Goal: Communication & Community: Ask a question

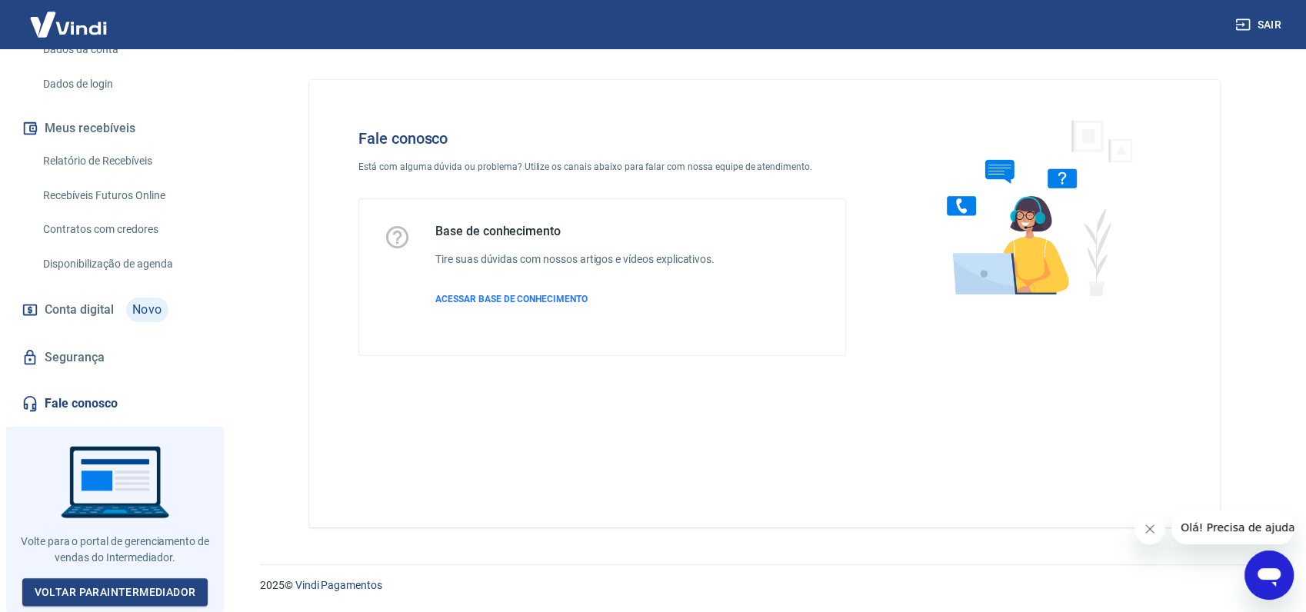
scroll to position [249, 0]
click at [92, 410] on link "Fale conosco" at bounding box center [114, 404] width 193 height 34
click at [1275, 587] on icon "Abrir janela de mensagens" at bounding box center [1269, 575] width 28 height 28
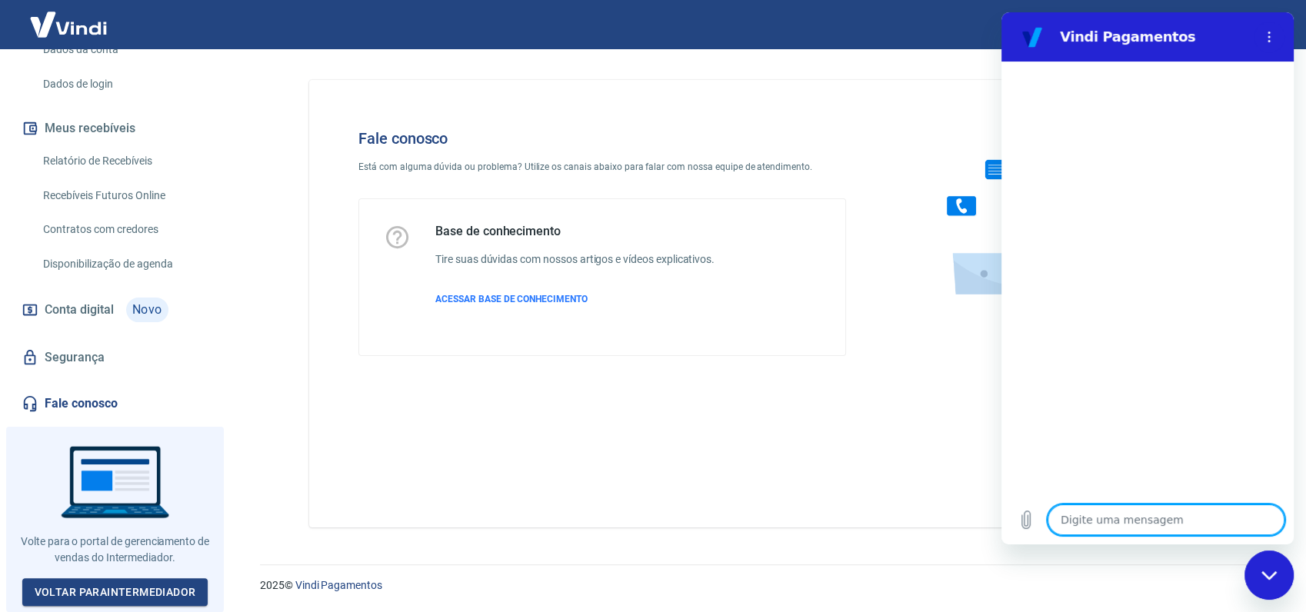
click at [1087, 517] on textarea at bounding box center [1165, 519] width 237 height 31
type textarea "b"
type textarea "x"
type textarea "bo"
type textarea "x"
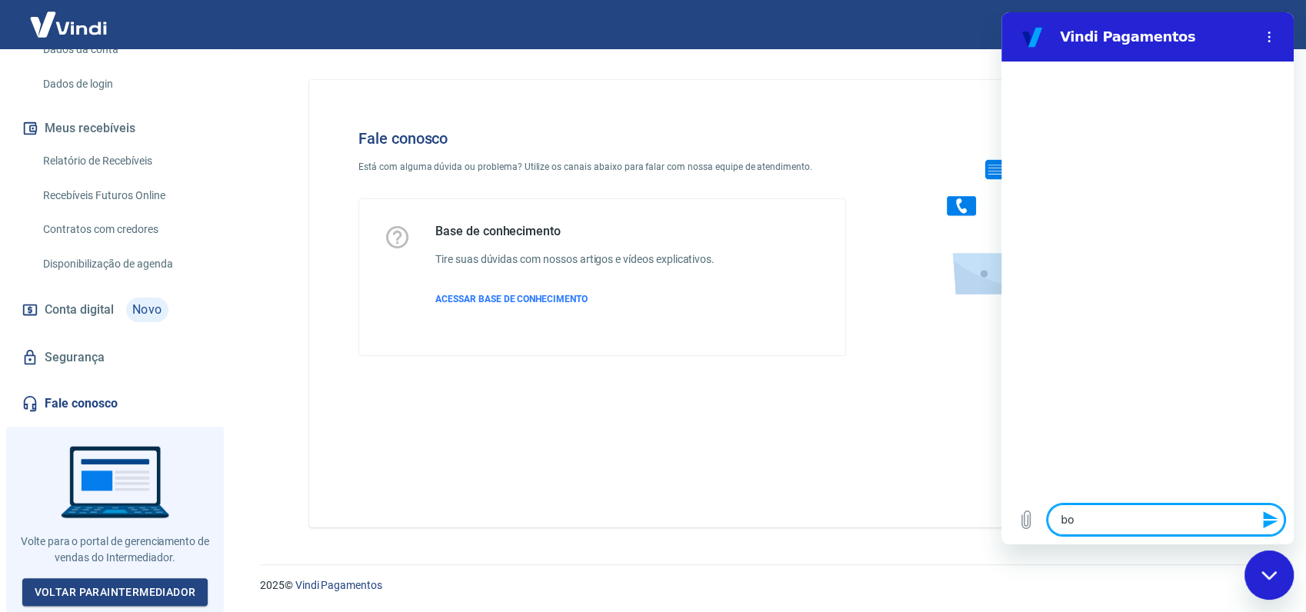
type textarea "boa"
type textarea "x"
type textarea "boa"
type textarea "x"
type textarea "boa t"
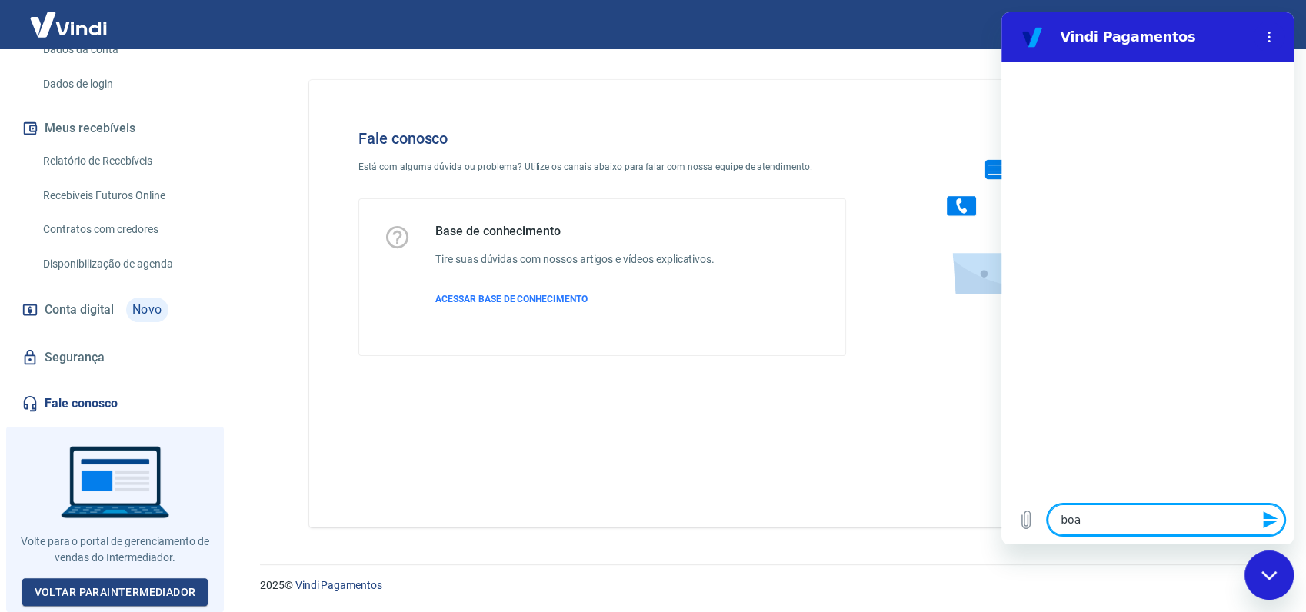
type textarea "x"
type textarea "boa ta"
type textarea "x"
type textarea "boa tar"
type textarea "x"
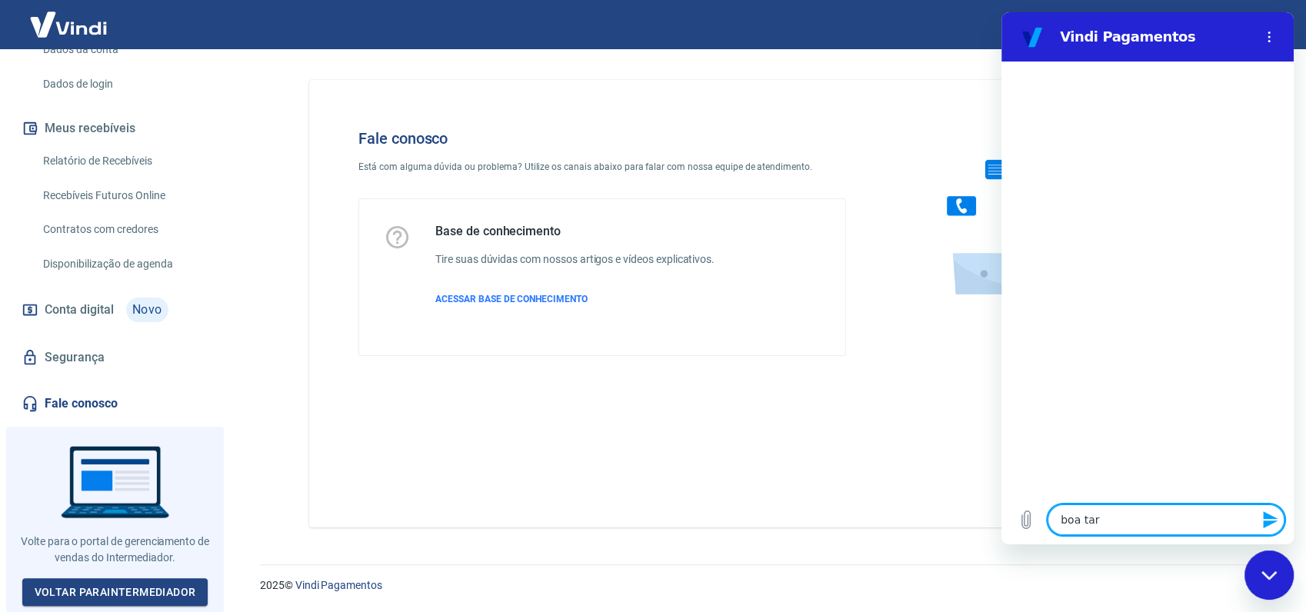
type textarea "boa tard"
type textarea "x"
type textarea "boa tarde"
type textarea "x"
type textarea "boa tarde!"
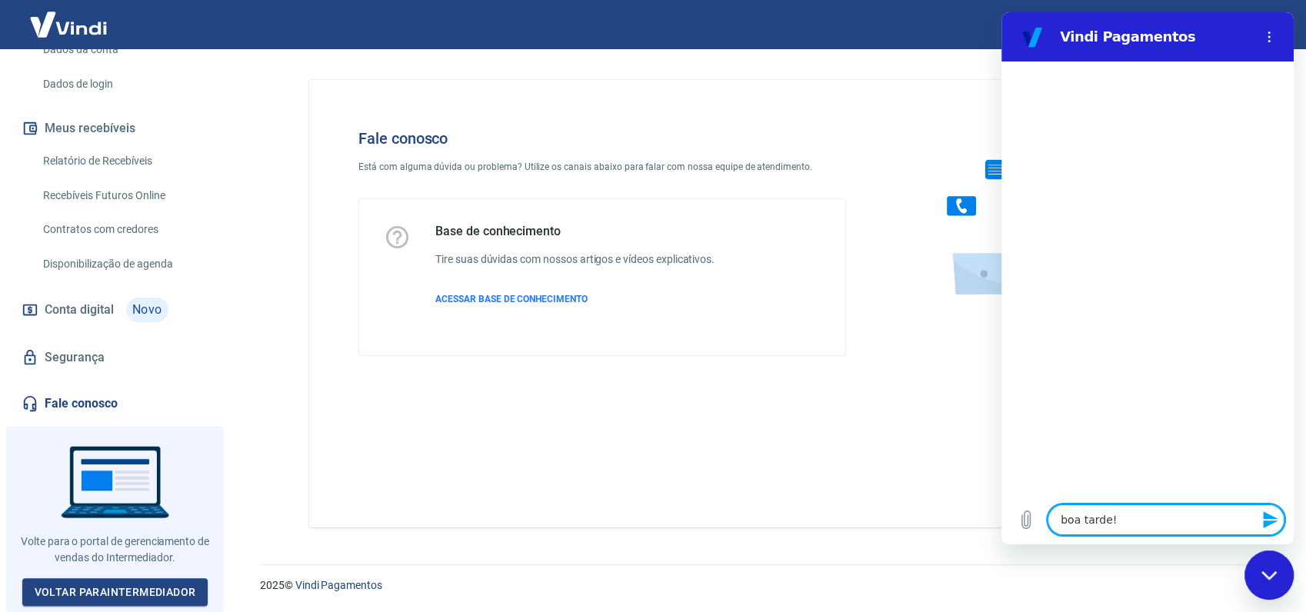
type textarea "x"
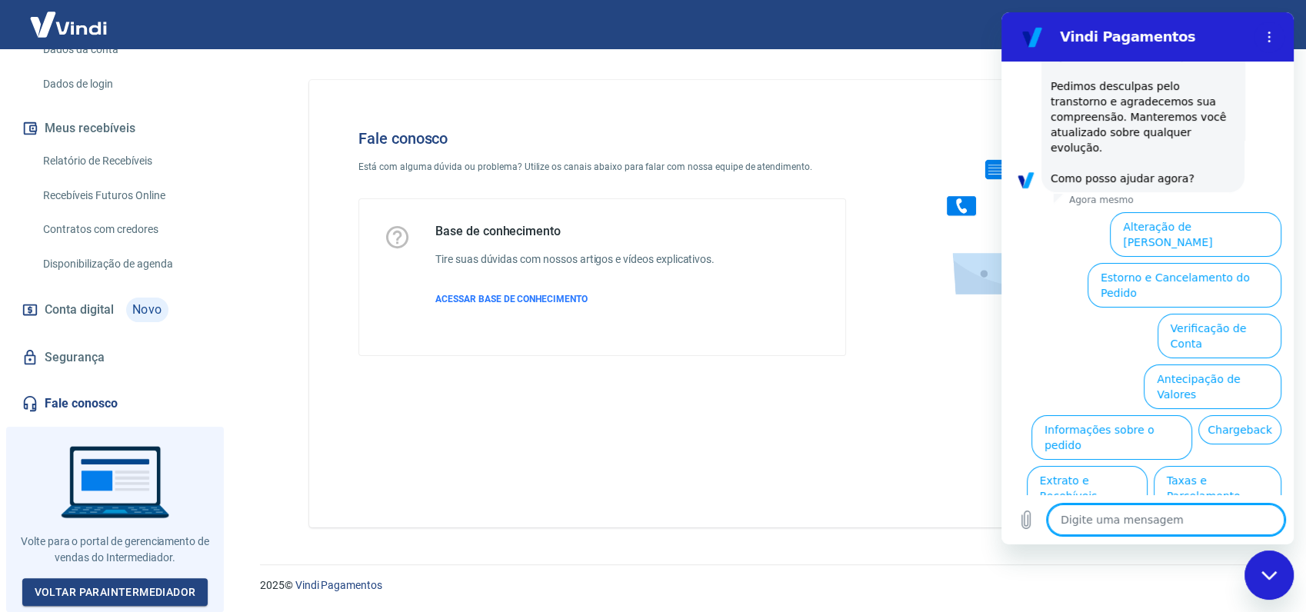
scroll to position [394, 0]
click at [1192, 414] on button "Informações sobre o pedido" at bounding box center [1111, 436] width 161 height 45
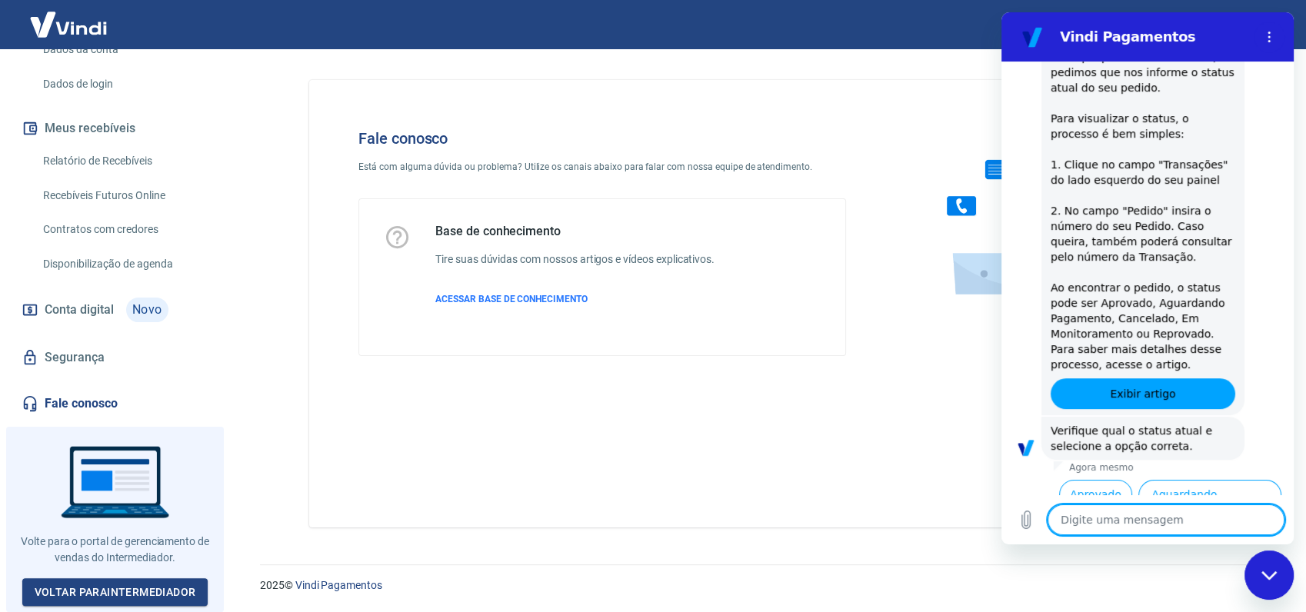
scroll to position [660, 0]
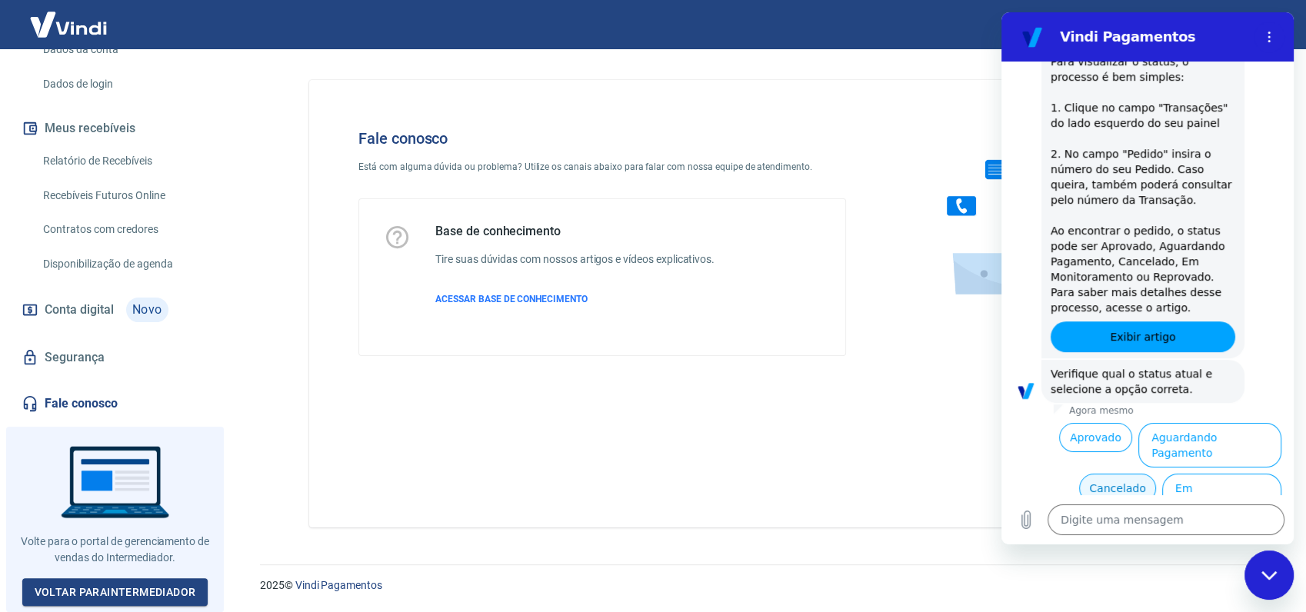
click at [1118, 474] on button "Cancelado" at bounding box center [1117, 488] width 76 height 29
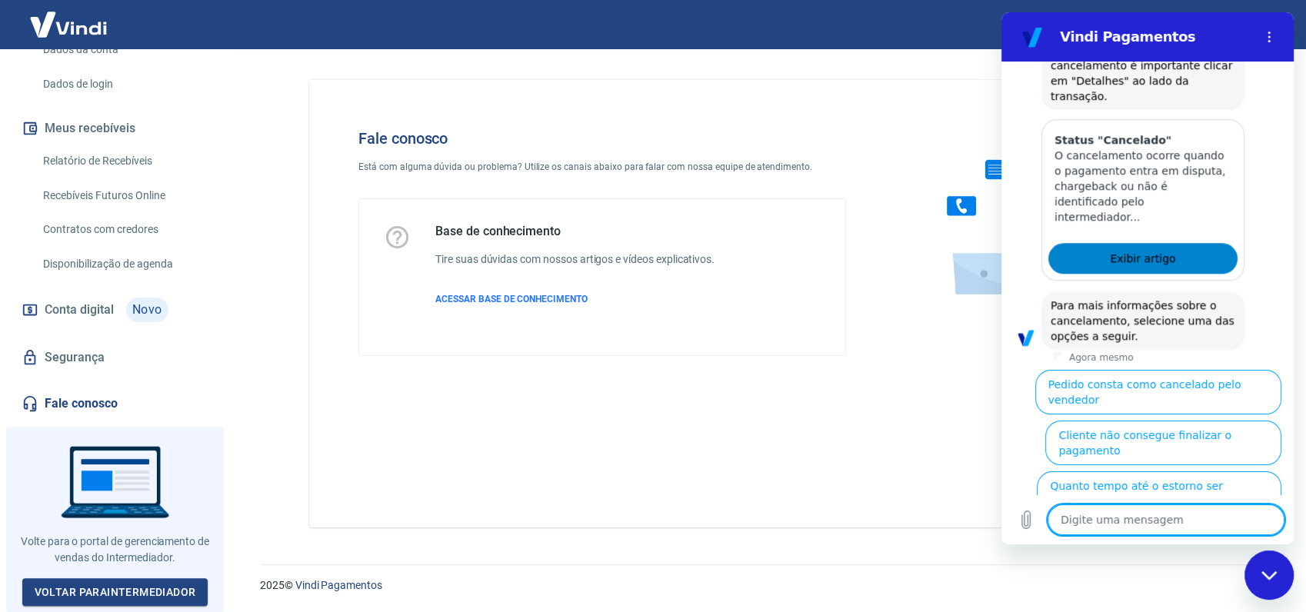
scroll to position [1366, 0]
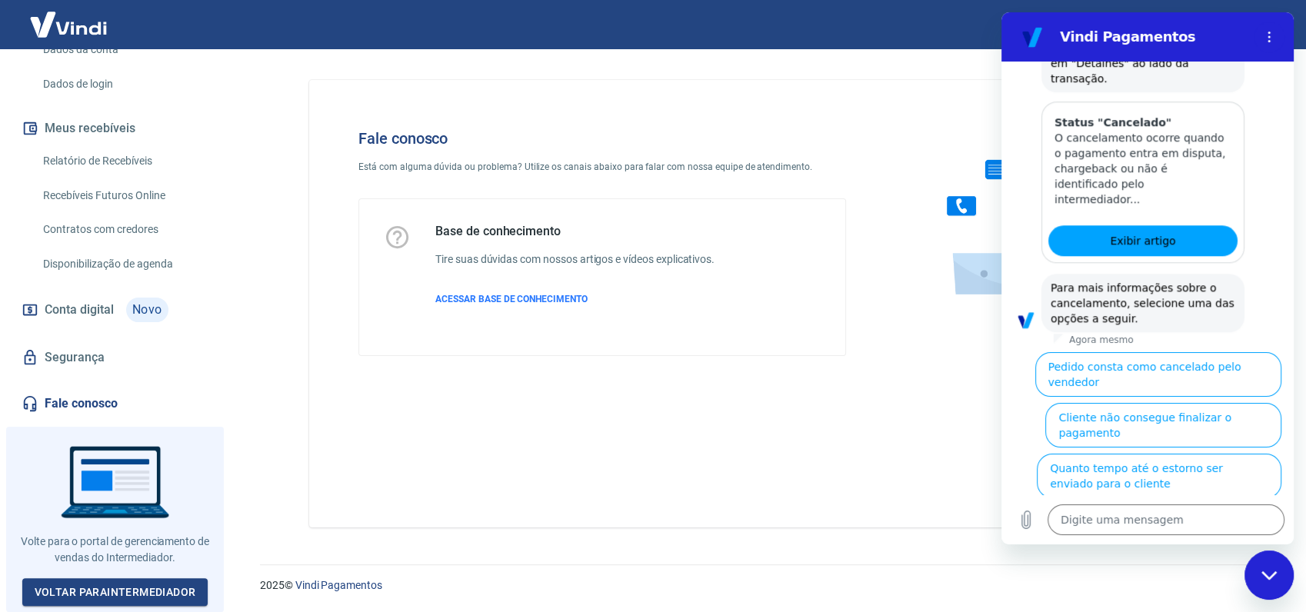
click at [1133, 504] on button "Cliente pagou, mas pedido consta como 'cancelado'" at bounding box center [1172, 526] width 218 height 45
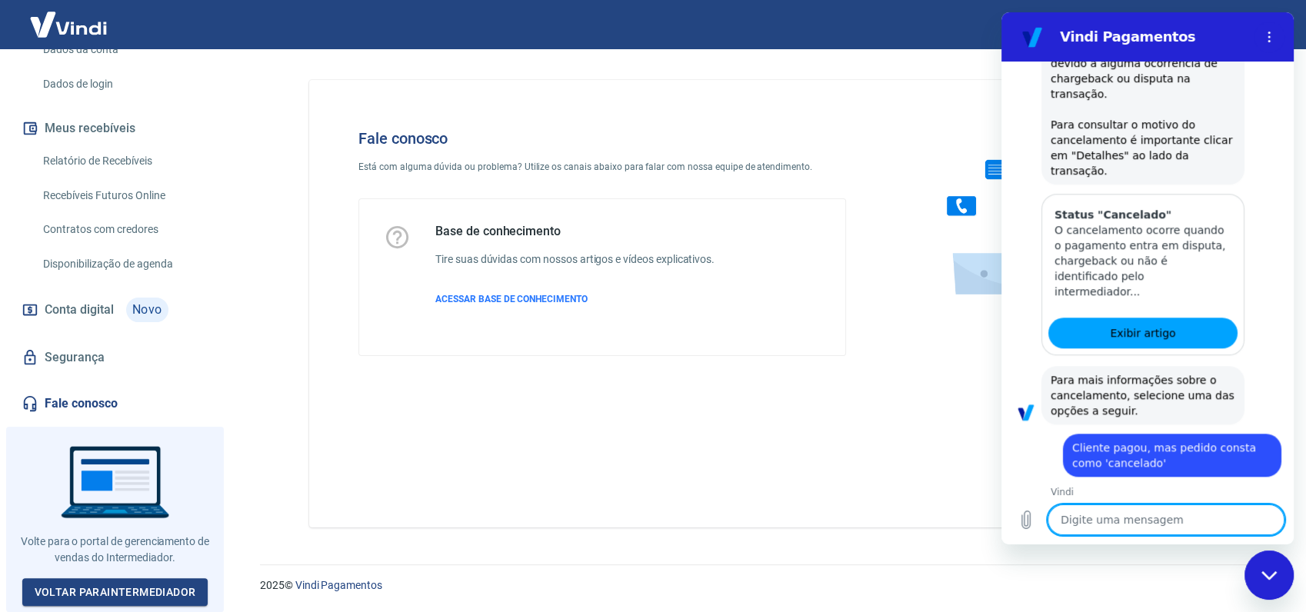
scroll to position [1382, 0]
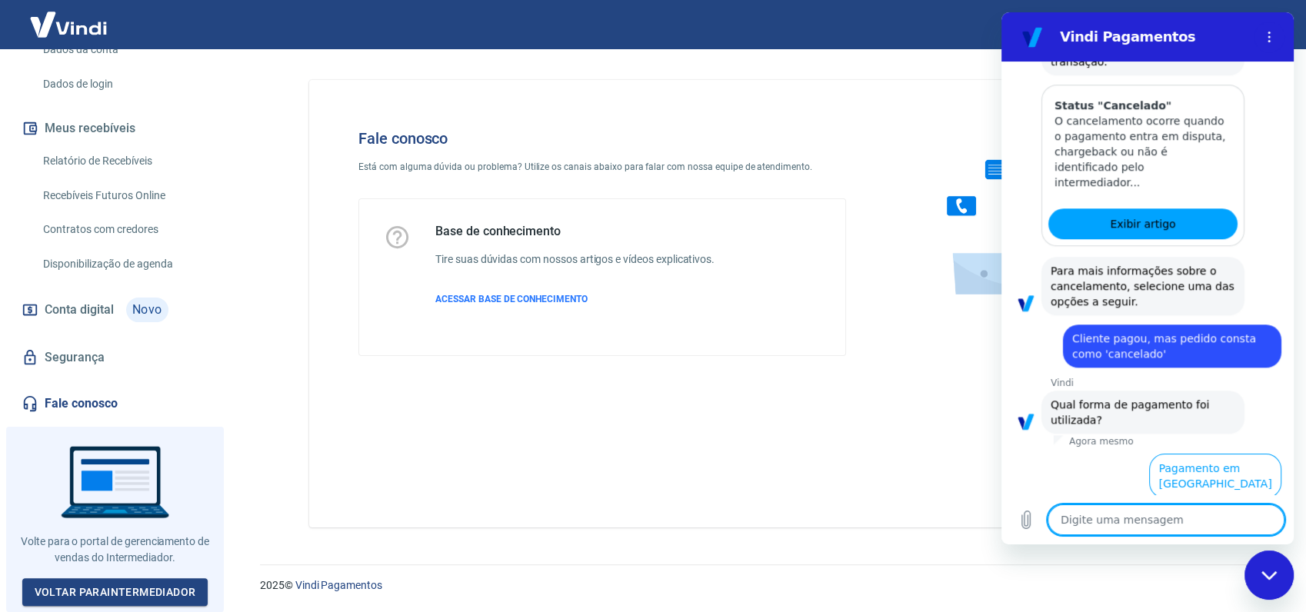
click at [1235, 504] on button "Pagamento em Pix" at bounding box center [1223, 526] width 115 height 45
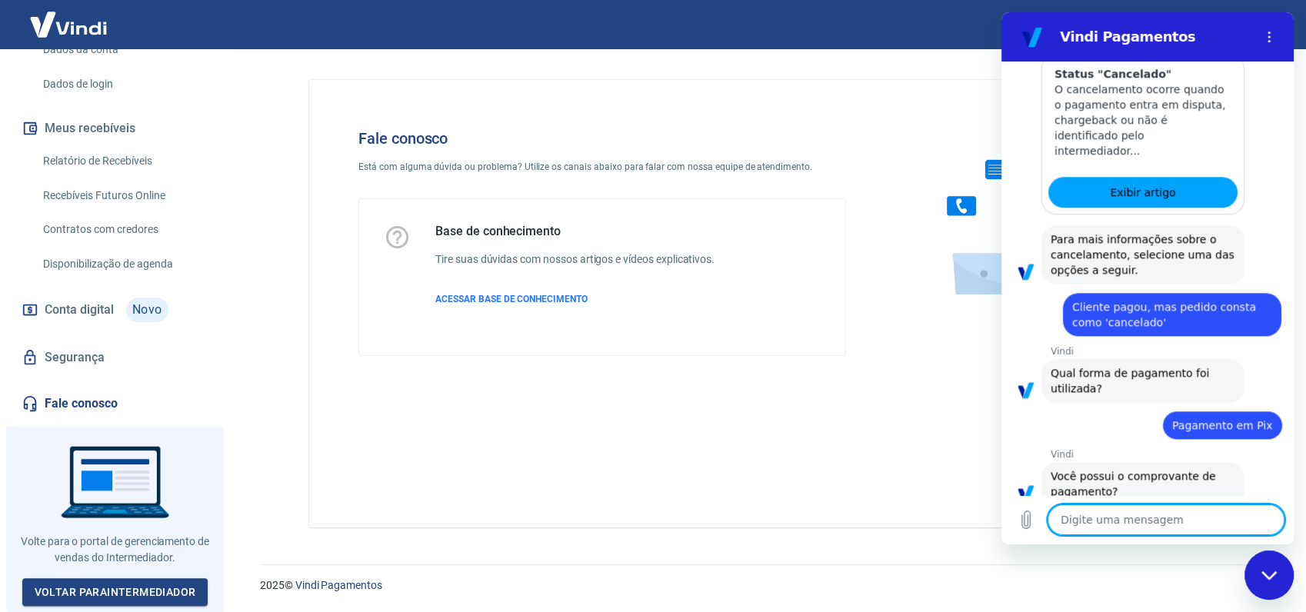
scroll to position [1415, 0]
click at [1193, 524] on button "Sim" at bounding box center [1205, 538] width 45 height 29
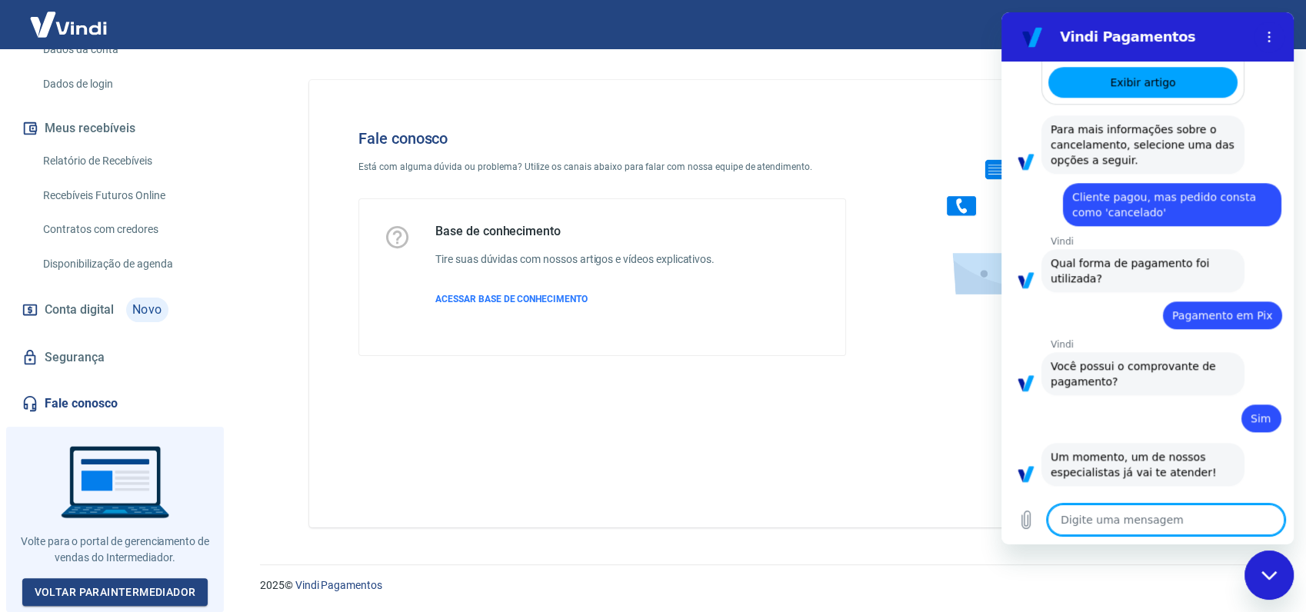
scroll to position [1599, 0]
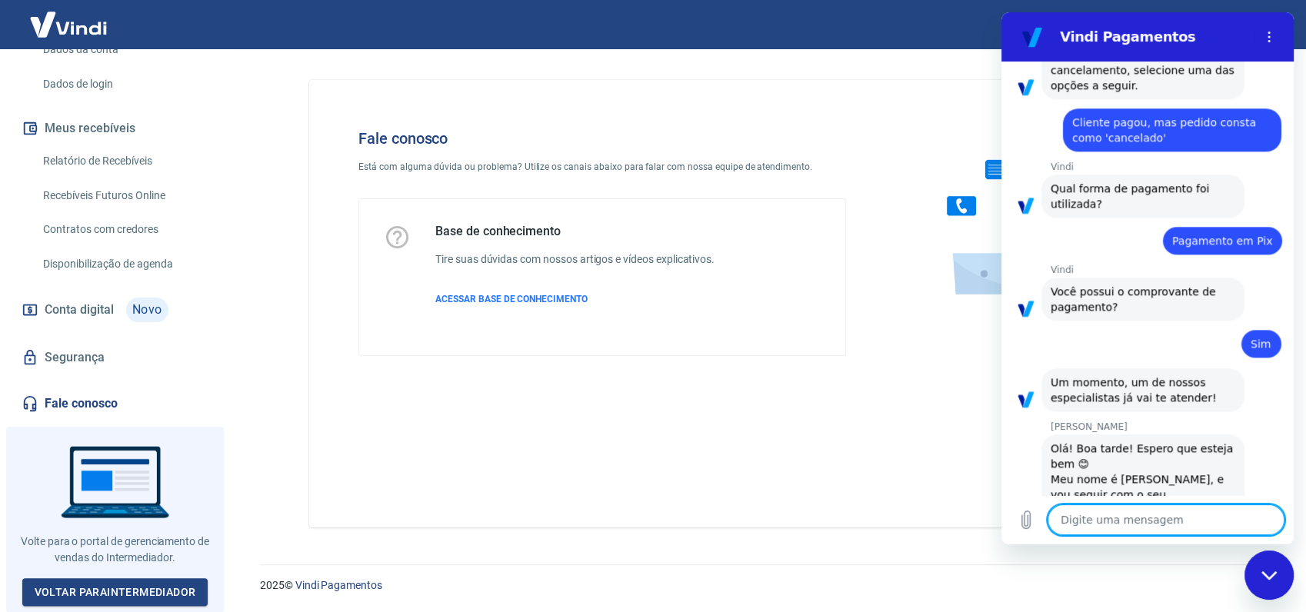
type textarea "x"
click at [1168, 514] on textarea at bounding box center [1165, 519] width 237 height 31
type textarea "B"
type textarea "x"
type textarea "Bo"
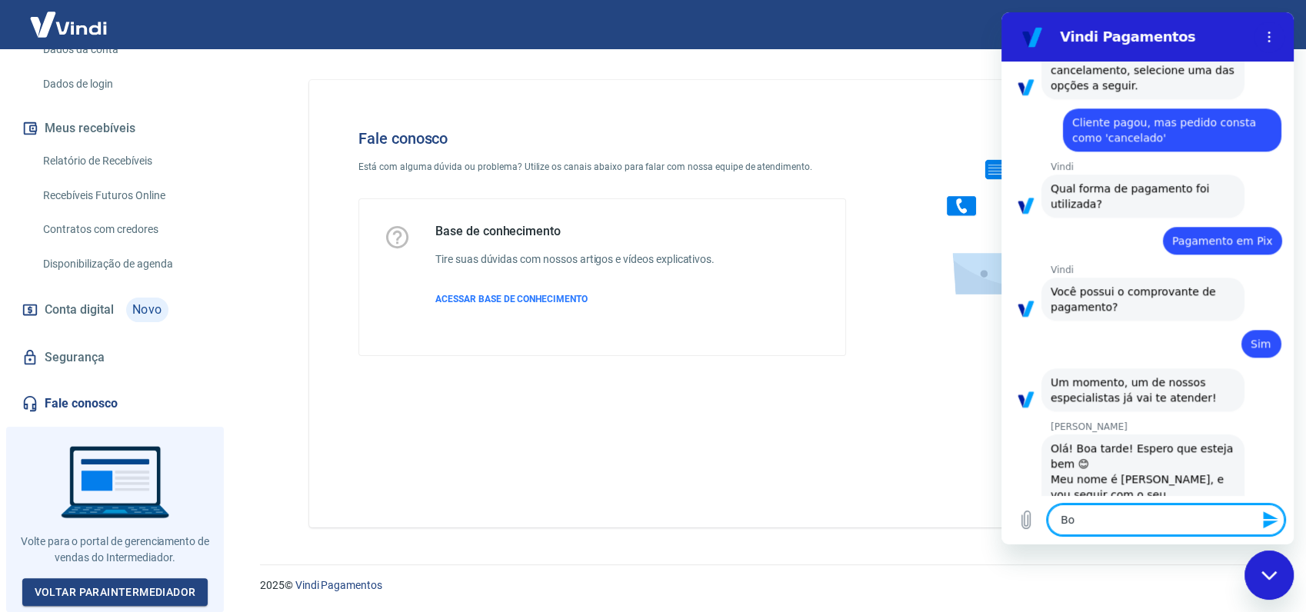
type textarea "x"
type textarea "Boa"
type textarea "x"
type textarea "Boa"
type textarea "x"
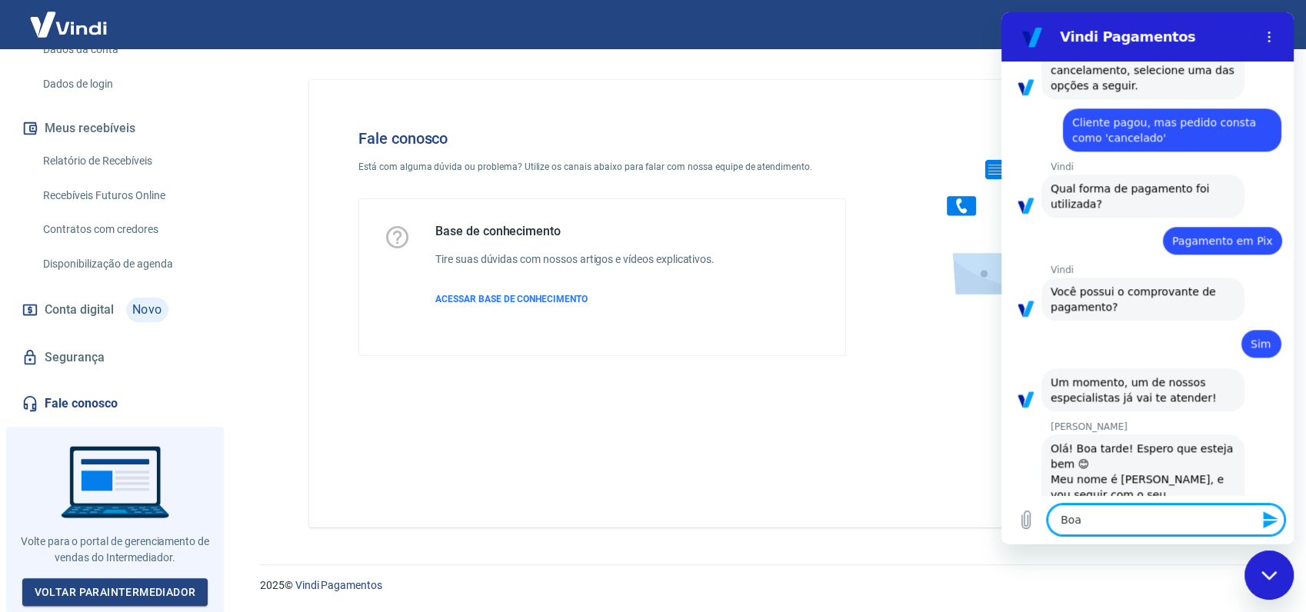
type textarea "Boa t"
type textarea "x"
type textarea "Boa ta"
type textarea "x"
type textarea "Boa tar"
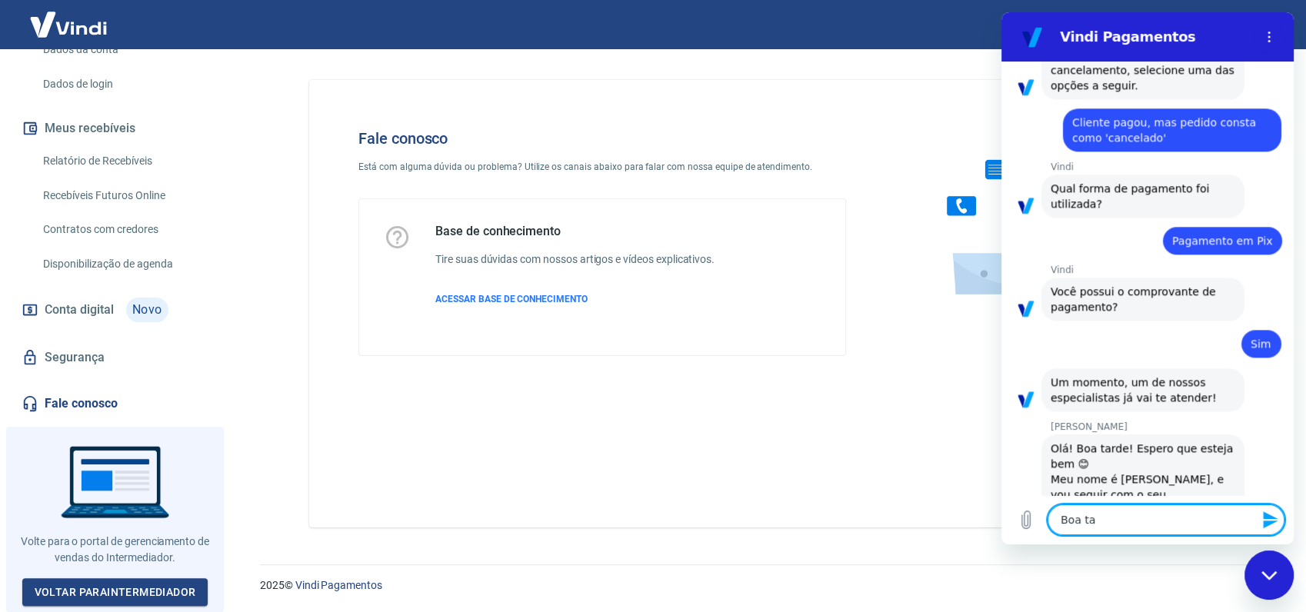
type textarea "x"
type textarea "Boa tard"
type textarea "x"
type textarea "Boa tarde"
type textarea "x"
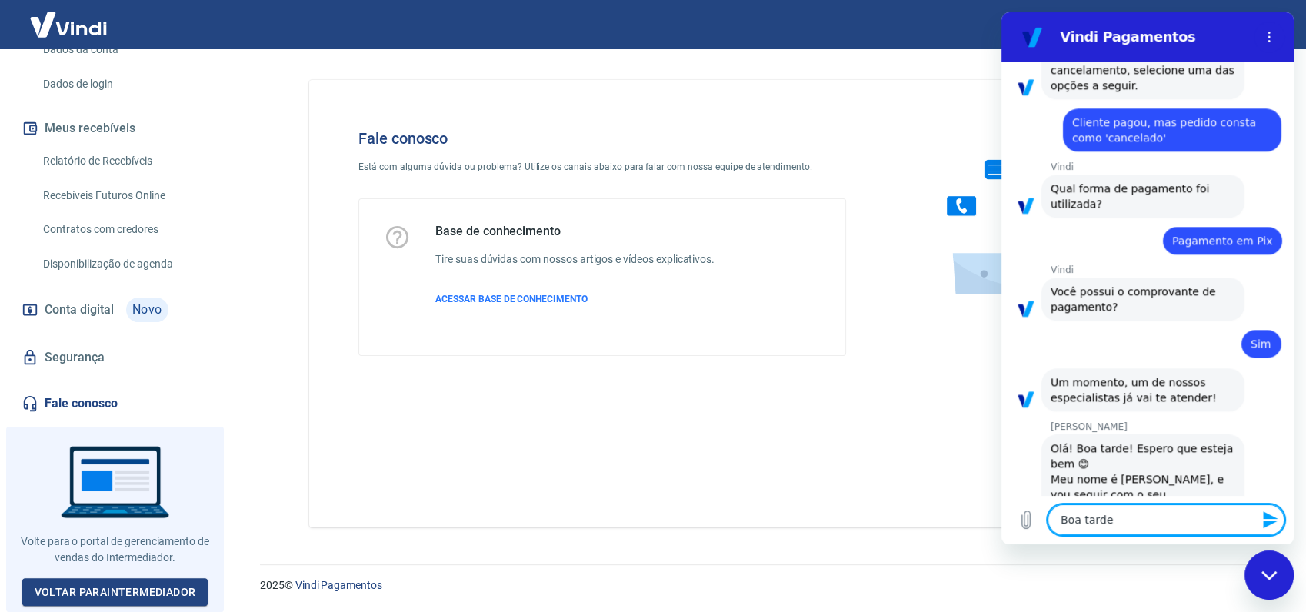
type textarea "Boa tarde"
type textarea "x"
type textarea "Boa tarde M"
type textarea "x"
type textarea "Boa tarde Ma"
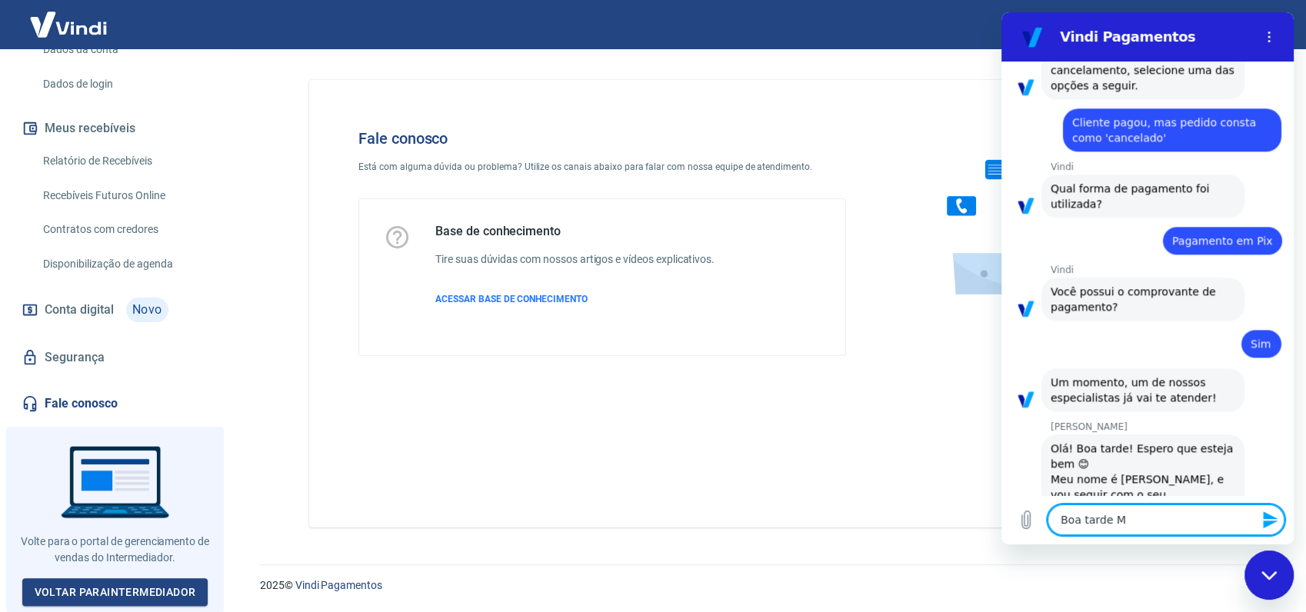
type textarea "x"
type textarea "Boa tarde Mar"
type textarea "x"
type textarea "Boa tarde Marc"
type textarea "x"
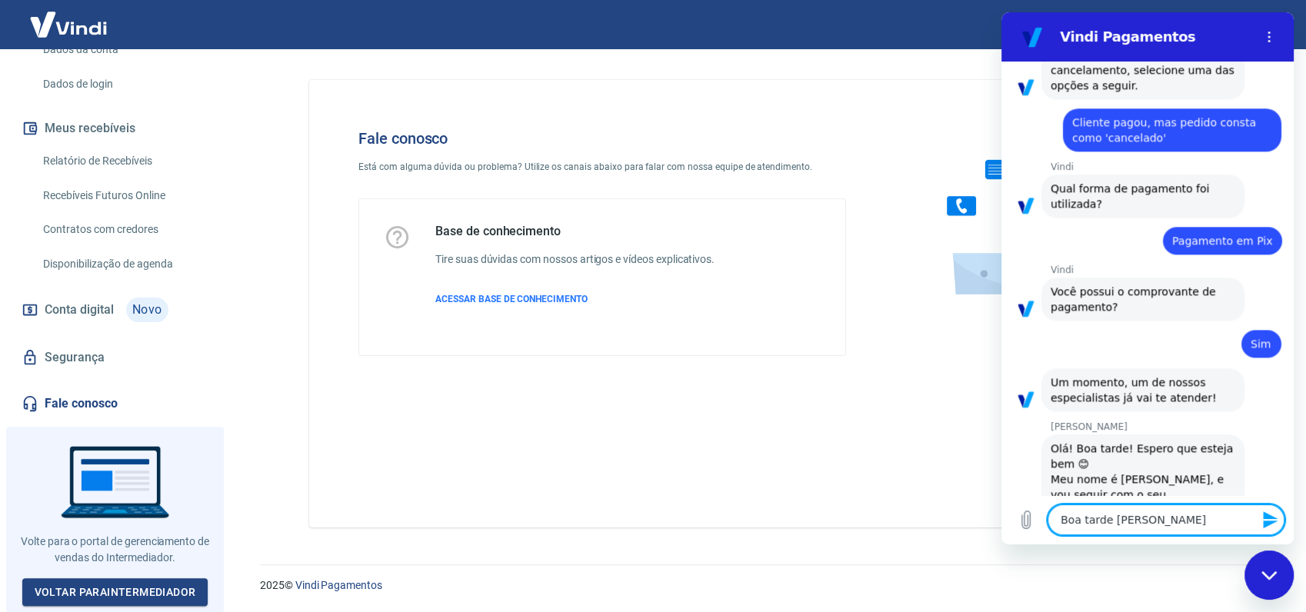
type textarea "Boa tarde Marce"
type textarea "x"
type textarea "Boa tarde Marcel"
type textarea "x"
type textarea "Boa tarde Marcele"
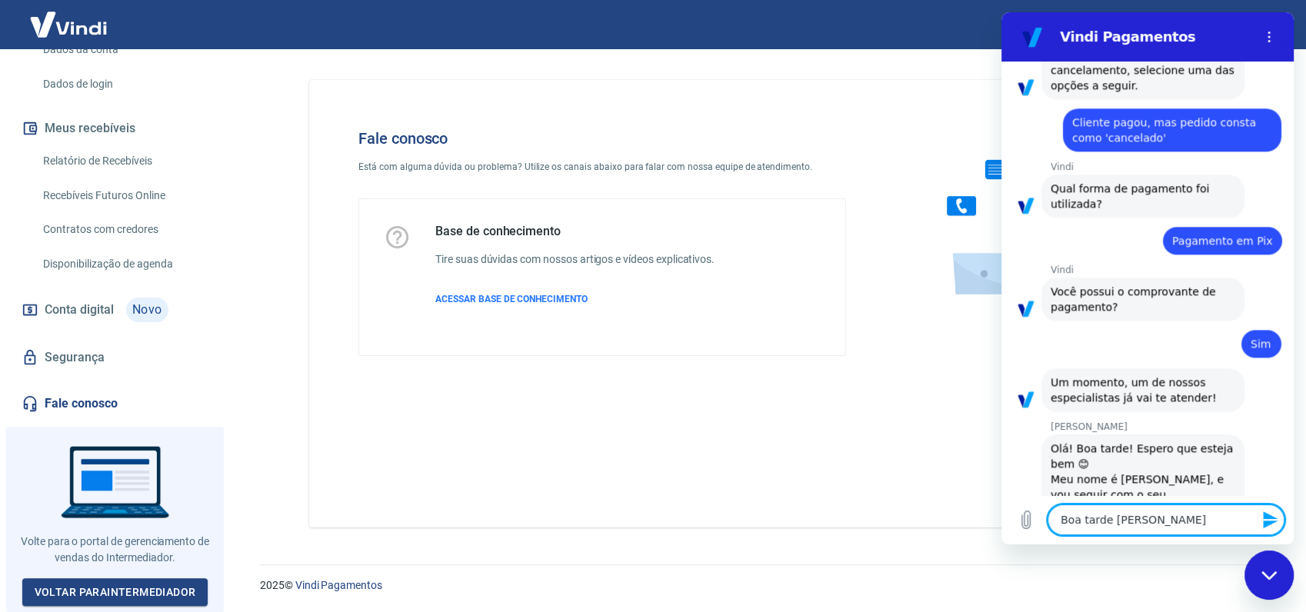
type textarea "x"
type textarea "Boa tarde Marcele!"
type textarea "x"
type textarea "Boa tarde Marcele!"
type textarea "x"
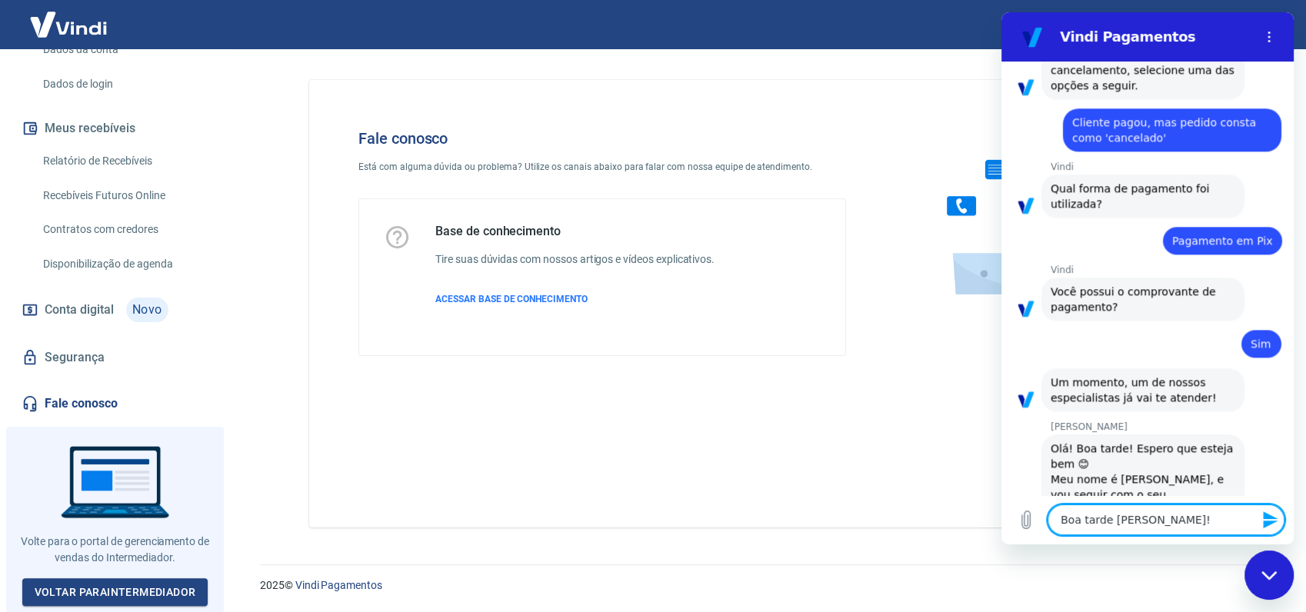
type textarea "Boa tarde Marcele! V"
type textarea "x"
type textarea "Boa tarde Marcele! Vo"
type textarea "x"
type textarea "Boa tarde Marcele! Voc"
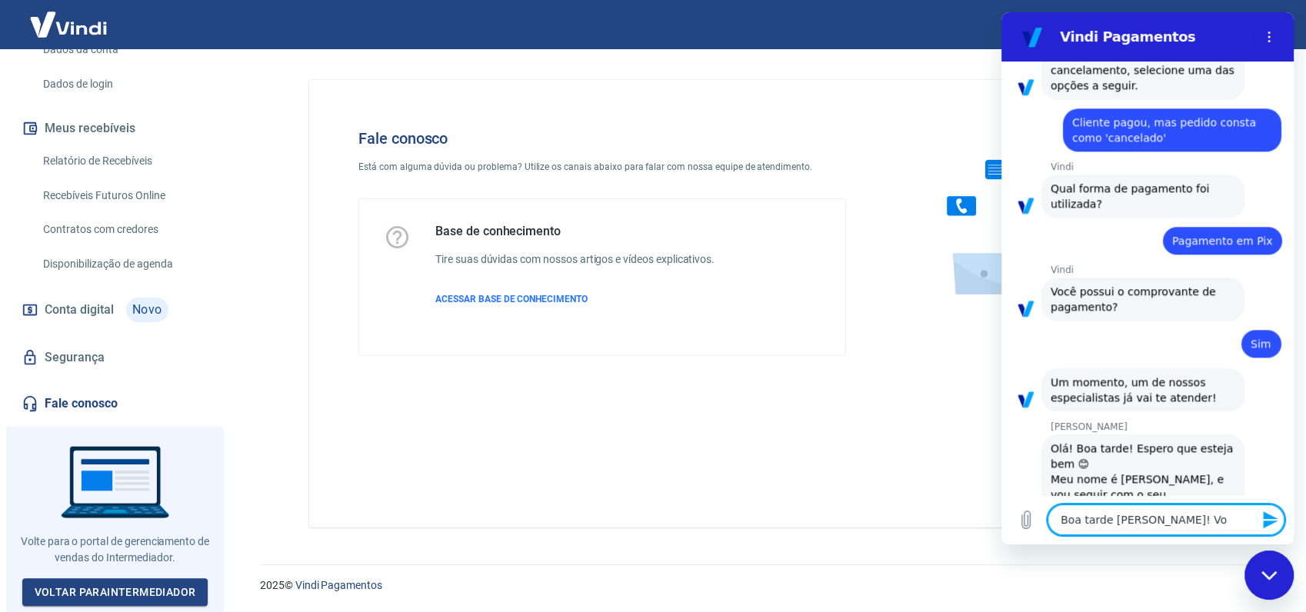
type textarea "x"
type textarea "Boa tarde Marcele! Você"
type textarea "x"
type textarea "Boa tarde Marcele! Você"
type textarea "x"
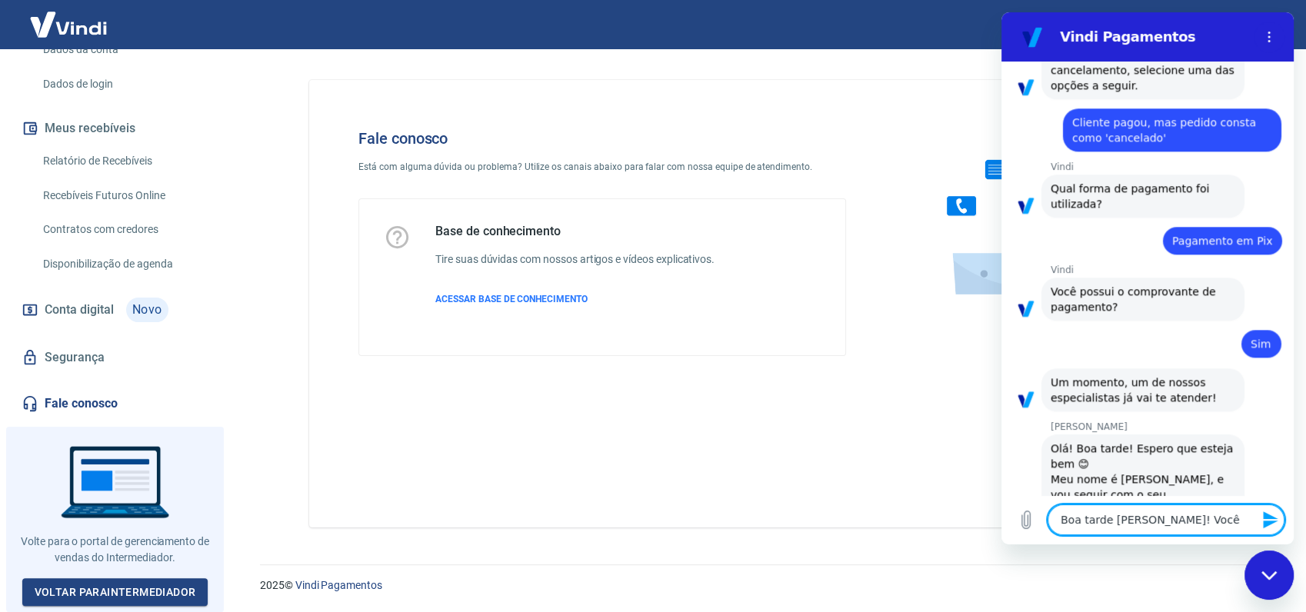
type textarea "Boa tarde Marcele! Você f"
type textarea "x"
type textarea "Boa tarde Marcele! Você fa"
type textarea "x"
type textarea "Boa tarde Marcele! Você fal"
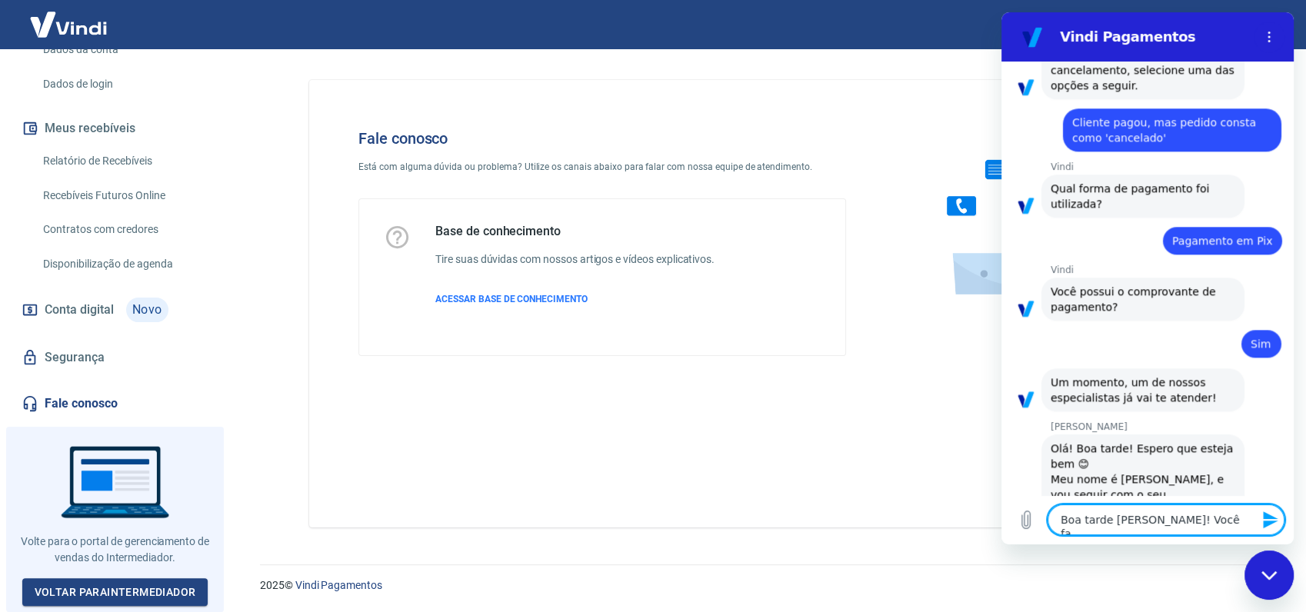
type textarea "x"
type textarea "Boa tarde Marcele! Você fala"
type textarea "x"
type textarea "Boa tarde Marcele! Você fala"
type textarea "x"
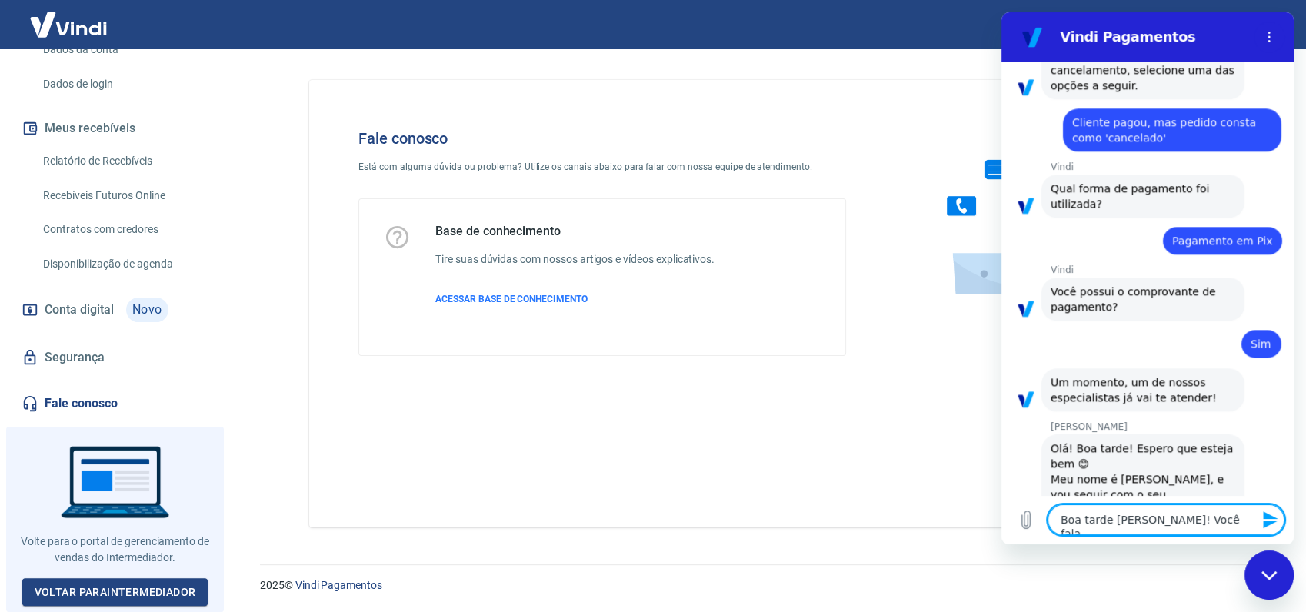
type textarea "Boa tarde Marcele! Você fala c"
type textarea "x"
type textarea "Boa tarde Marcele! Você fala co"
type textarea "x"
type textarea "Boa tarde Marcele! Você fala com"
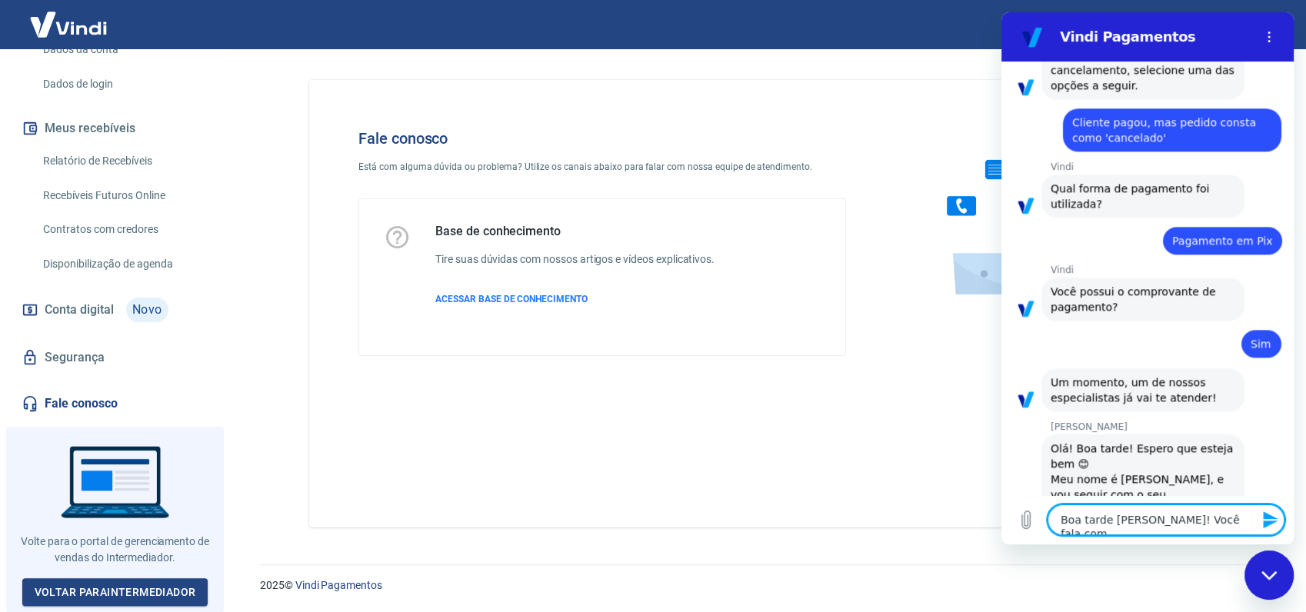
type textarea "x"
type textarea "Boa tarde Marcele! Você fala com"
type textarea "x"
type textarea "Boa tarde Marcele! Você fala com L"
type textarea "x"
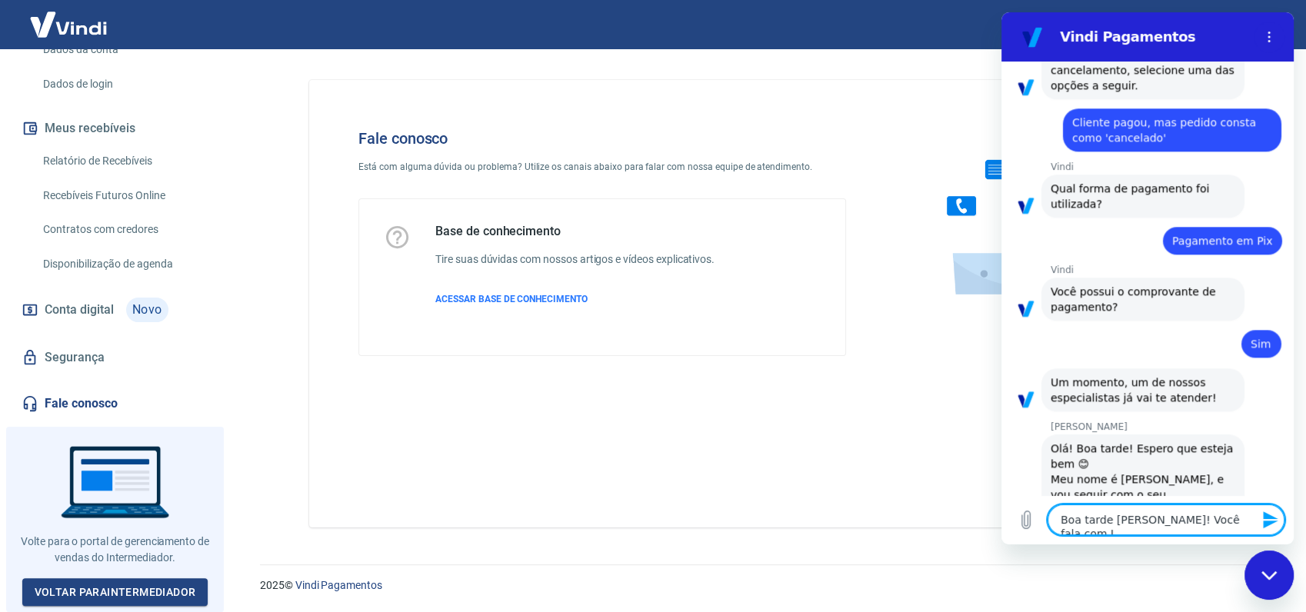
type textarea "Boa tarde Marcele! Você fala com Lu"
type textarea "x"
type textarea "Boa tarde Marcele! Você fala com Luc"
type textarea "x"
type textarea "Boa tarde Marcele! Você fala com Lucc"
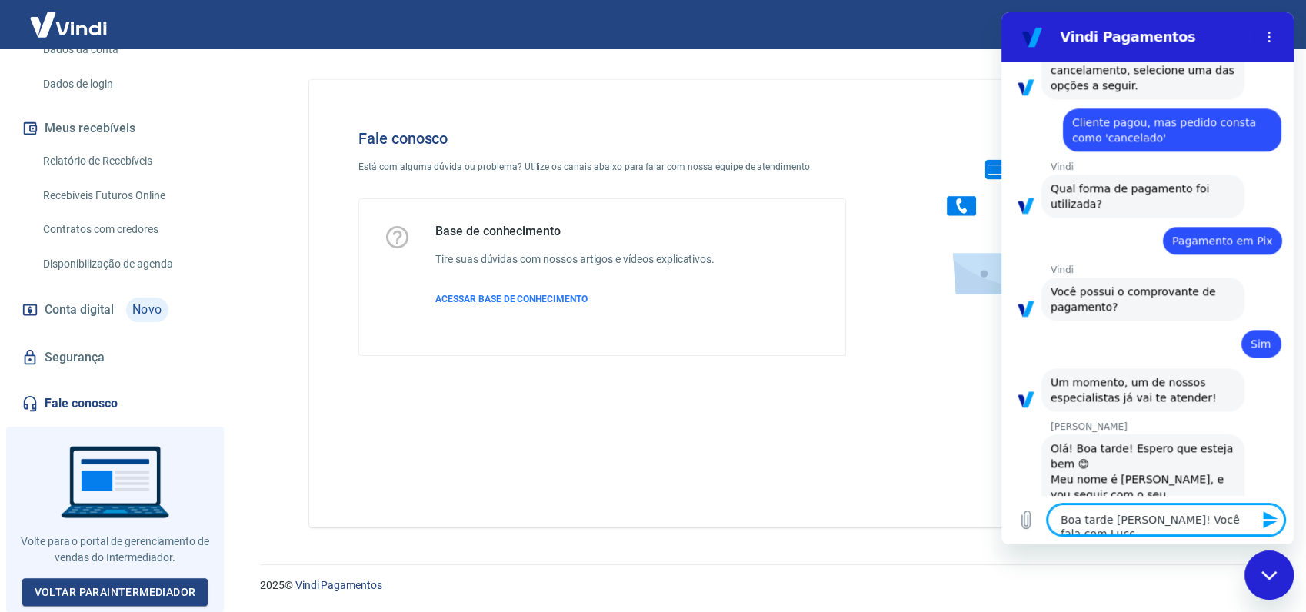
type textarea "x"
type textarea "Boa tarde Marcele! Você fala com Lucca"
type textarea "x"
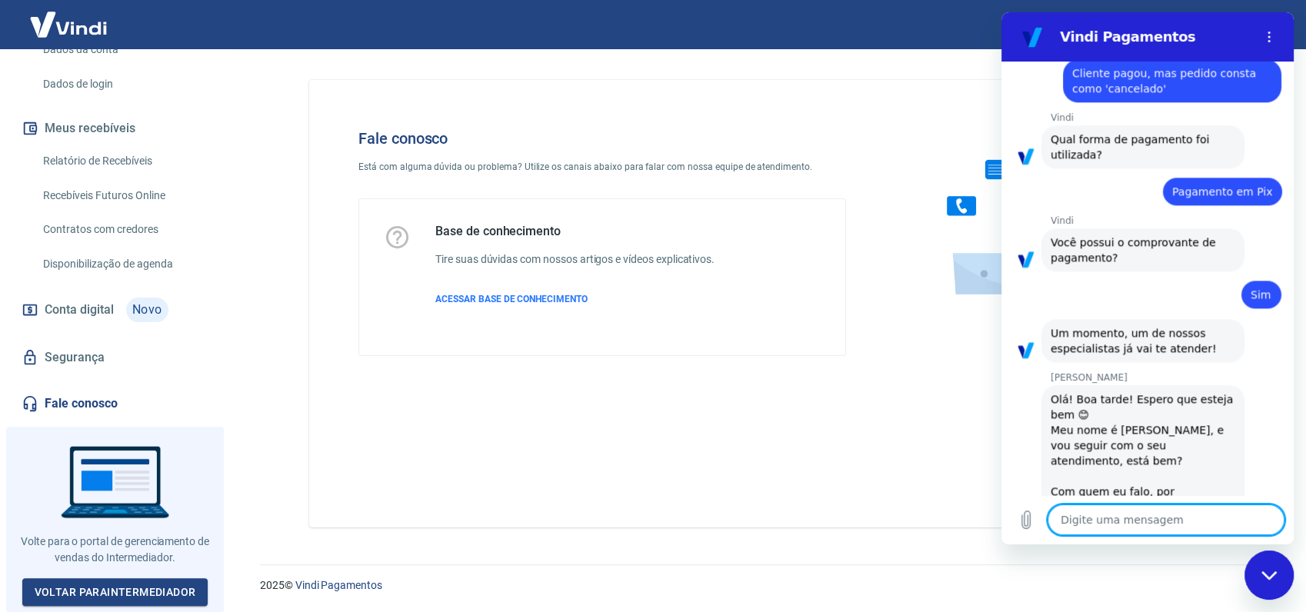
scroll to position [1651, 0]
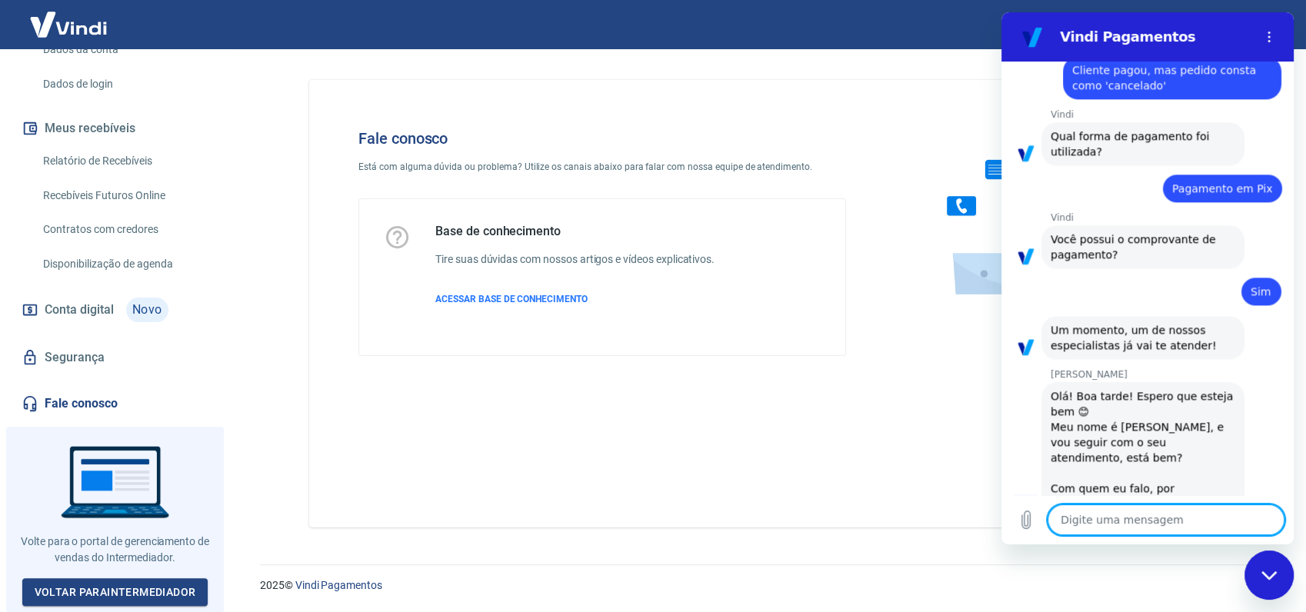
type textarea "x"
click at [1171, 534] on span "Boa tarde Marcele! Você fala com Lucca" at bounding box center [1163, 548] width 182 height 28
type textarea "x"
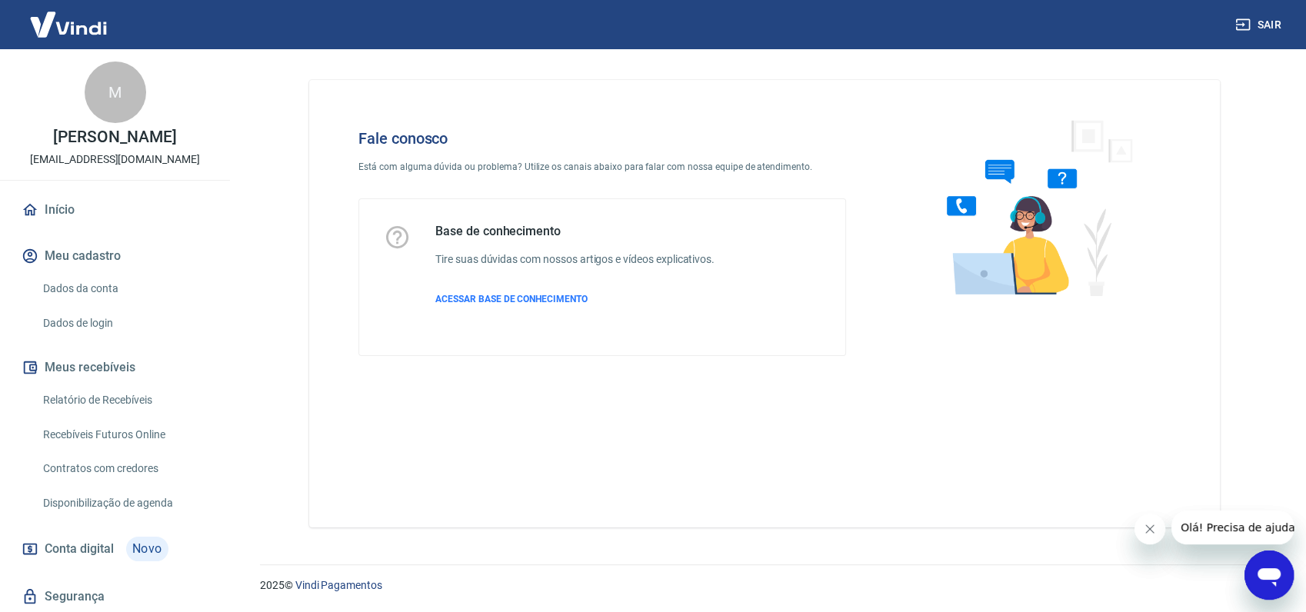
click at [1273, 573] on icon "Abrir janela de mensagens" at bounding box center [1268, 577] width 23 height 18
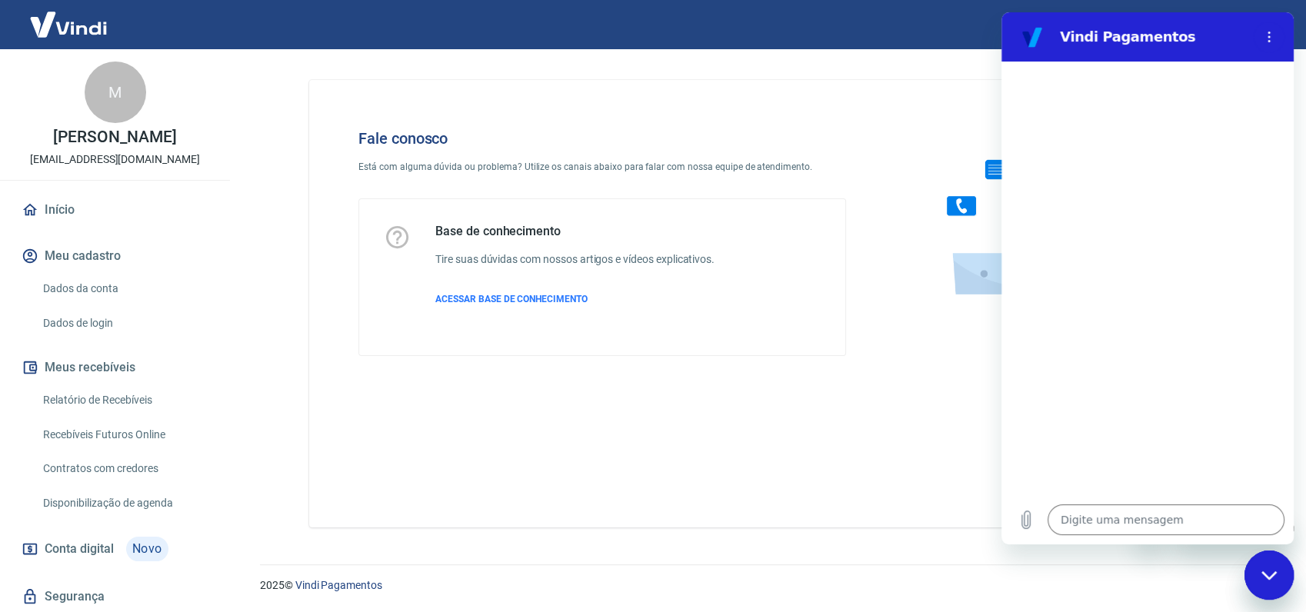
click at [1084, 184] on div at bounding box center [1147, 279] width 292 height 434
click at [1267, 38] on icon "Menu de opções" at bounding box center [1269, 37] width 12 height 12
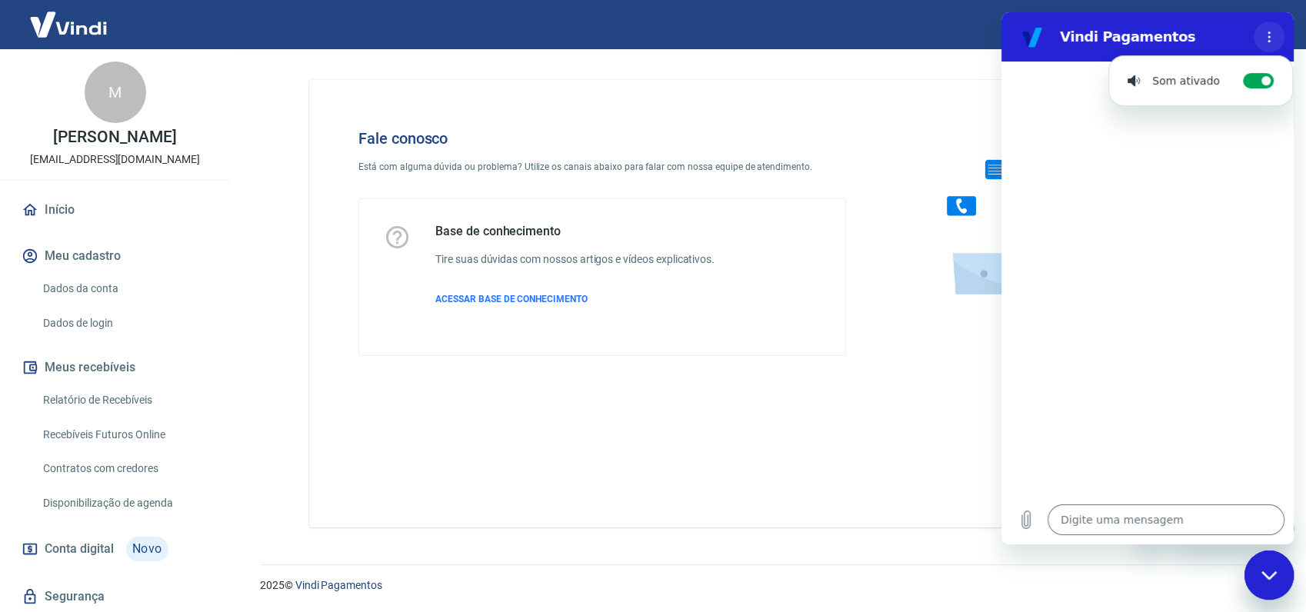
click at [1267, 38] on icon "Menu de opções" at bounding box center [1269, 37] width 12 height 12
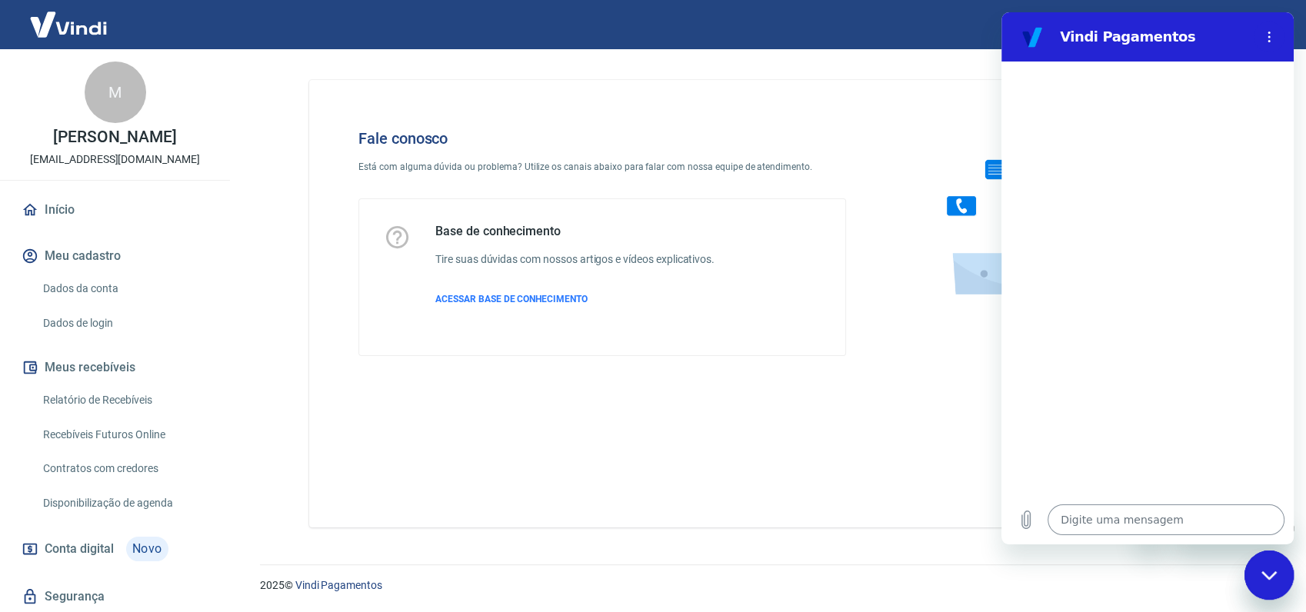
click at [1100, 514] on textarea at bounding box center [1165, 519] width 237 height 31
type textarea "b"
type textarea "x"
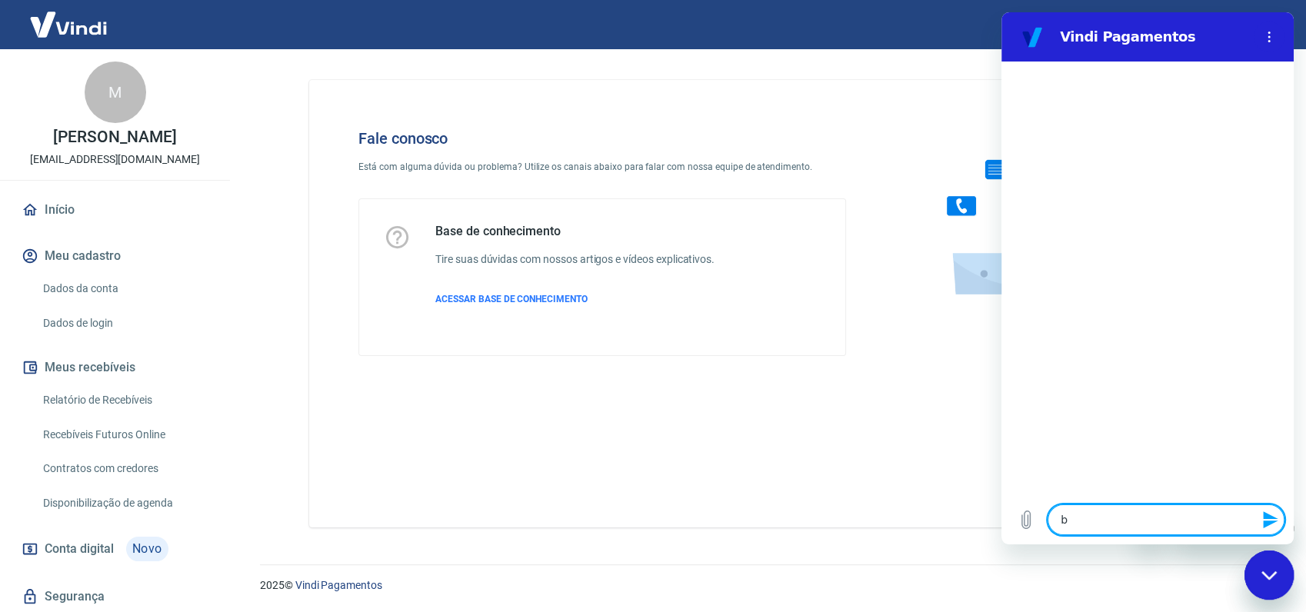
type textarea "bo"
type textarea "x"
type textarea "boa"
type textarea "x"
type textarea "boa"
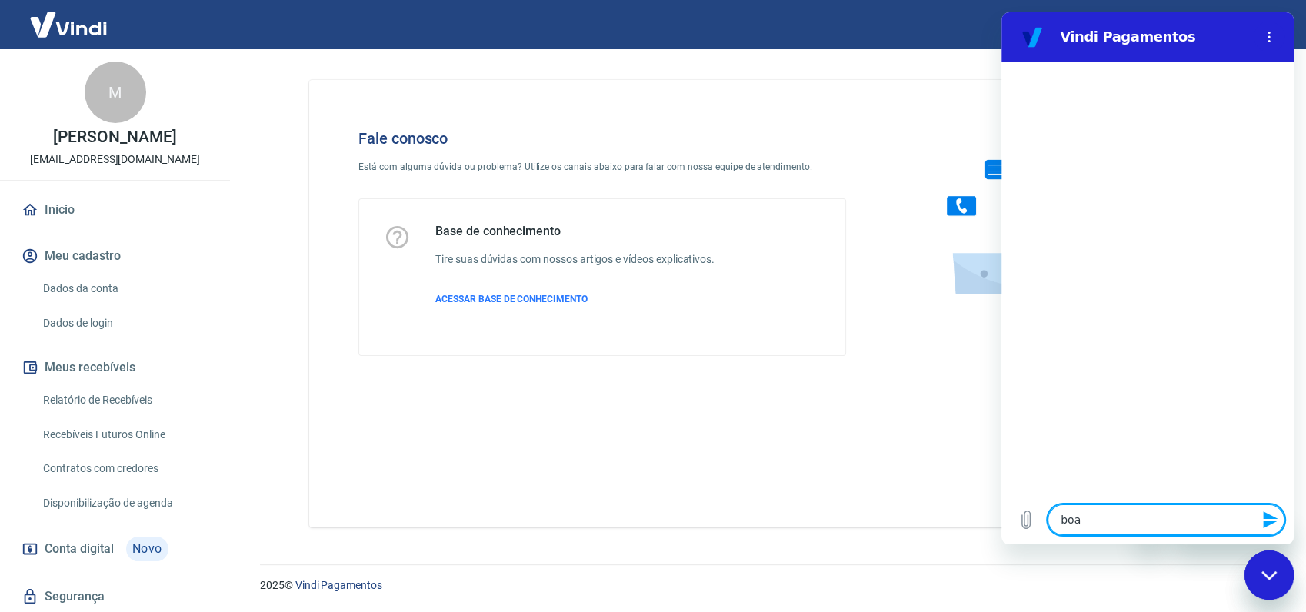
type textarea "x"
type textarea "boa t"
type textarea "x"
type textarea "boa ta"
type textarea "x"
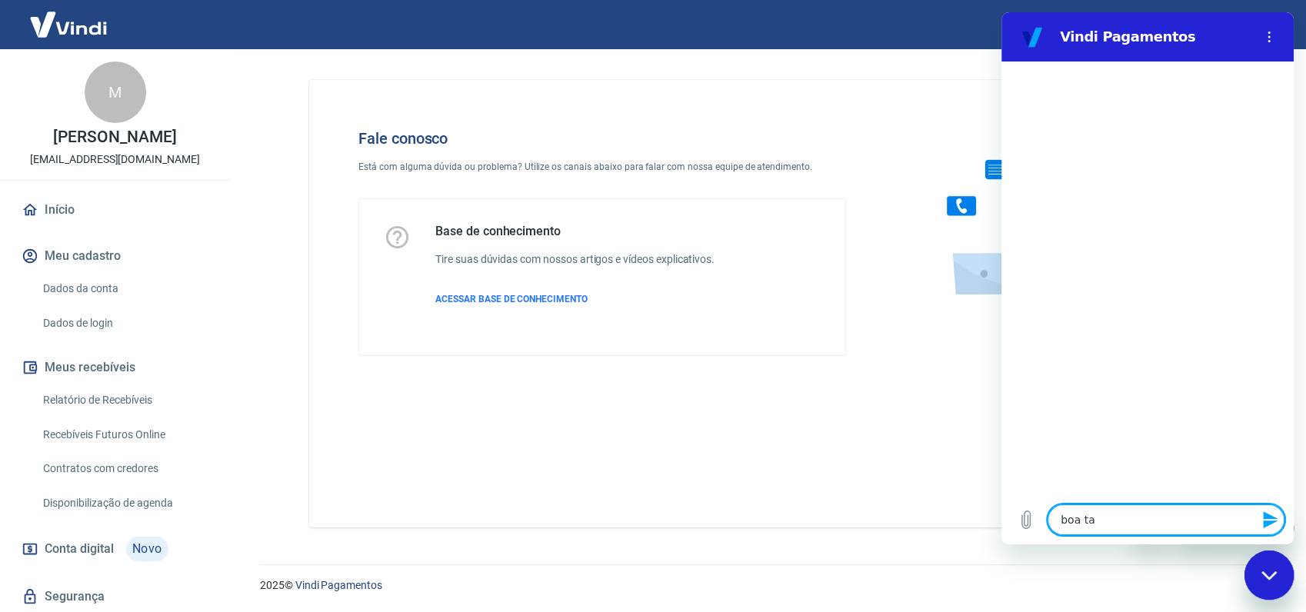
type textarea "boa tar"
type textarea "x"
type textarea "boa tard"
type textarea "x"
type textarea "boa tarde"
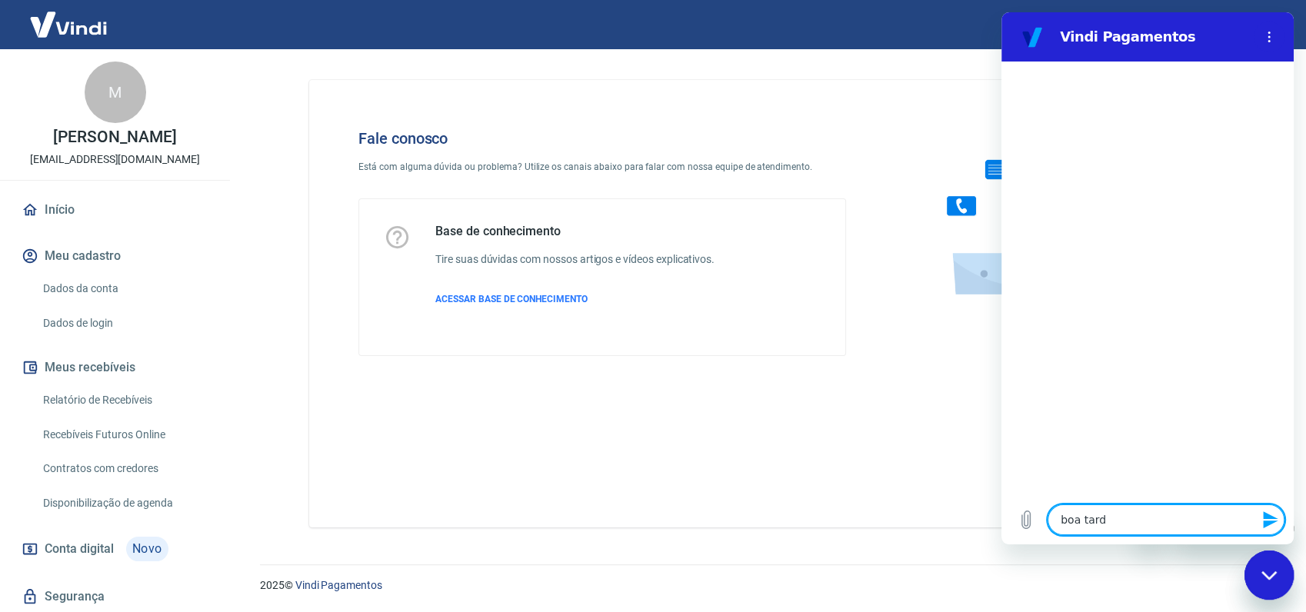
type textarea "x"
type textarea "boa tarde!"
type textarea "x"
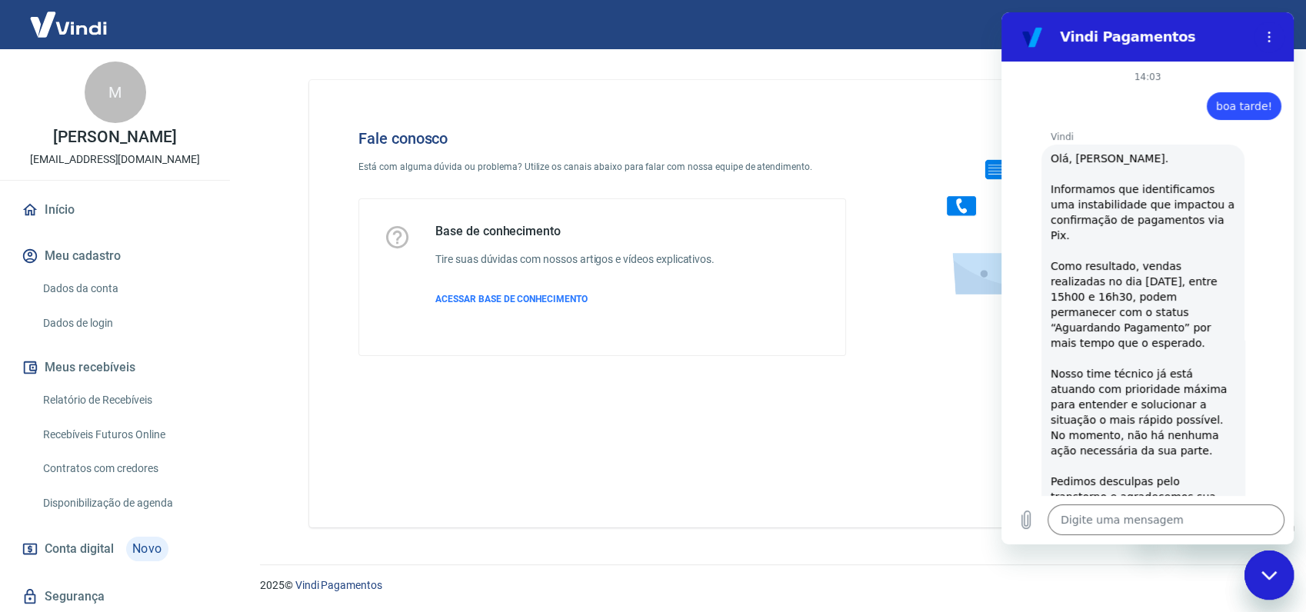
type textarea "x"
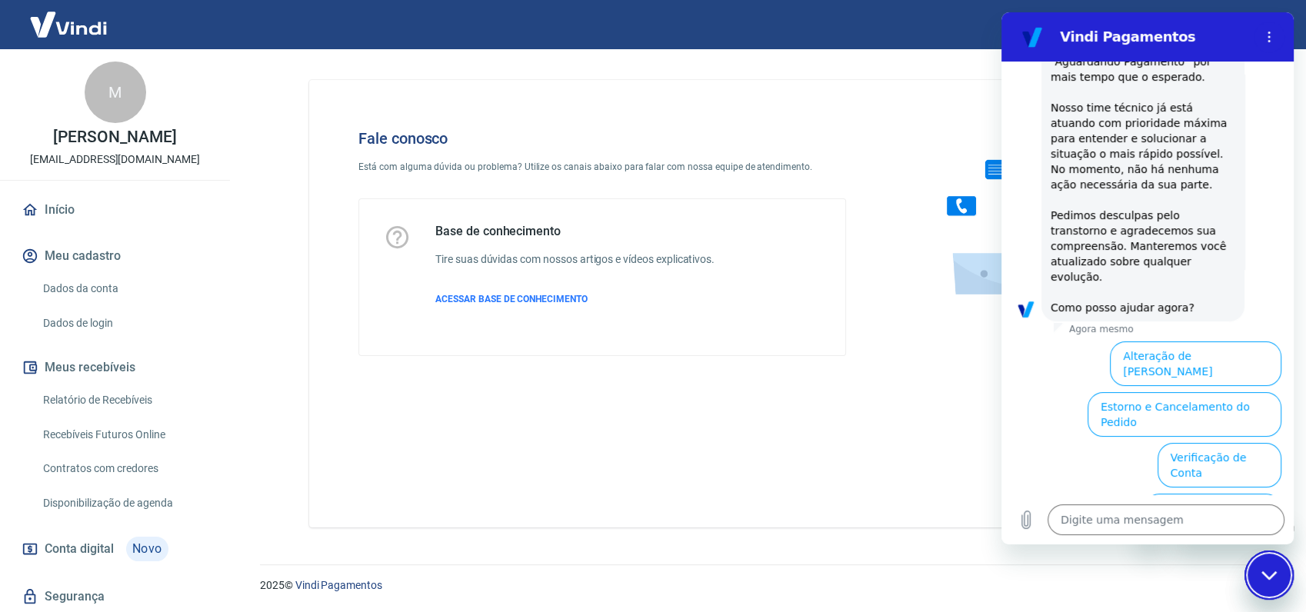
scroll to position [394, 0]
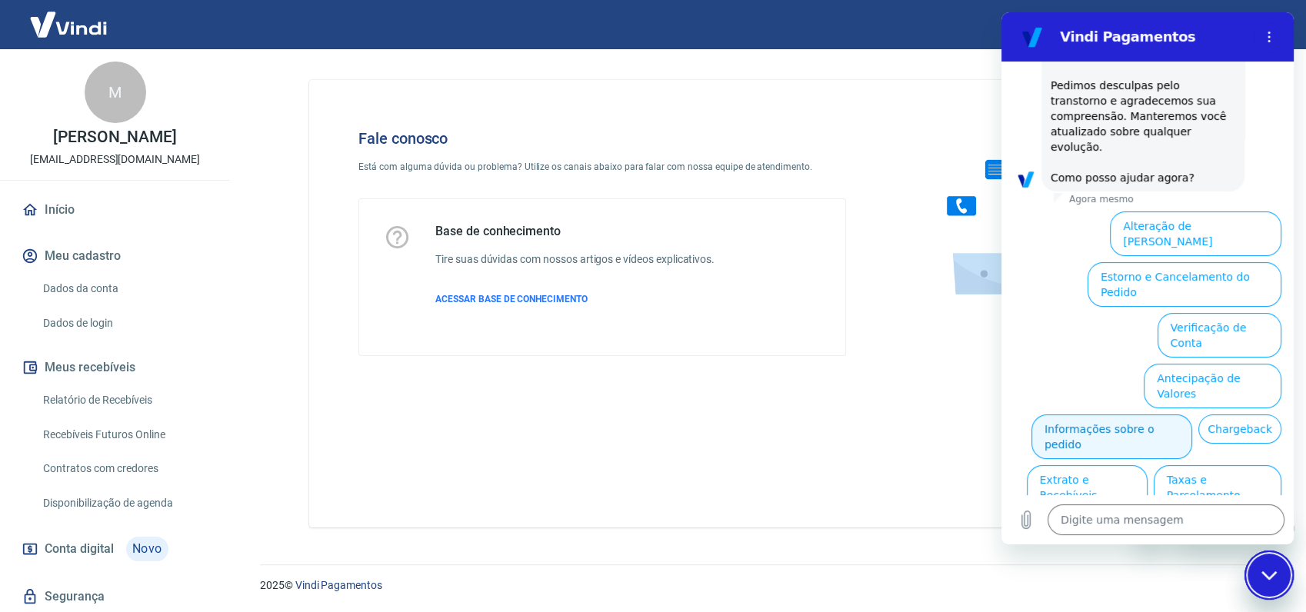
click at [1192, 414] on button "Informações sobre o pedido" at bounding box center [1111, 436] width 161 height 45
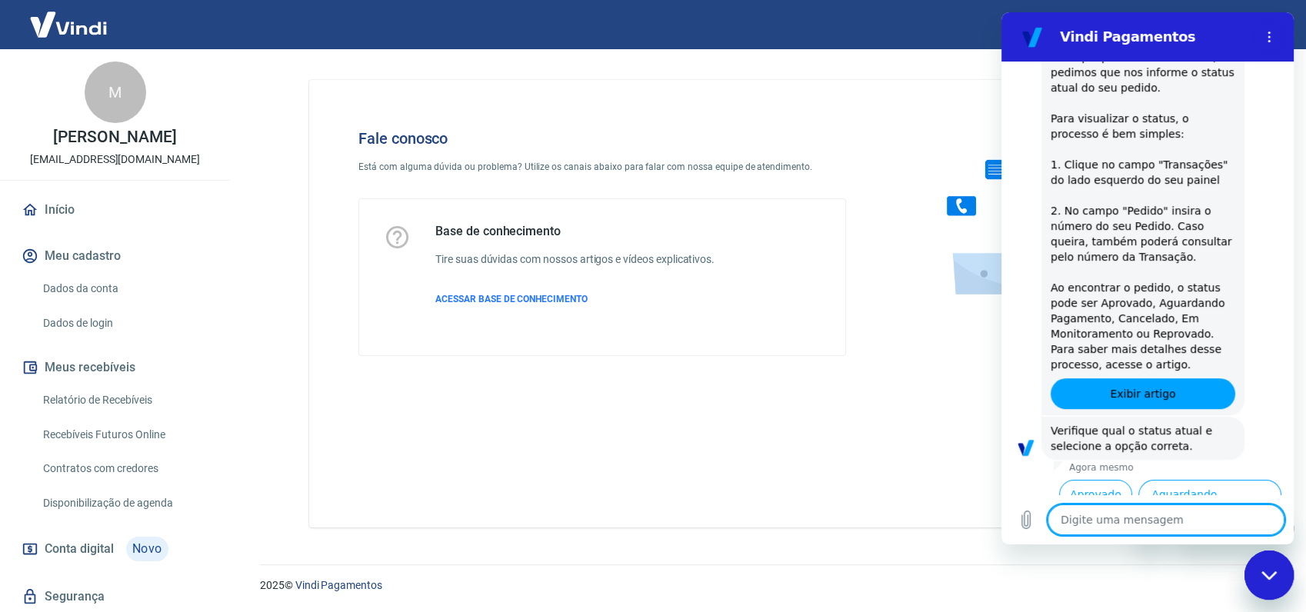
scroll to position [660, 0]
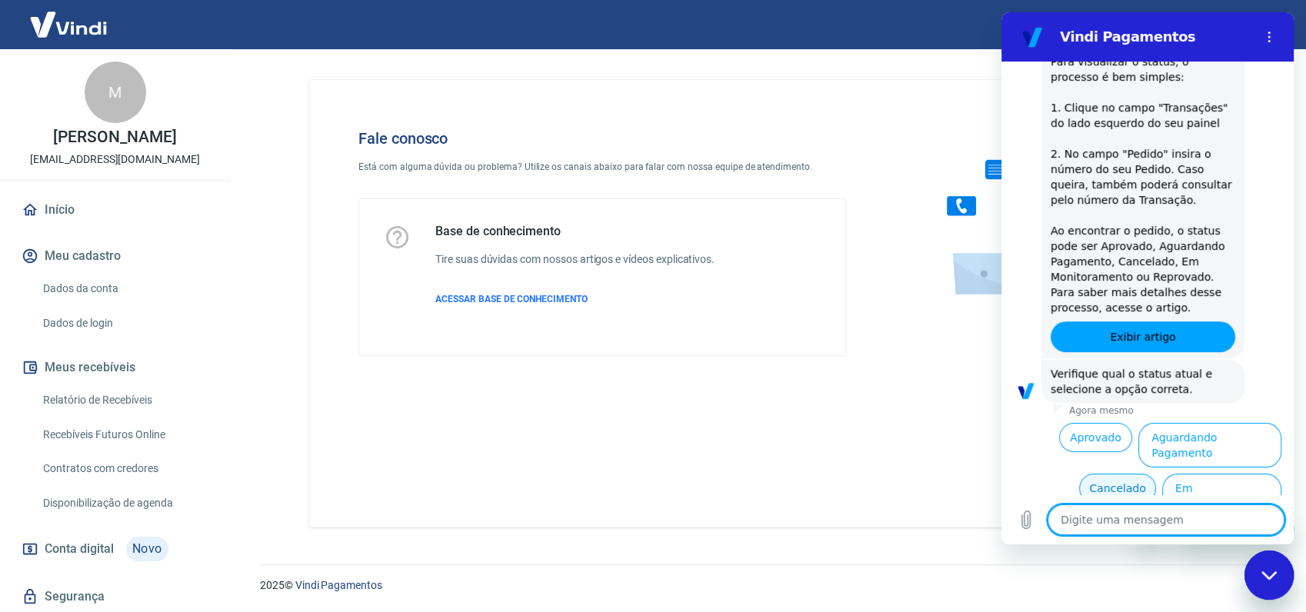
click at [1114, 474] on button "Cancelado" at bounding box center [1117, 488] width 76 height 29
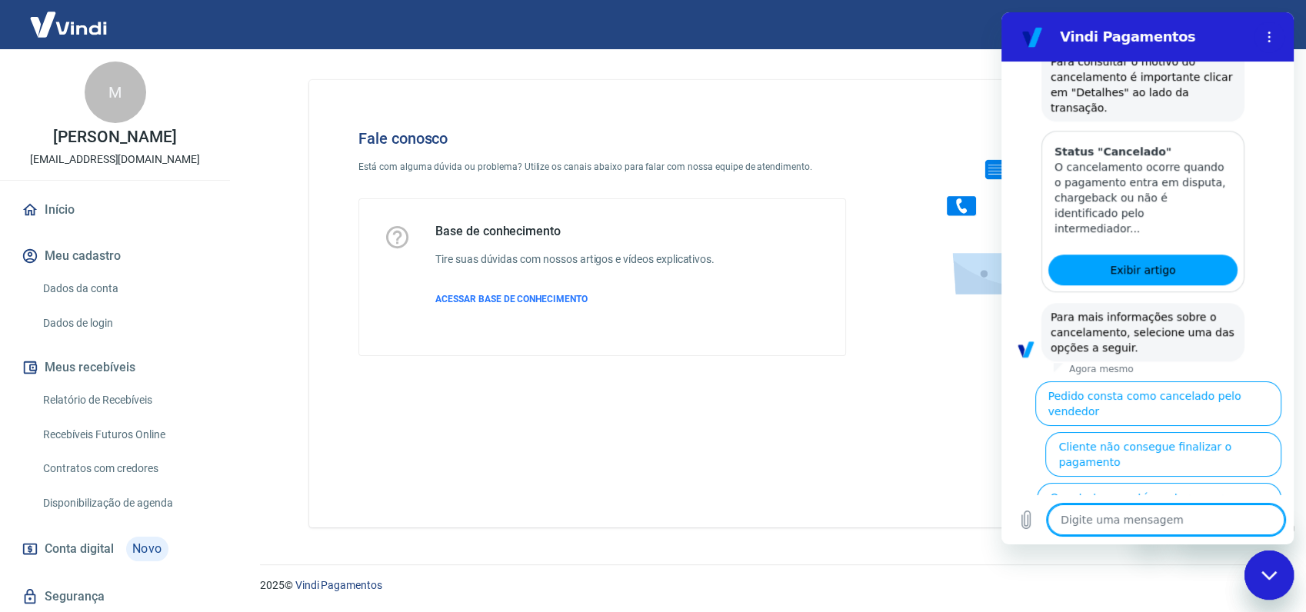
scroll to position [1366, 0]
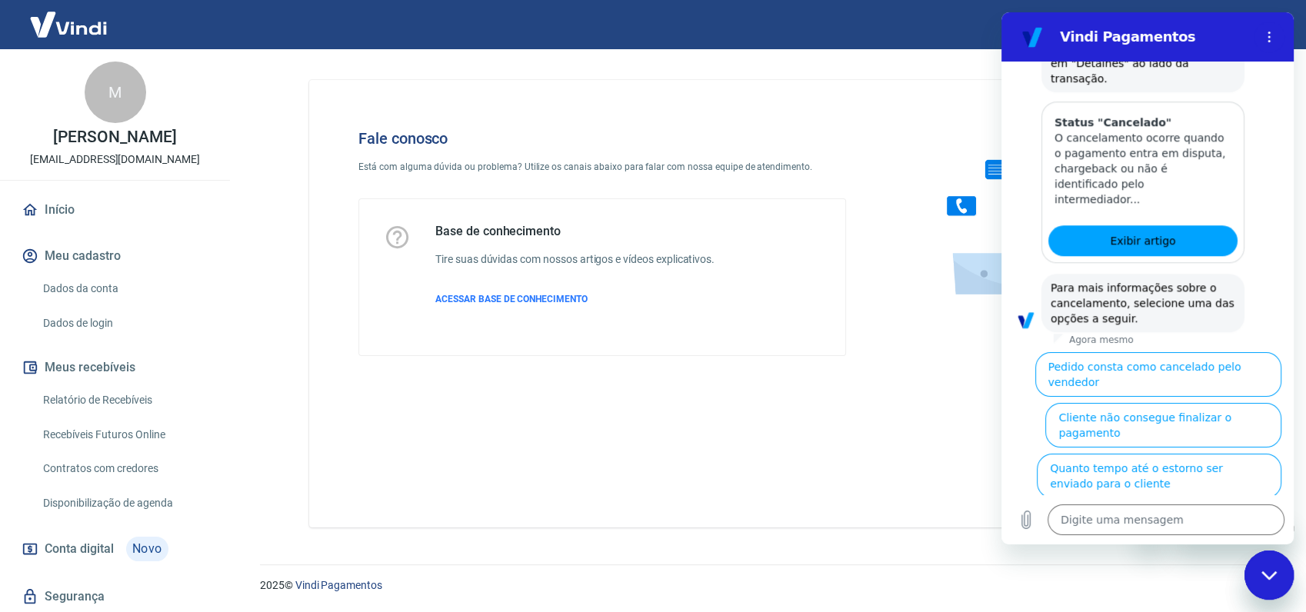
click at [1188, 504] on button "Cliente pagou, mas pedido consta como 'cancelado'" at bounding box center [1172, 526] width 218 height 45
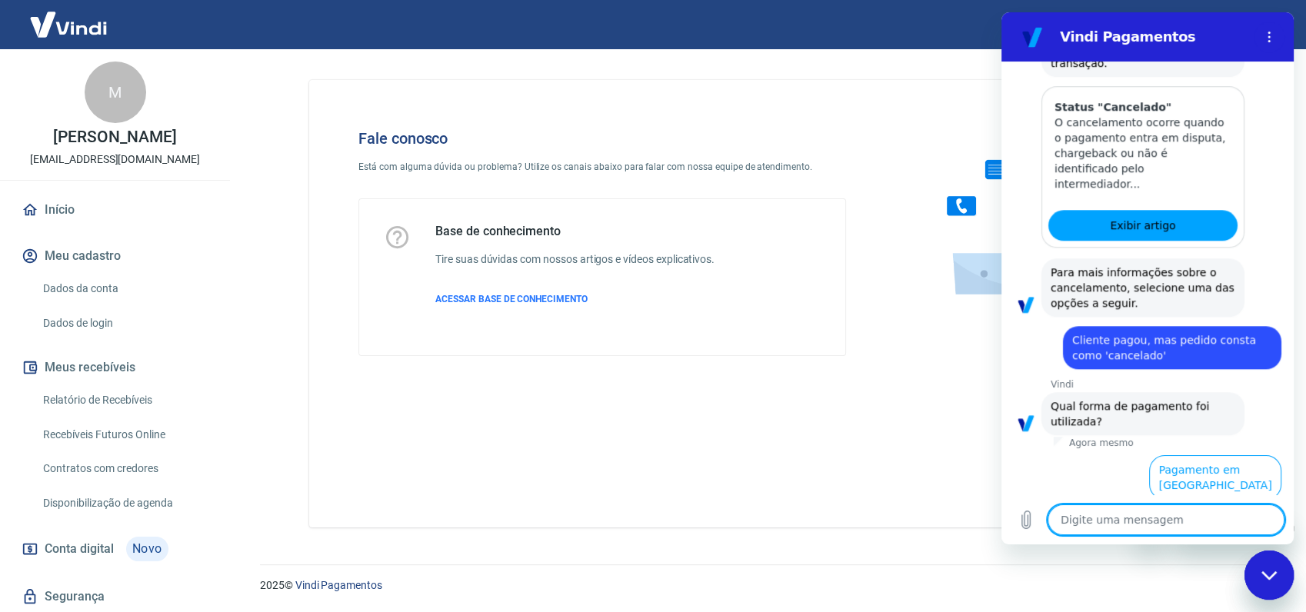
scroll to position [1382, 0]
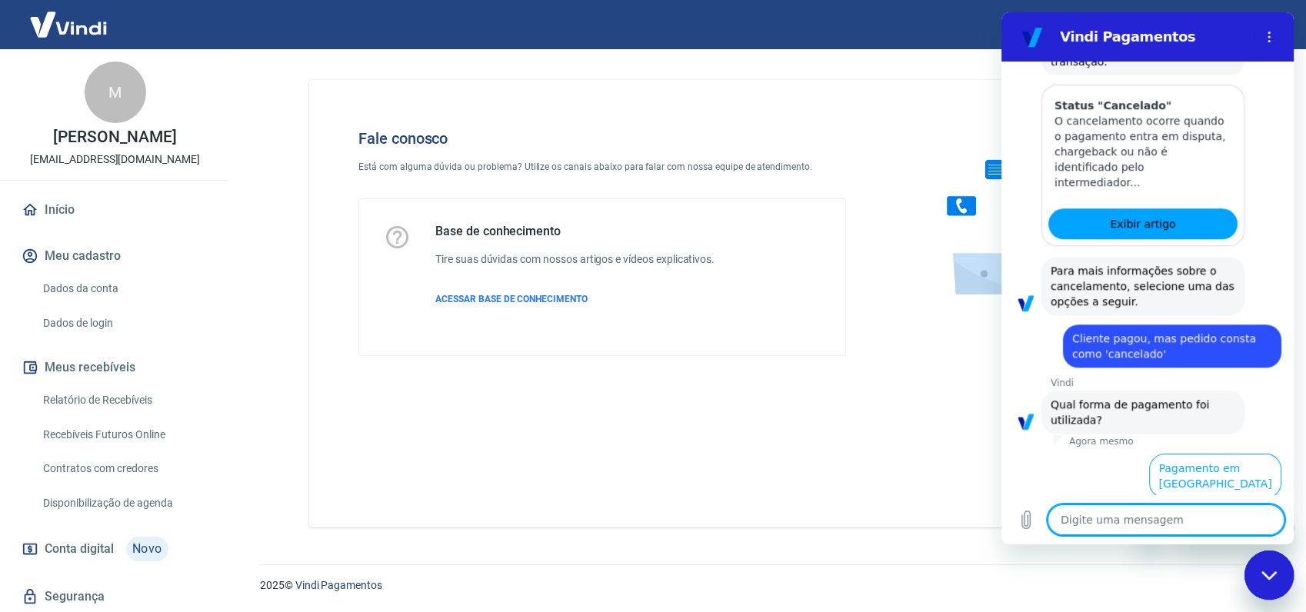
click at [1216, 504] on button "Pagamento em Pix" at bounding box center [1223, 526] width 115 height 45
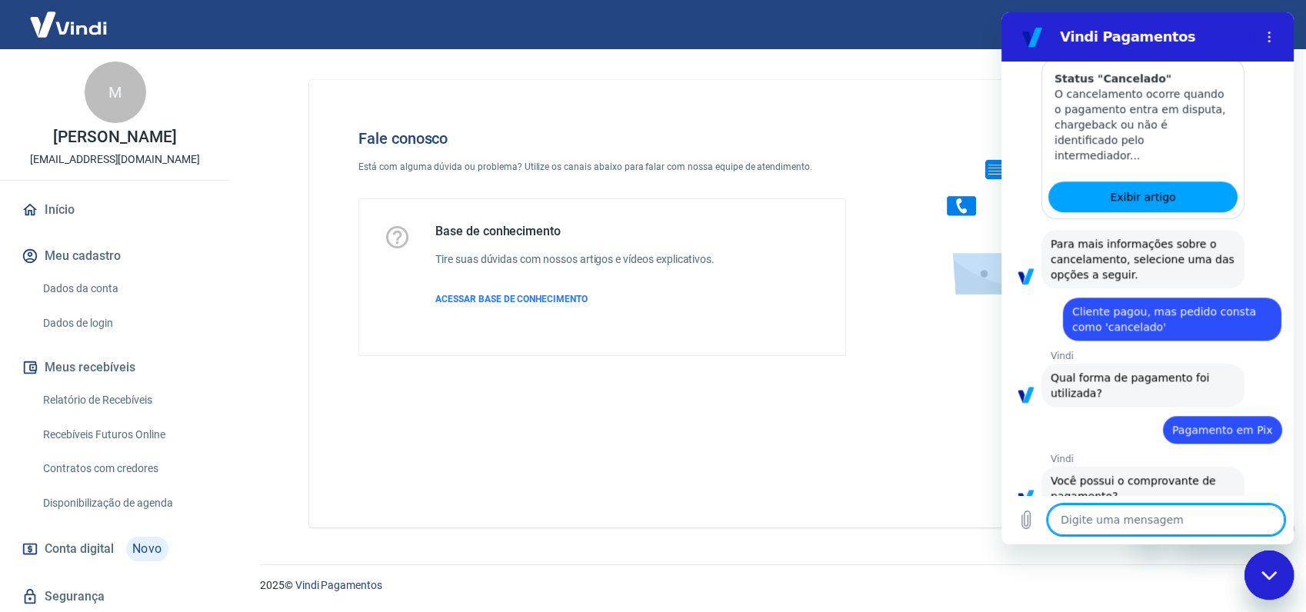
scroll to position [1415, 0]
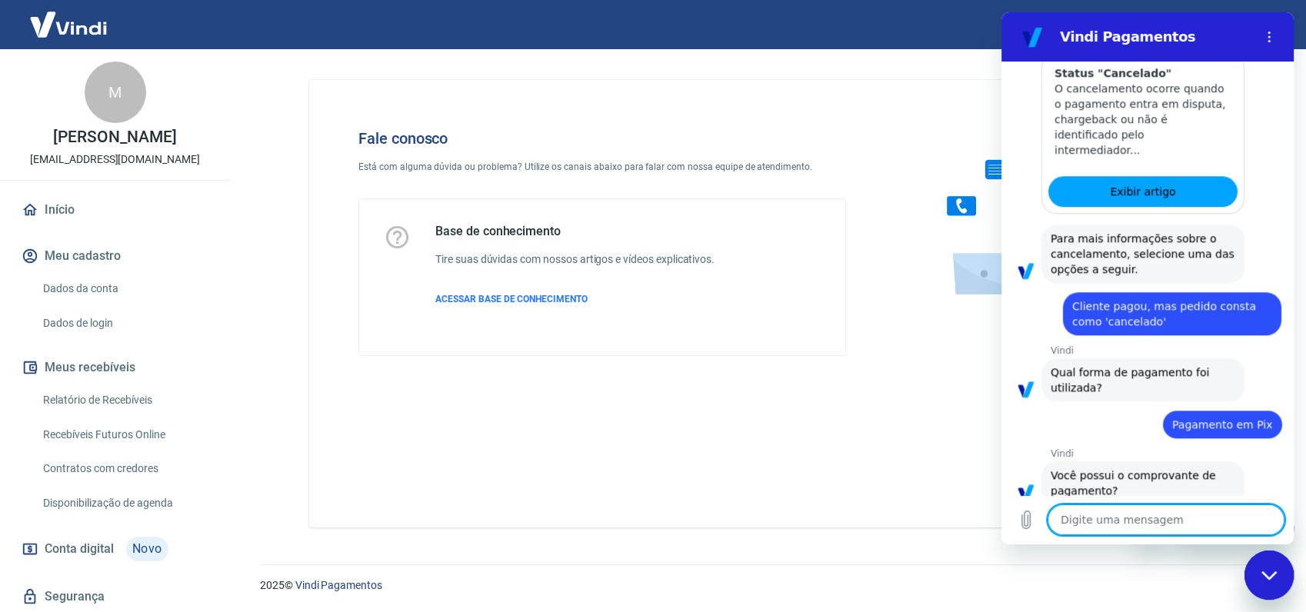
click at [1183, 524] on button "Sim" at bounding box center [1205, 538] width 45 height 29
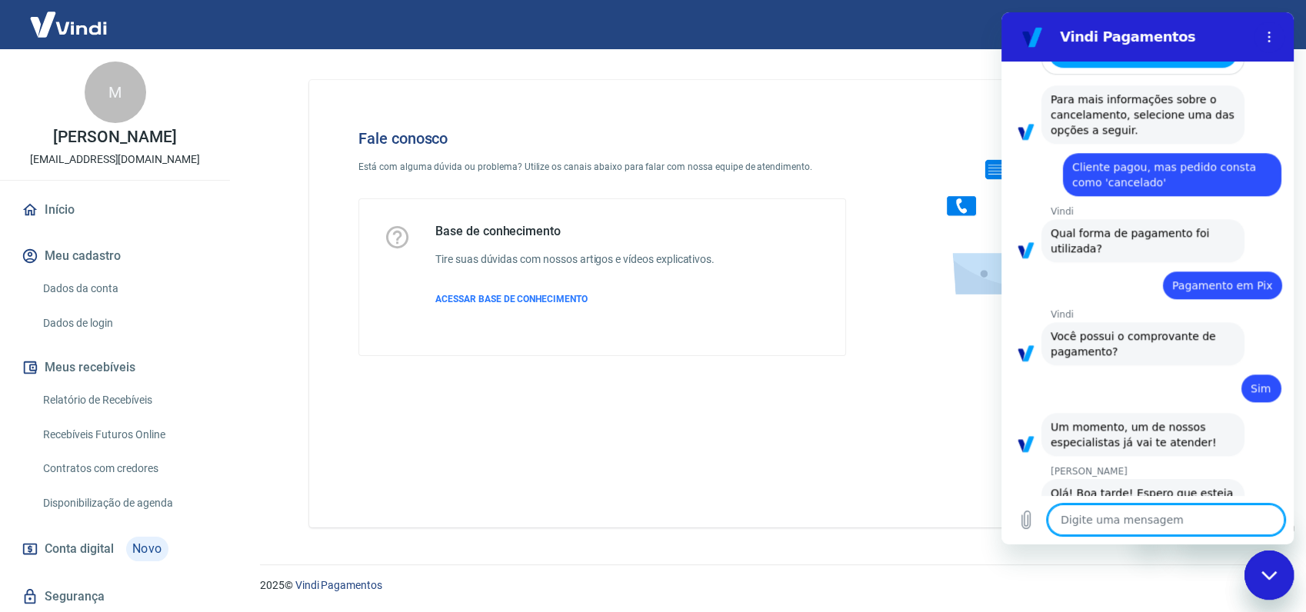
scroll to position [1599, 0]
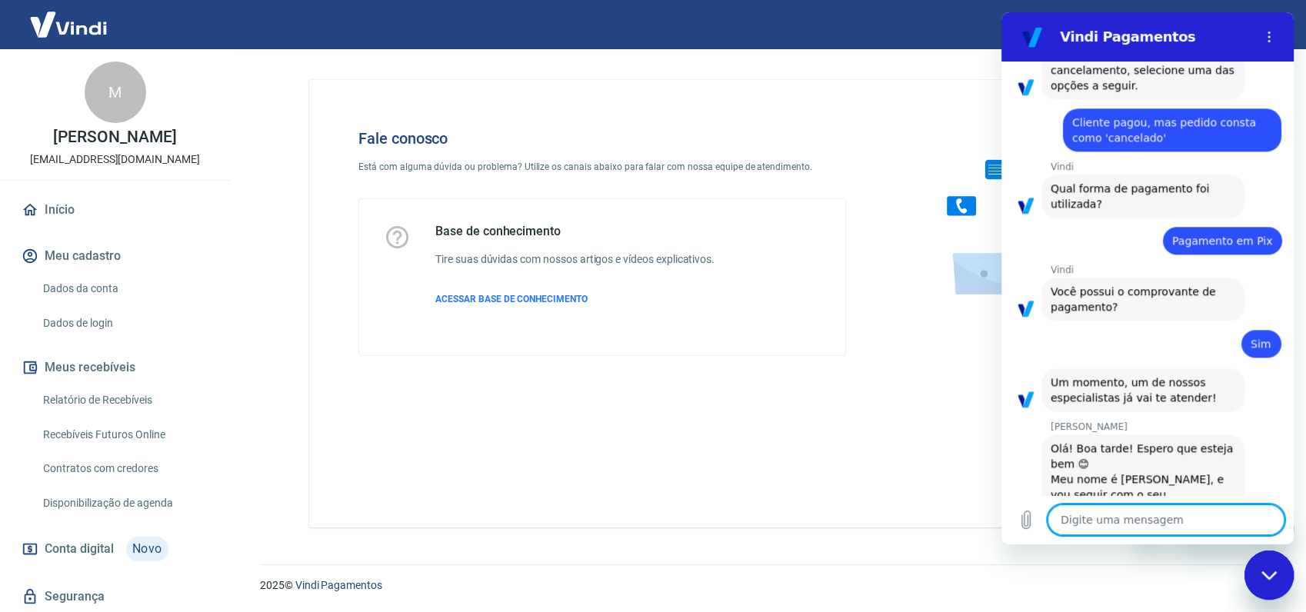
type textarea "x"
click at [1158, 509] on textarea at bounding box center [1165, 519] width 237 height 31
type textarea "O"
type textarea "x"
type textarea "Oi"
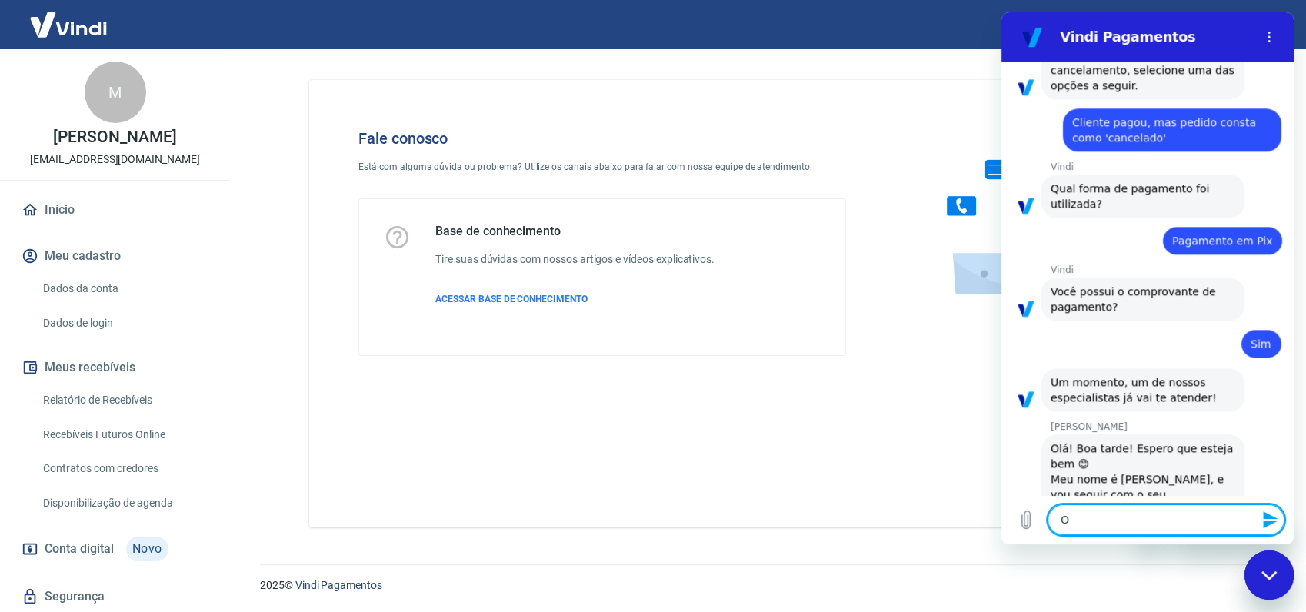
type textarea "x"
type textarea "Oi"
click at [1084, 520] on textarea "Oi" at bounding box center [1165, 519] width 237 height 31
type textarea "Oi"
type textarea "x"
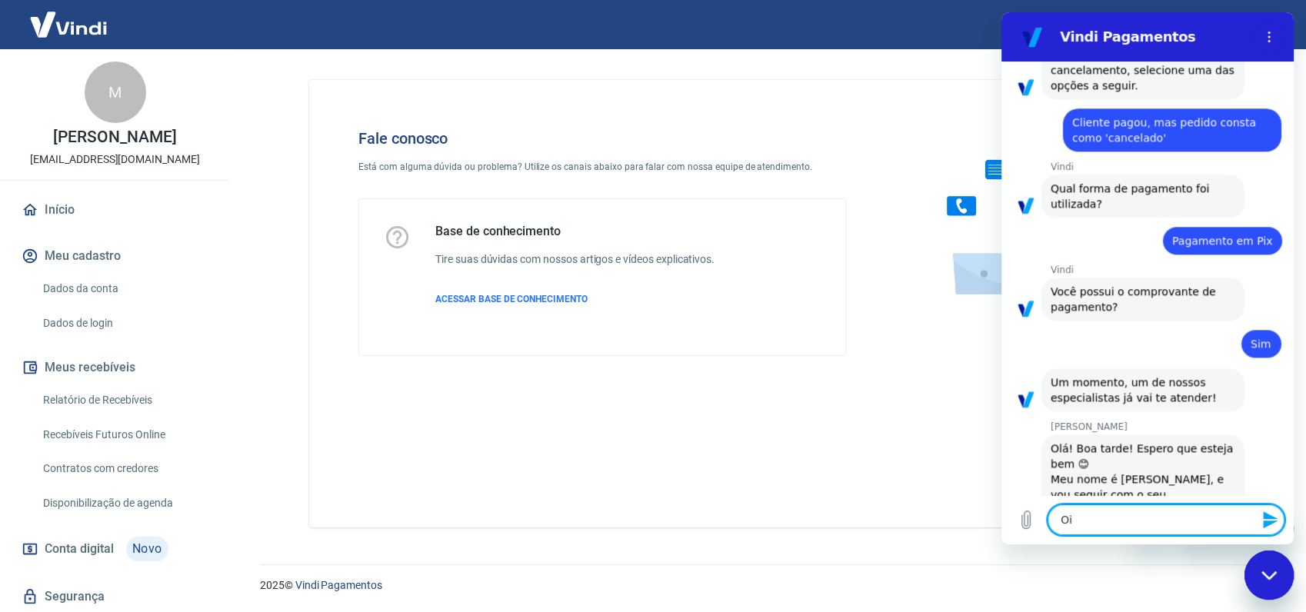
type textarea "Oi m"
type textarea "x"
type textarea "Oi ma"
type textarea "x"
type textarea "Oi mar"
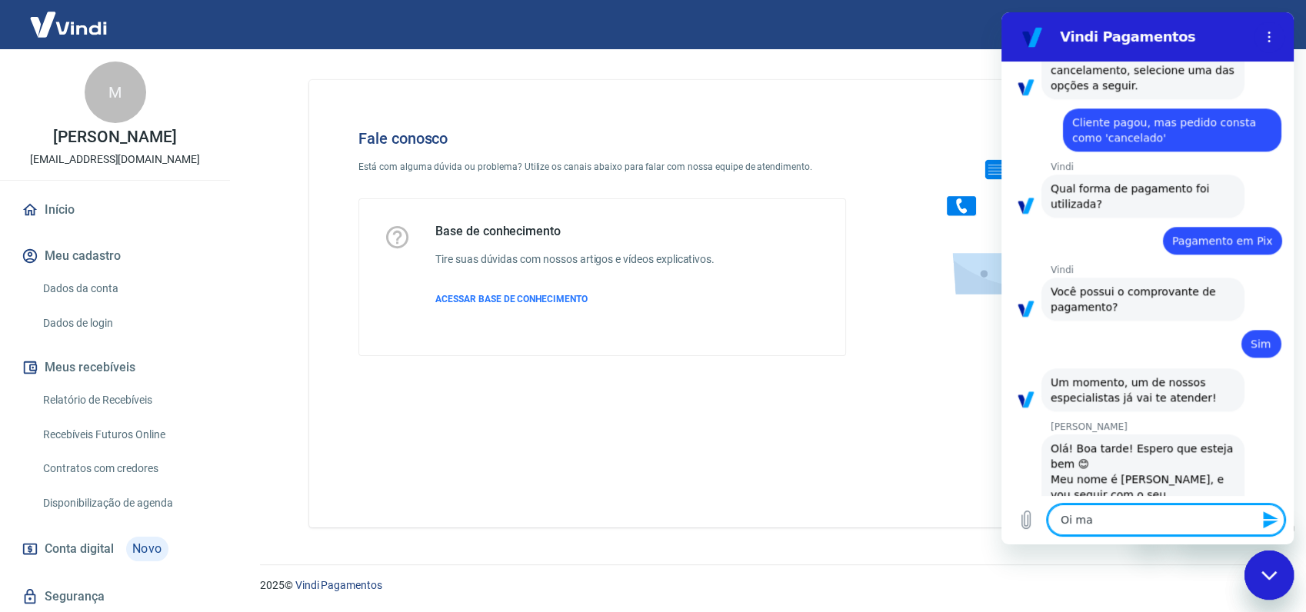
type textarea "x"
type textarea "Oi marc"
type textarea "x"
type textarea "Oi marce"
type textarea "x"
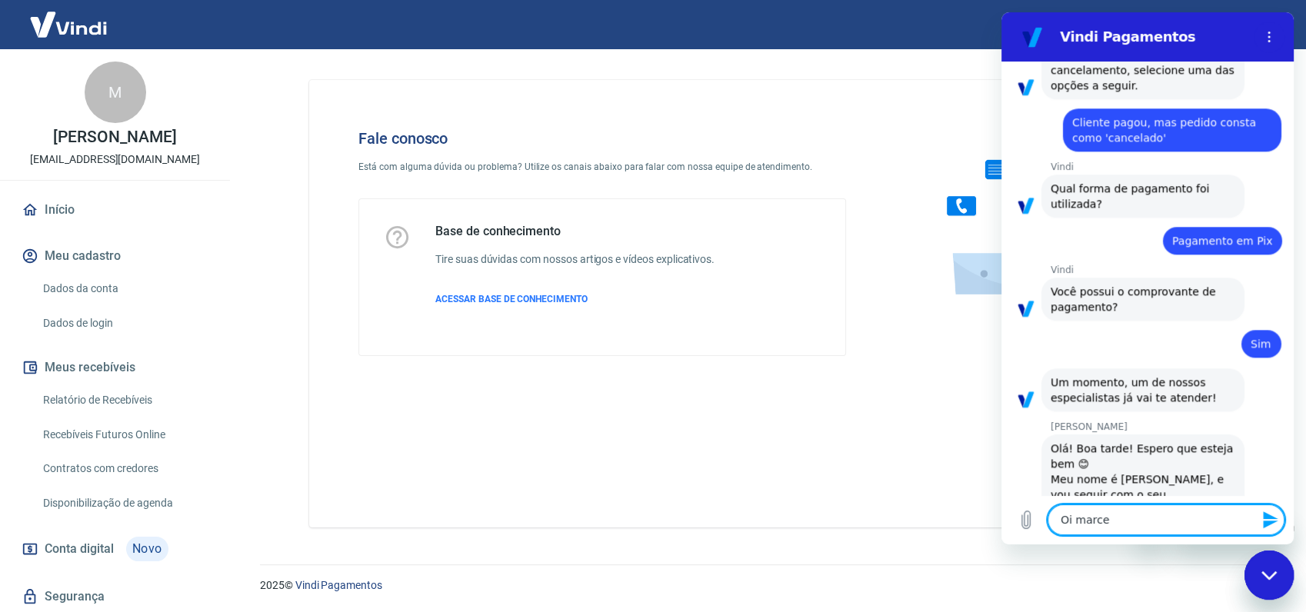
type textarea "[PERSON_NAME]"
type textarea "x"
type textarea "[PERSON_NAME]"
type textarea "x"
type textarea "[PERSON_NAME],"
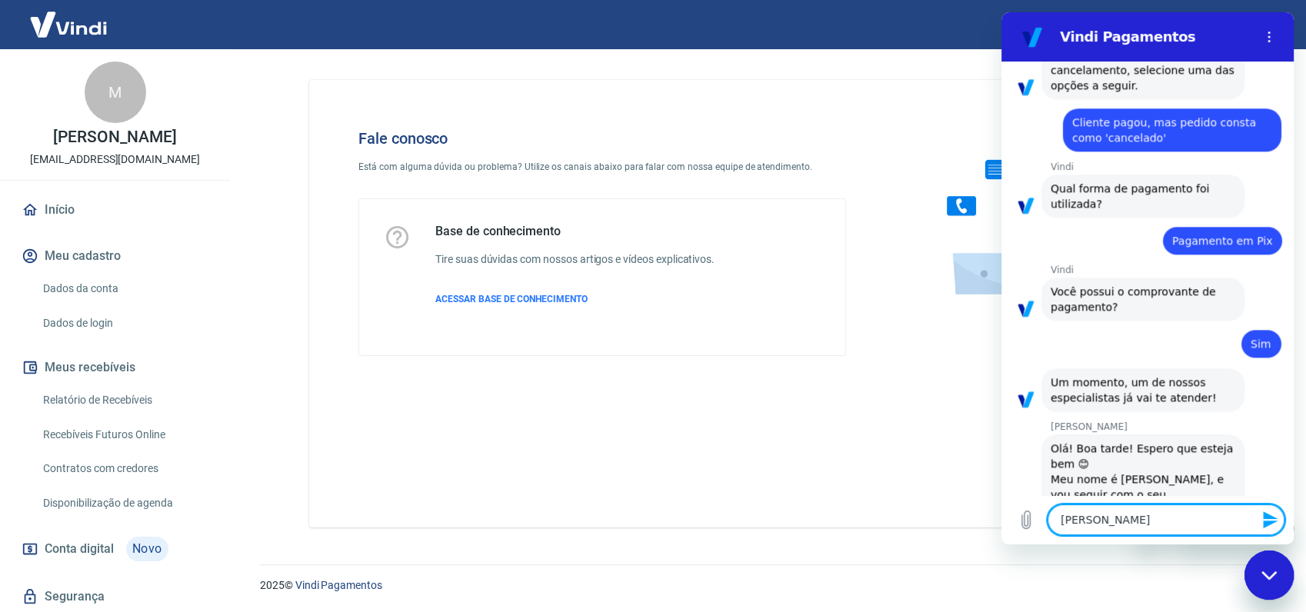
type textarea "x"
type textarea "[PERSON_NAME],"
type textarea "x"
type textarea "[PERSON_NAME], v"
type textarea "x"
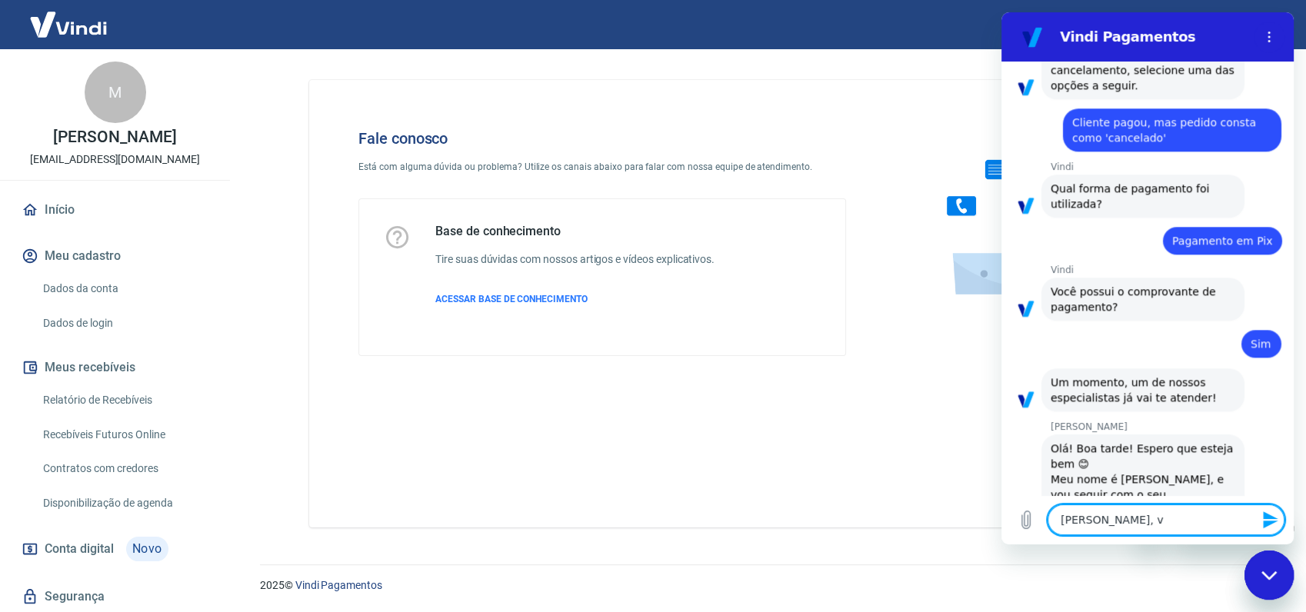
type textarea "[PERSON_NAME], vo"
type textarea "x"
type textarea "[PERSON_NAME], voc"
type textarea "x"
type textarea "[PERSON_NAME], você"
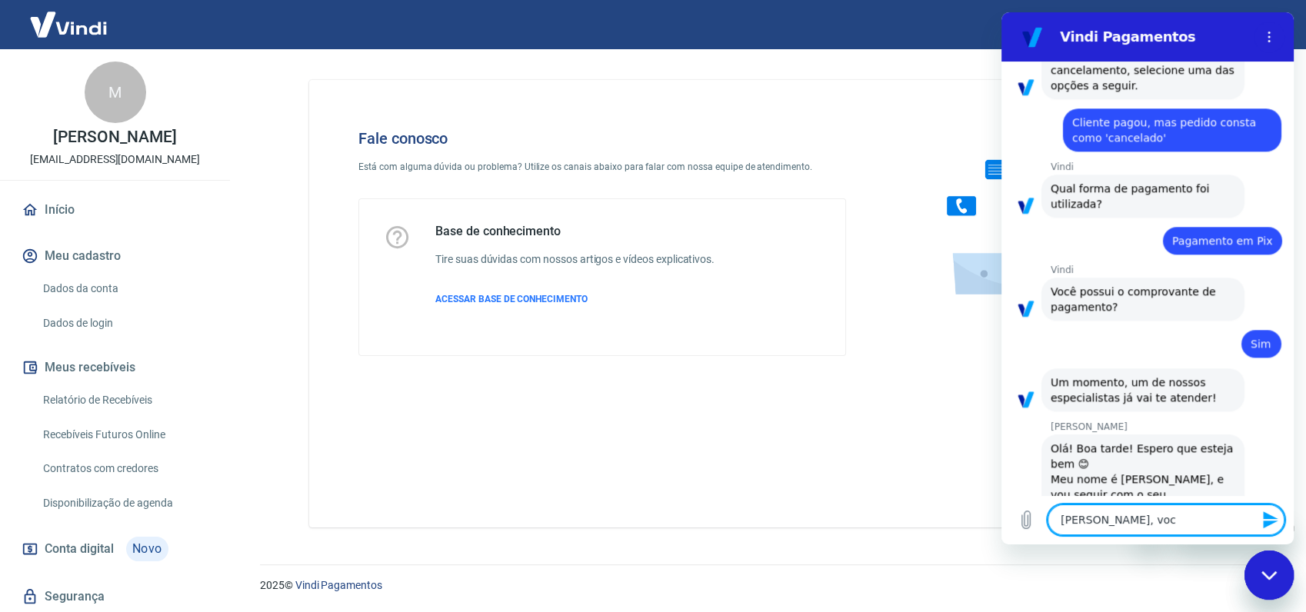
type textarea "x"
type textarea "[PERSON_NAME], você"
type textarea "x"
type textarea "[PERSON_NAME], você f"
type textarea "x"
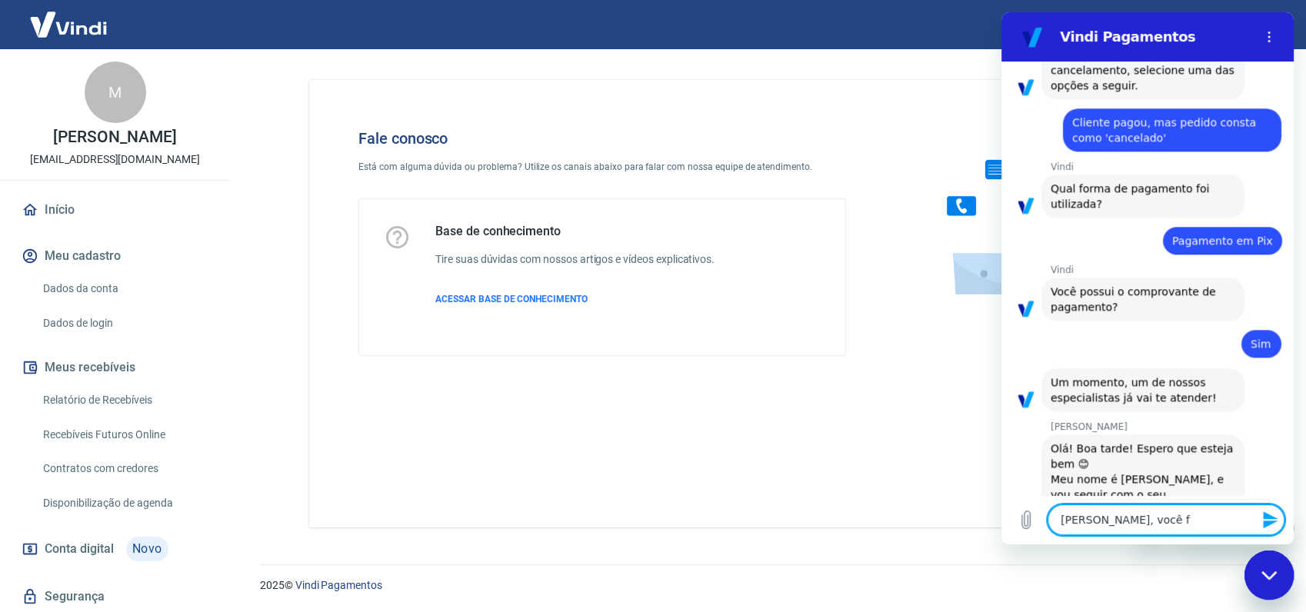
type textarea "[PERSON_NAME], você fa"
type textarea "x"
type textarea "[PERSON_NAME], você fal"
type textarea "x"
type textarea "[PERSON_NAME], você fala"
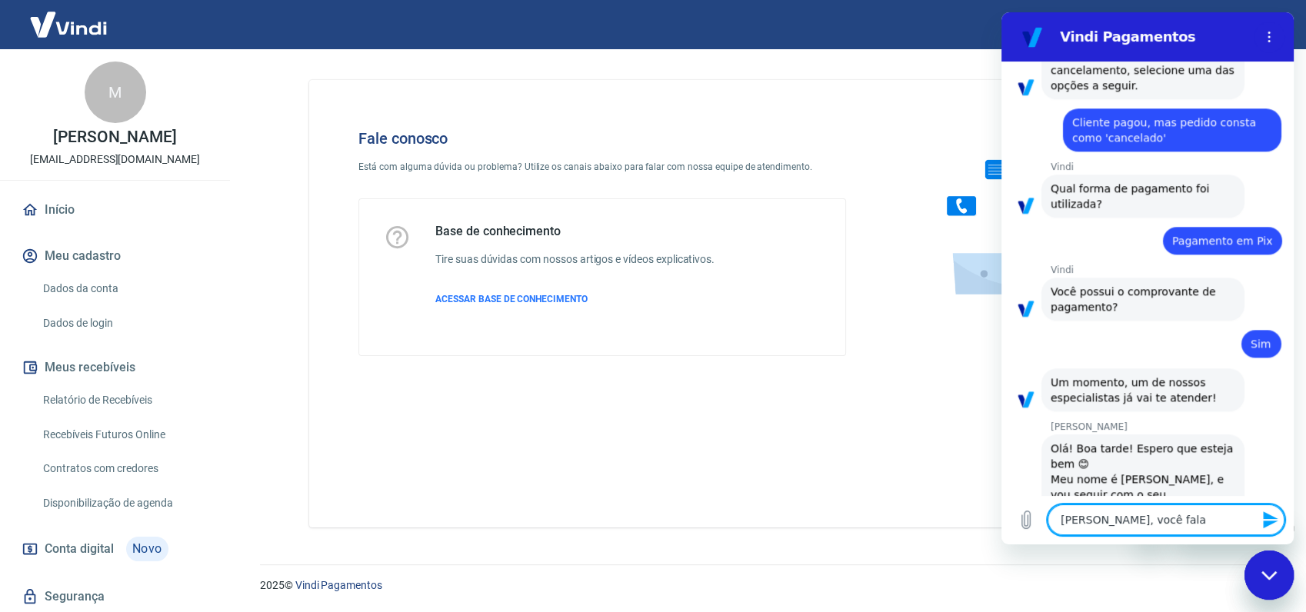
type textarea "x"
type textarea "[PERSON_NAME], você fala"
type textarea "x"
type textarea "[PERSON_NAME], você fala c"
type textarea "x"
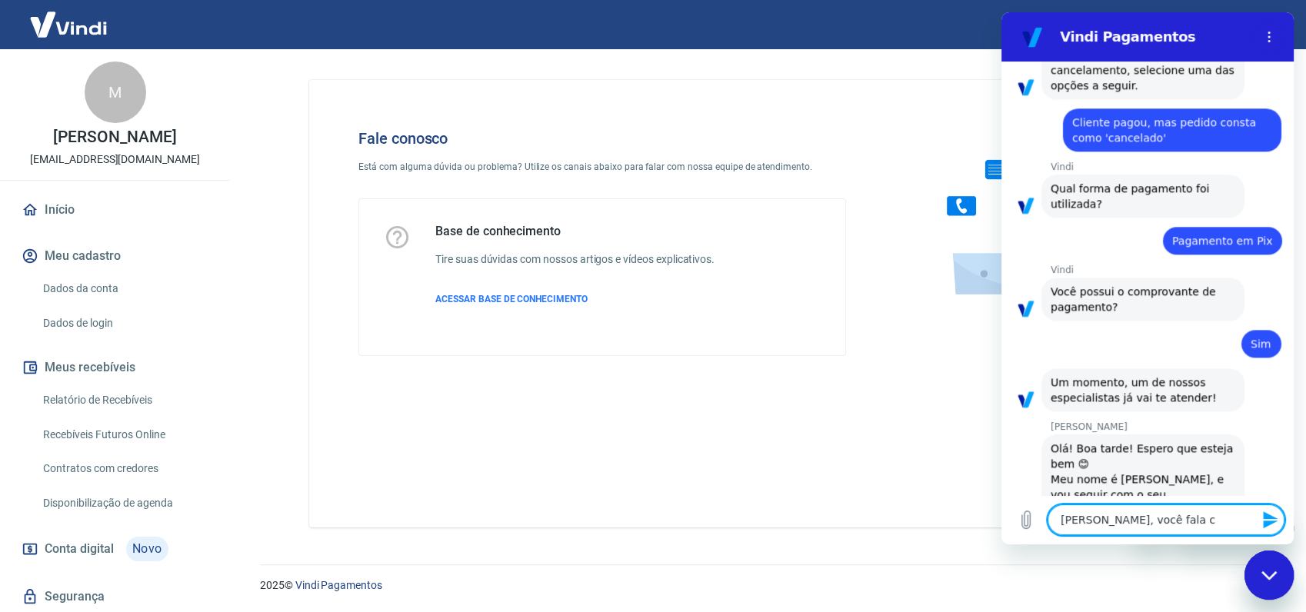
type textarea "[PERSON_NAME], você fala co"
type textarea "x"
type textarea "[PERSON_NAME], você fala com"
type textarea "x"
type textarea "[PERSON_NAME], você fala com"
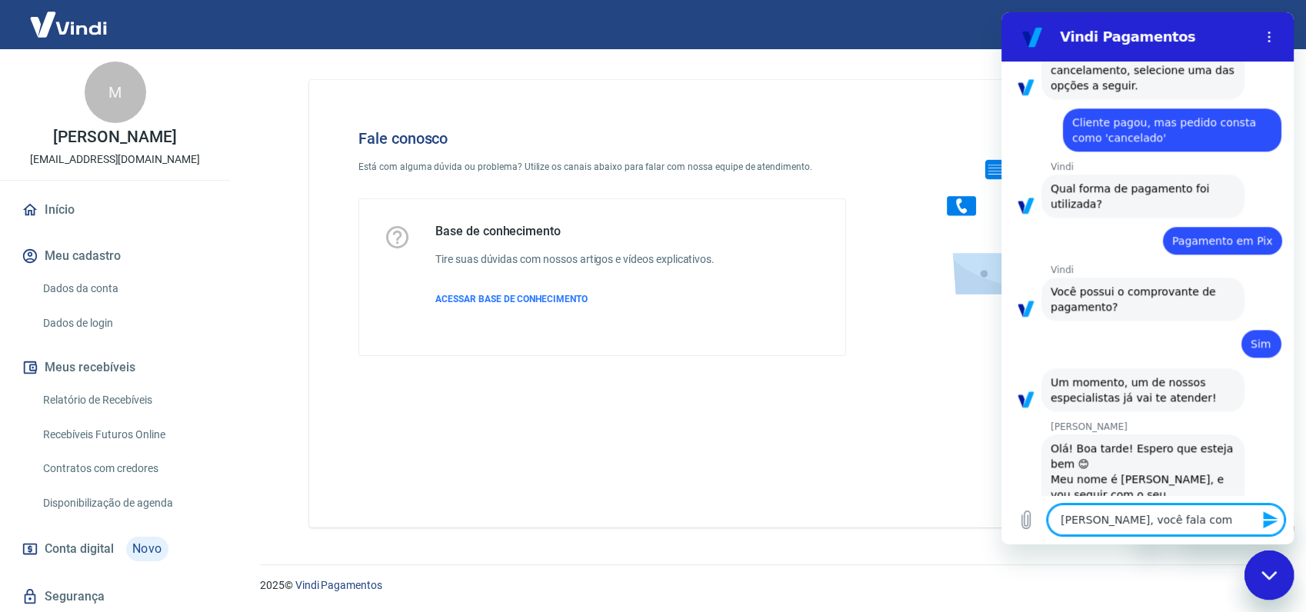
type textarea "x"
type textarea "[PERSON_NAME], você fala com L"
type textarea "x"
type textarea "[PERSON_NAME], você fala com [PERSON_NAME]"
type textarea "x"
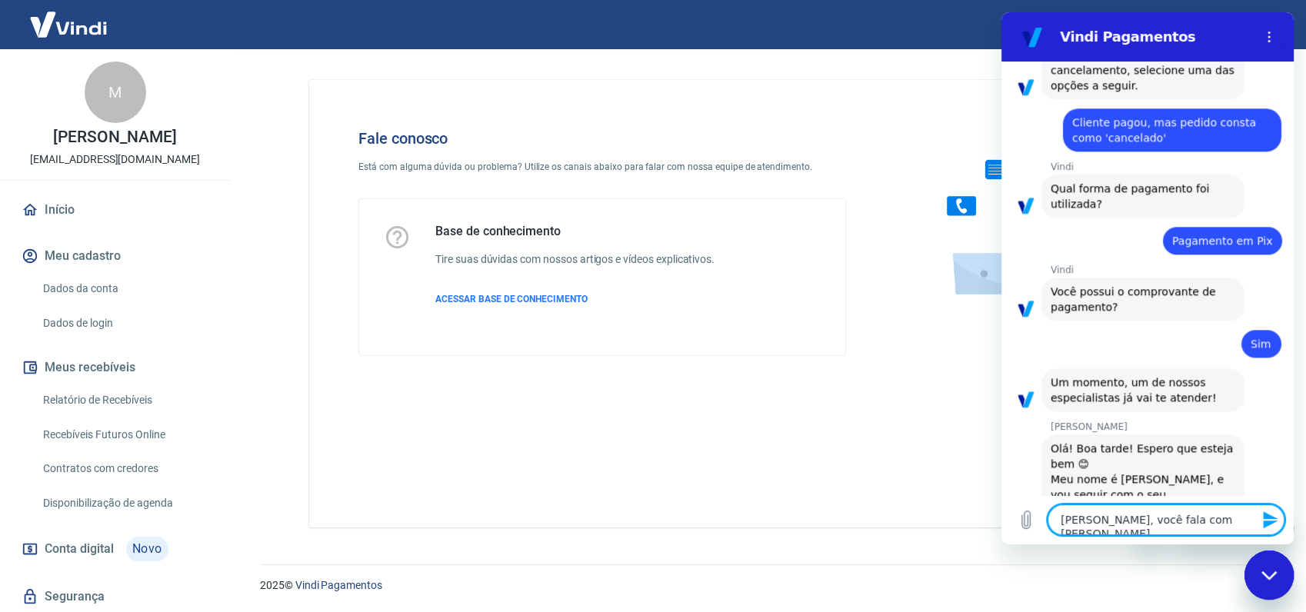
type textarea "[PERSON_NAME], você fala com [PERSON_NAME]"
type textarea "x"
type textarea "[PERSON_NAME], você fala com [PERSON_NAME]"
type textarea "x"
type textarea "[PERSON_NAME], você fala com [GEOGRAPHIC_DATA]"
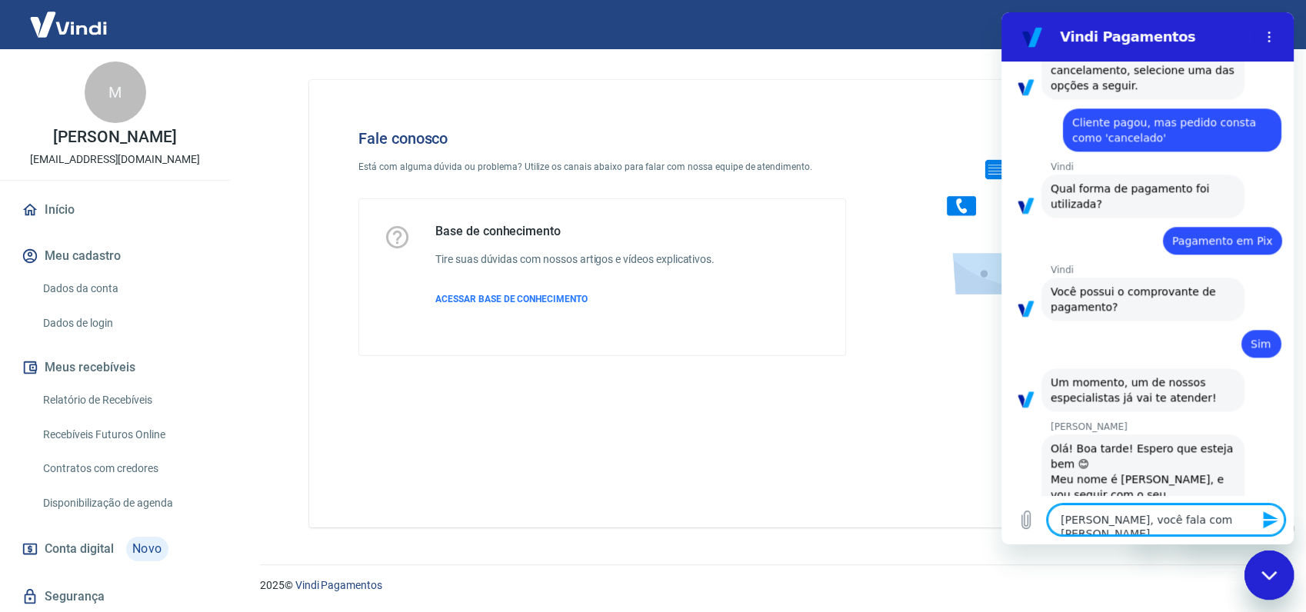
type textarea "x"
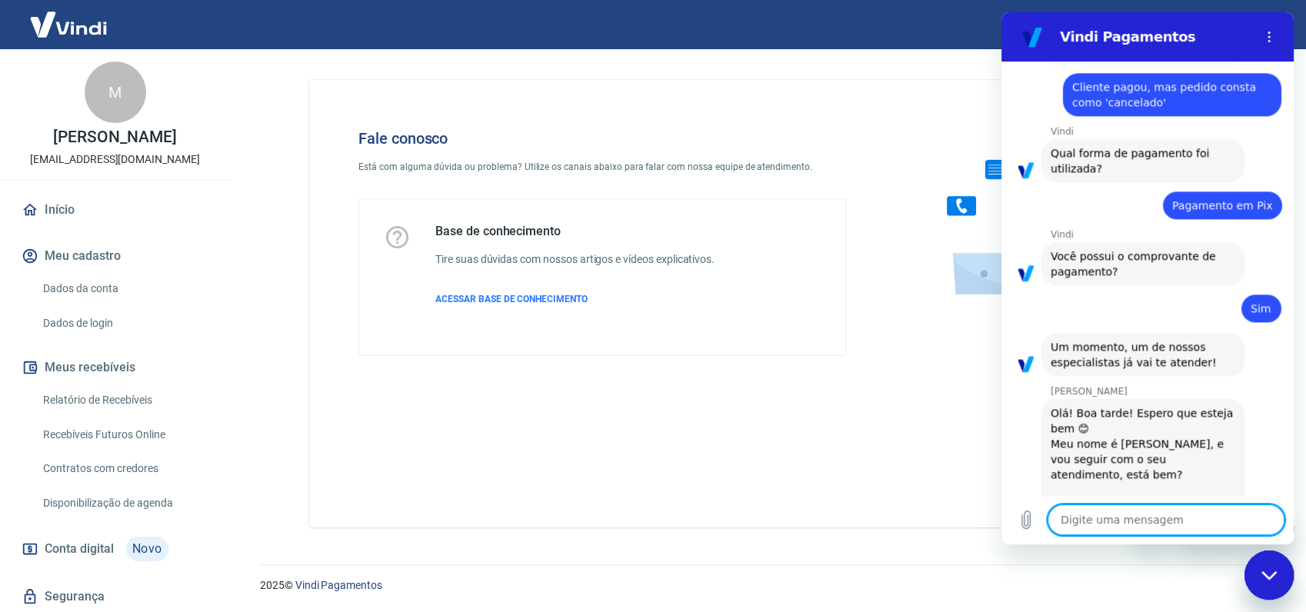
type textarea "x"
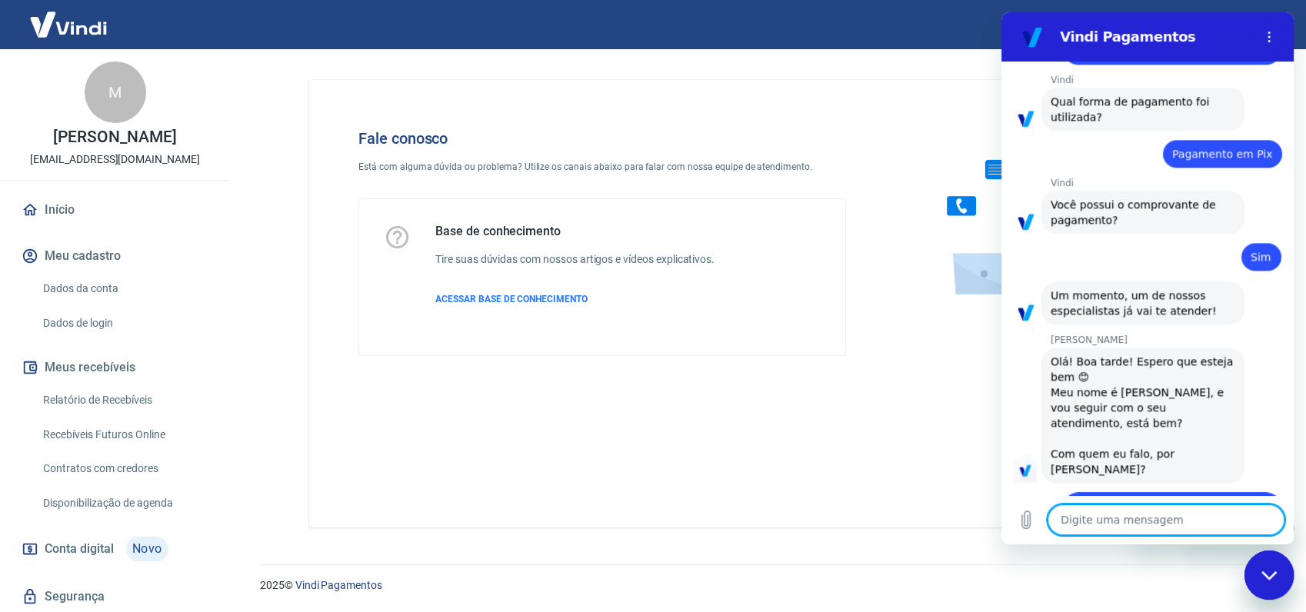
type textarea "x"
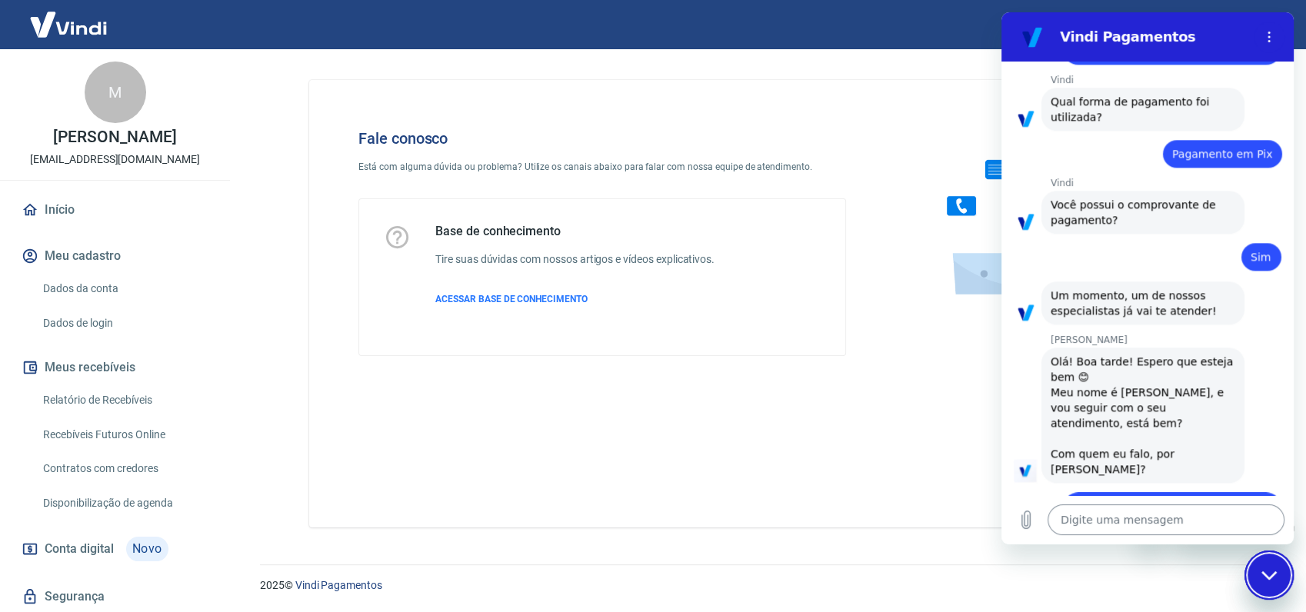
click at [1174, 516] on textarea at bounding box center [1165, 519] width 237 height 31
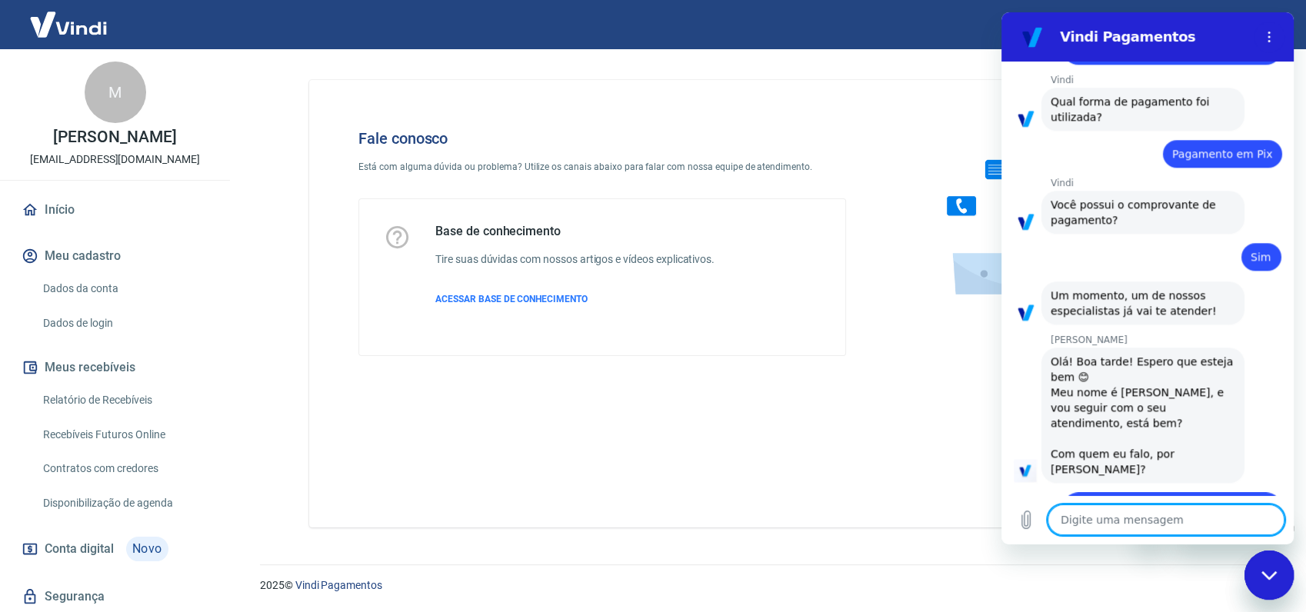
click at [1124, 517] on textarea at bounding box center [1165, 519] width 237 height 31
click at [1100, 517] on textarea at bounding box center [1165, 519] width 237 height 31
type textarea "O"
type textarea "x"
type textarea "O"
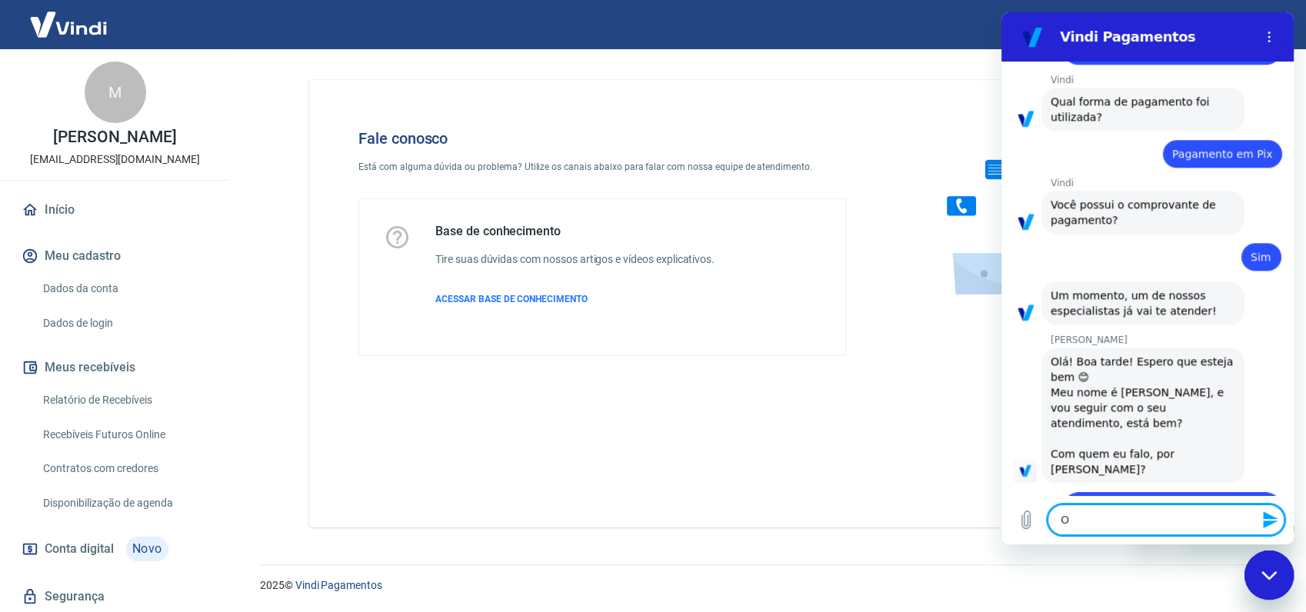
type textarea "x"
type textarea "O p"
type textarea "x"
type textarea "O pe"
type textarea "x"
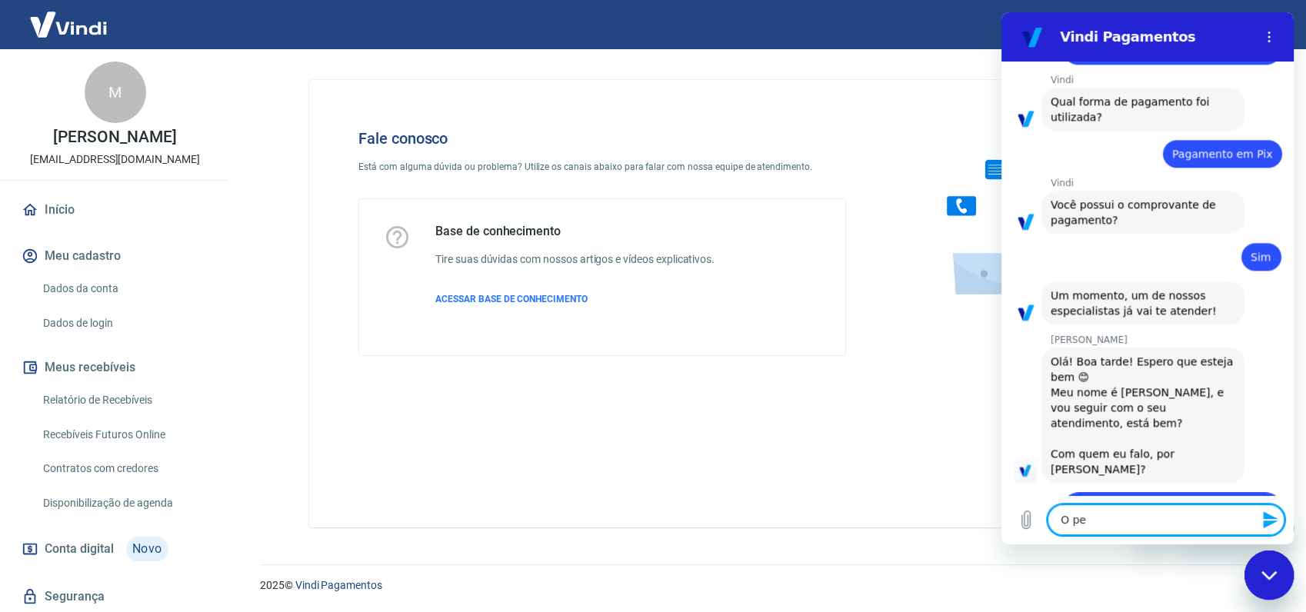
type textarea "O ped"
type textarea "x"
type textarea "O pedi"
type textarea "x"
type textarea "O pedid"
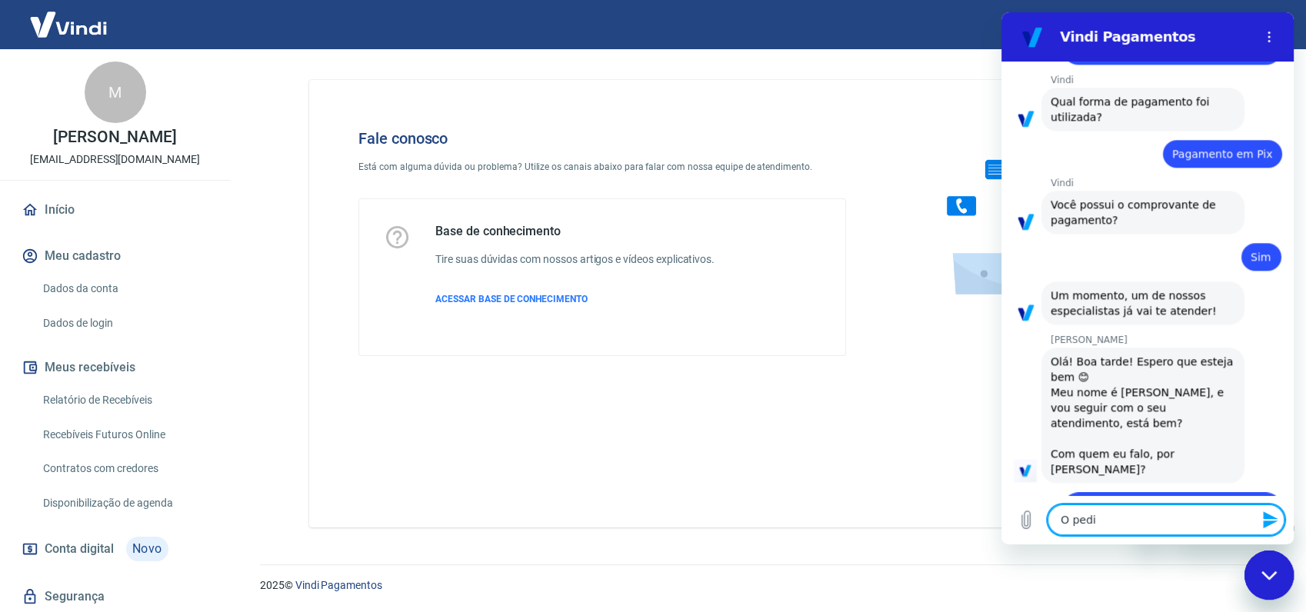
type textarea "x"
type textarea "O pedido"
type textarea "x"
type textarea "O pedido"
type textarea "x"
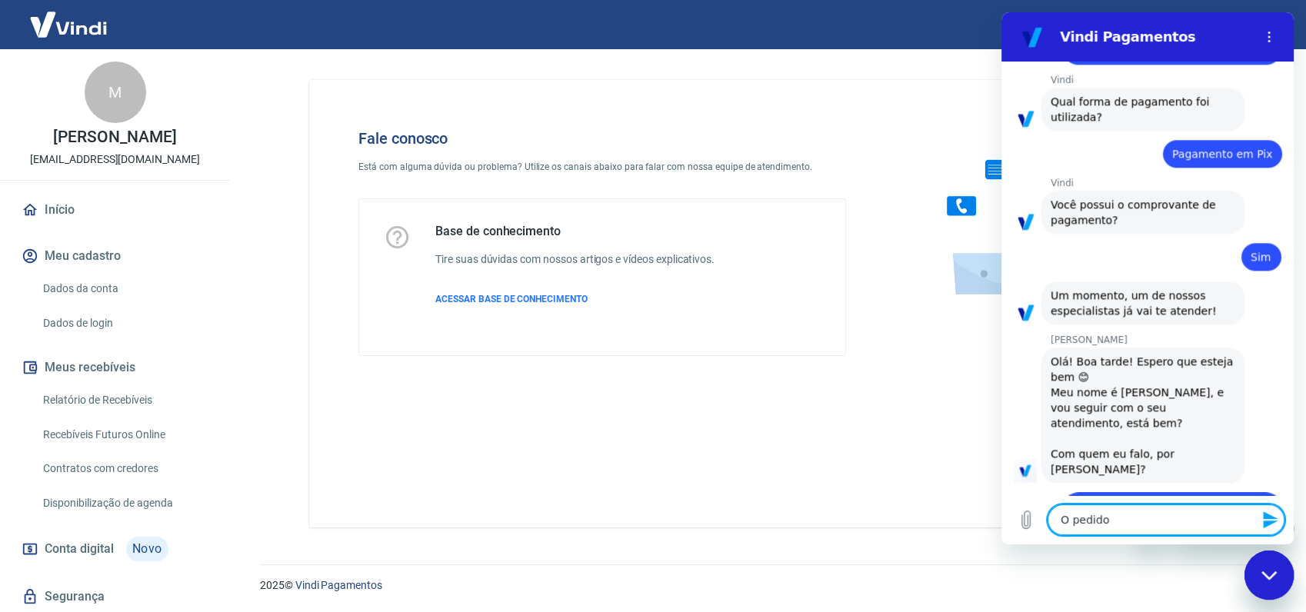
type textarea "O pedido 3"
type textarea "x"
type textarea "O pedido 34"
type textarea "x"
type textarea "O pedido 344"
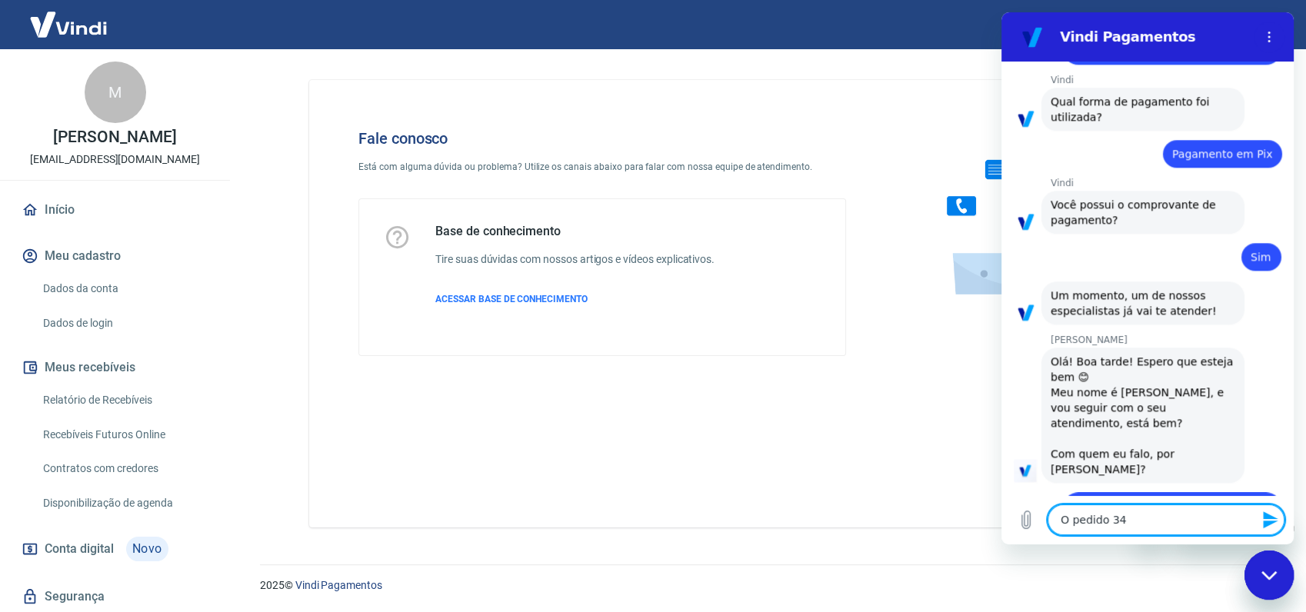
type textarea "x"
type textarea "O pedido 3442"
type textarea "x"
type textarea "O pedido 34426"
type textarea "x"
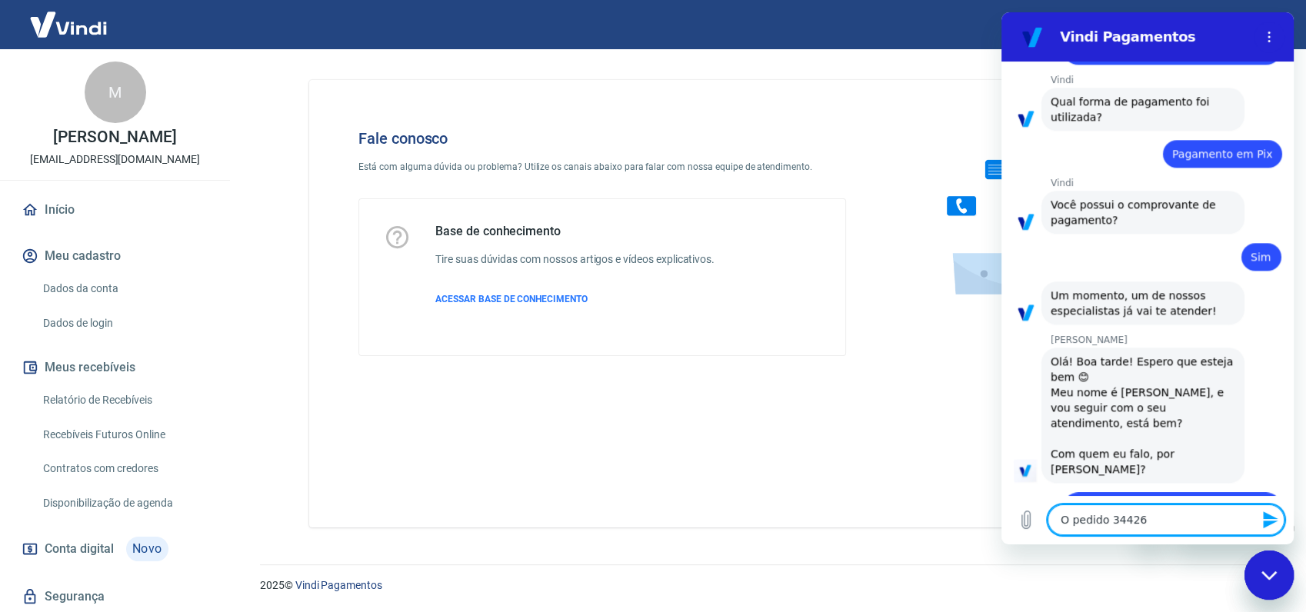
type textarea "O pedido 344265"
type textarea "x"
type textarea "O pedido 344265"
type textarea "x"
type textarea "O pedido 344265 e"
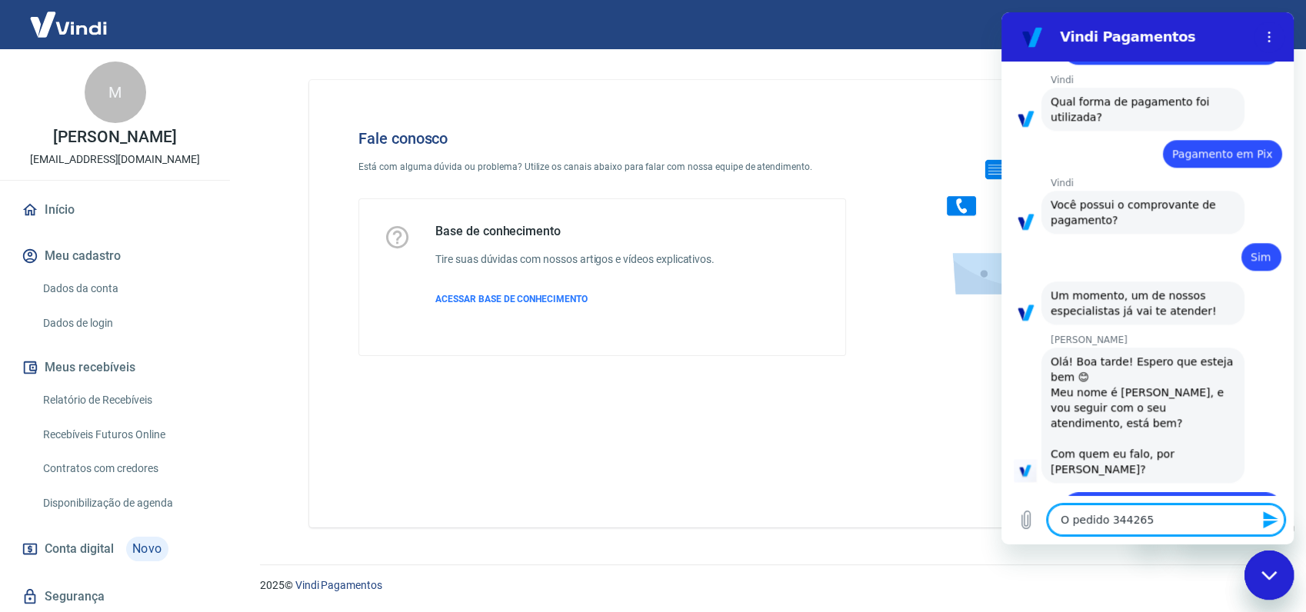
type textarea "x"
type textarea "O pedido 344265 es"
type textarea "x"
type textarea "O pedido 344265 est"
type textarea "x"
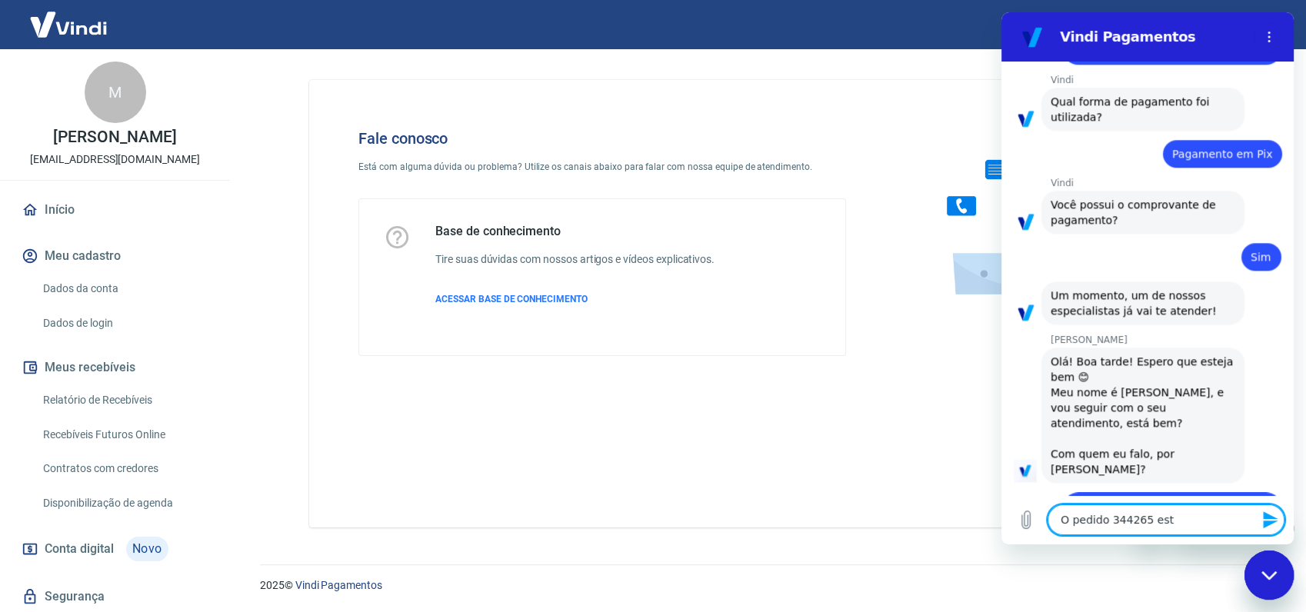
type textarea "O pedido 344265 está"
type textarea "x"
type textarea "O pedido 344265 está"
type textarea "x"
type textarea "O pedido 344265 está c"
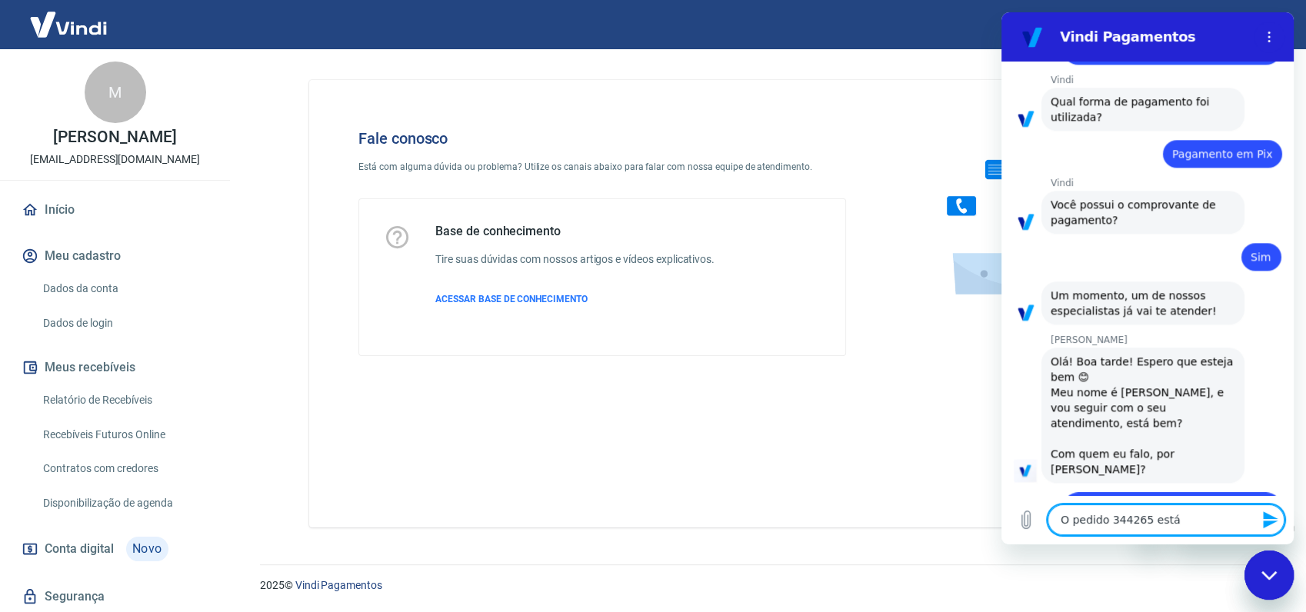
type textarea "x"
type textarea "O pedido 344265 está co"
type textarea "x"
type textarea "O pedido 344265 está com"
type textarea "x"
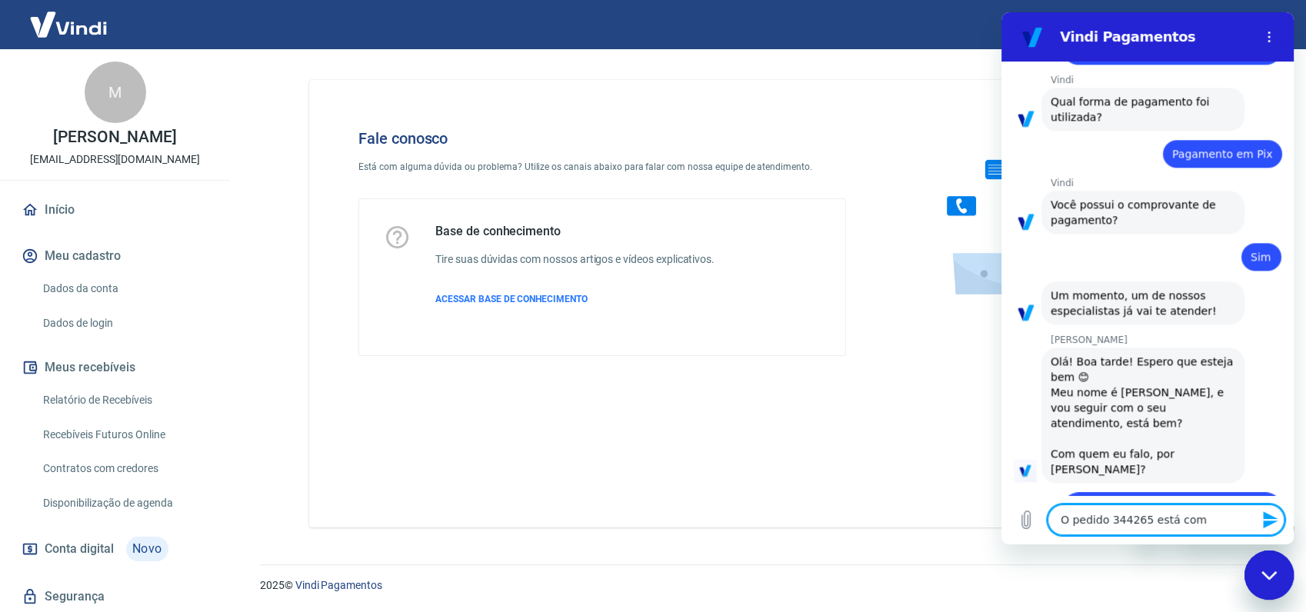
type textarea "O pedido 344265 está como"
type textarea "x"
type textarea "O pedido 344265 está como"
type textarea "x"
type textarea "O pedido 344265 está como c"
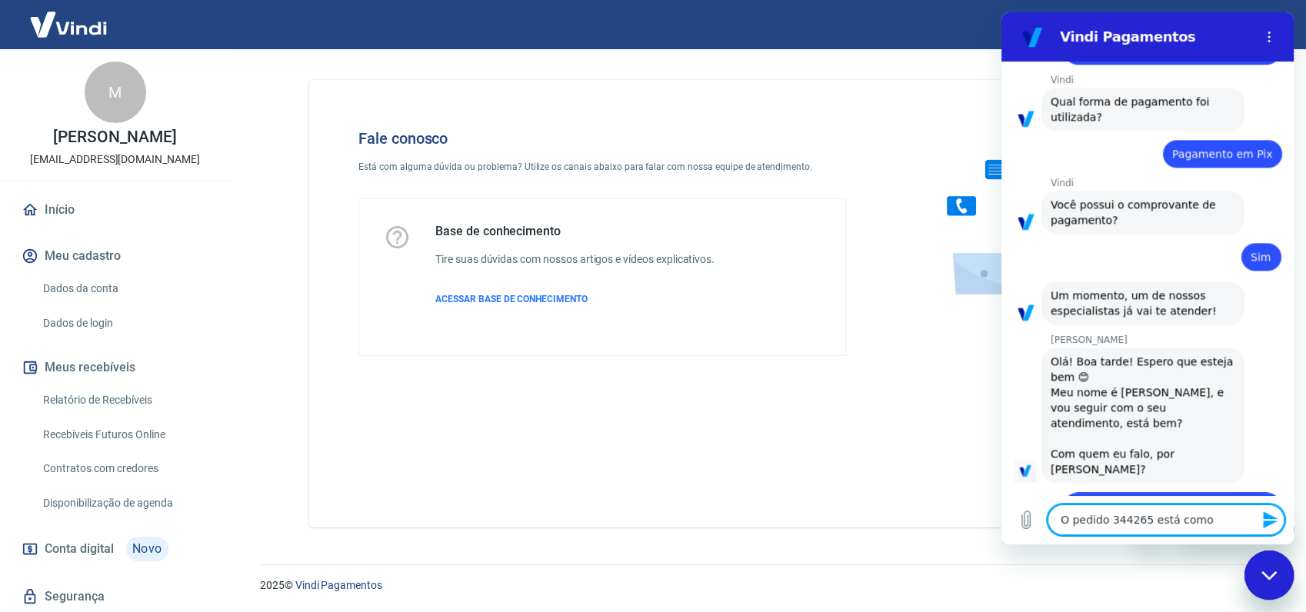
type textarea "x"
type textarea "O pedido 344265 está como ca"
type textarea "x"
type textarea "O pedido 344265 está como can"
type textarea "x"
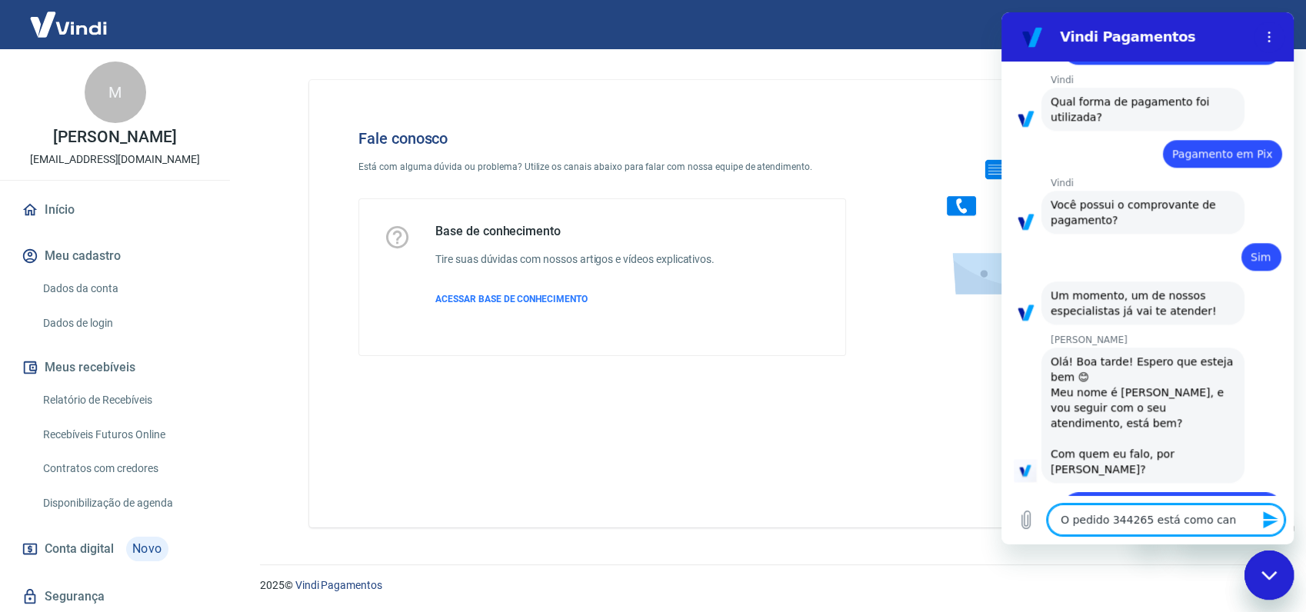
type textarea "O pedido 344265 está como canv"
type textarea "x"
type textarea "O pedido 344265 está como canve"
type textarea "x"
type textarea "O pedido 344265 está como canv"
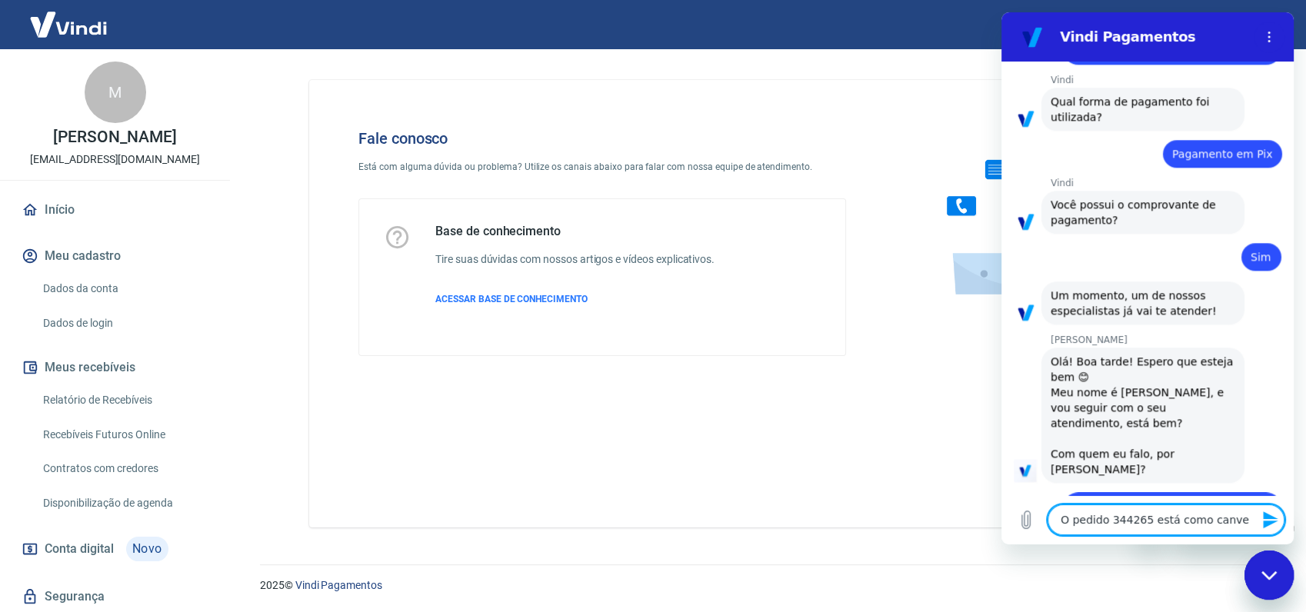
type textarea "x"
type textarea "O pedido 344265 está como can"
type textarea "x"
type textarea "O pedido 344265 está como canc"
type textarea "x"
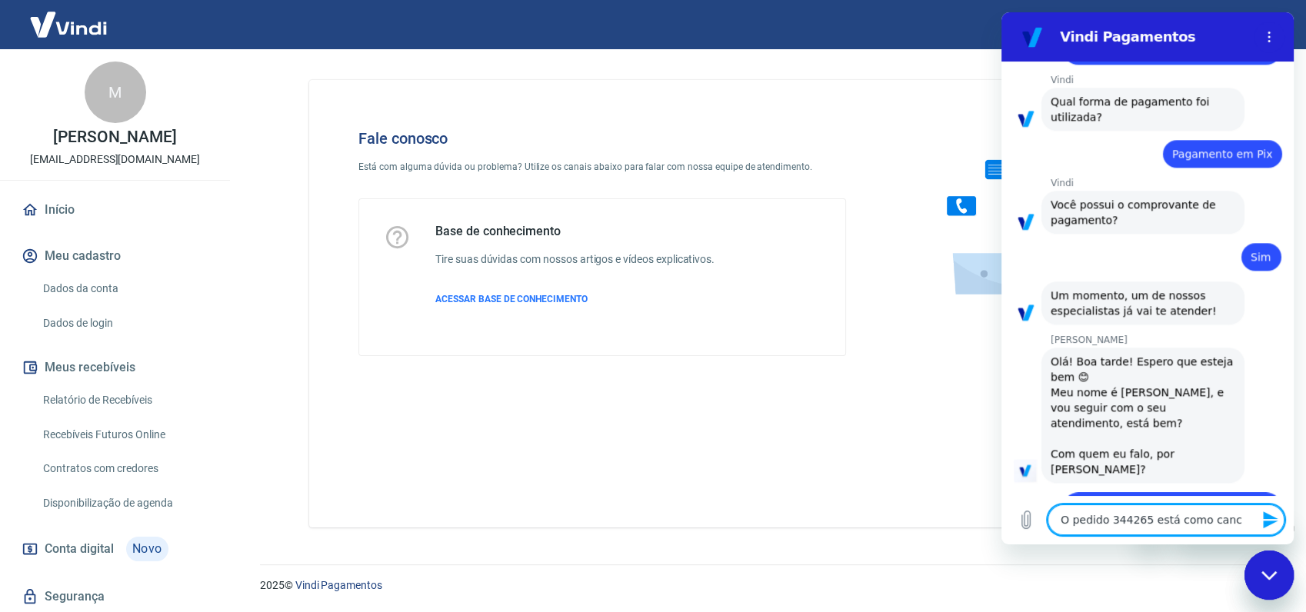
type textarea "O pedido 344265 está como cance"
type textarea "x"
type textarea "O pedido 344265 está como cancel"
type textarea "x"
type textarea "O pedido 344265 está como cancela"
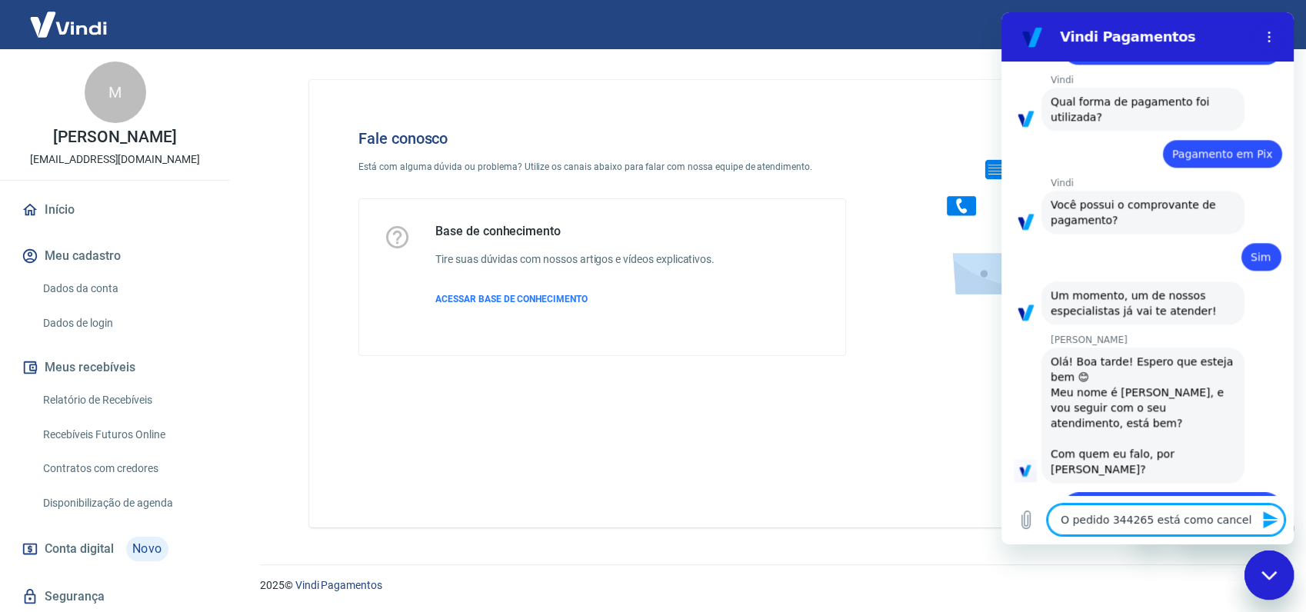
type textarea "x"
type textarea "O pedido 344265 está como cancelad"
type textarea "x"
type textarea "O pedido 344265 está como cancelado"
type textarea "x"
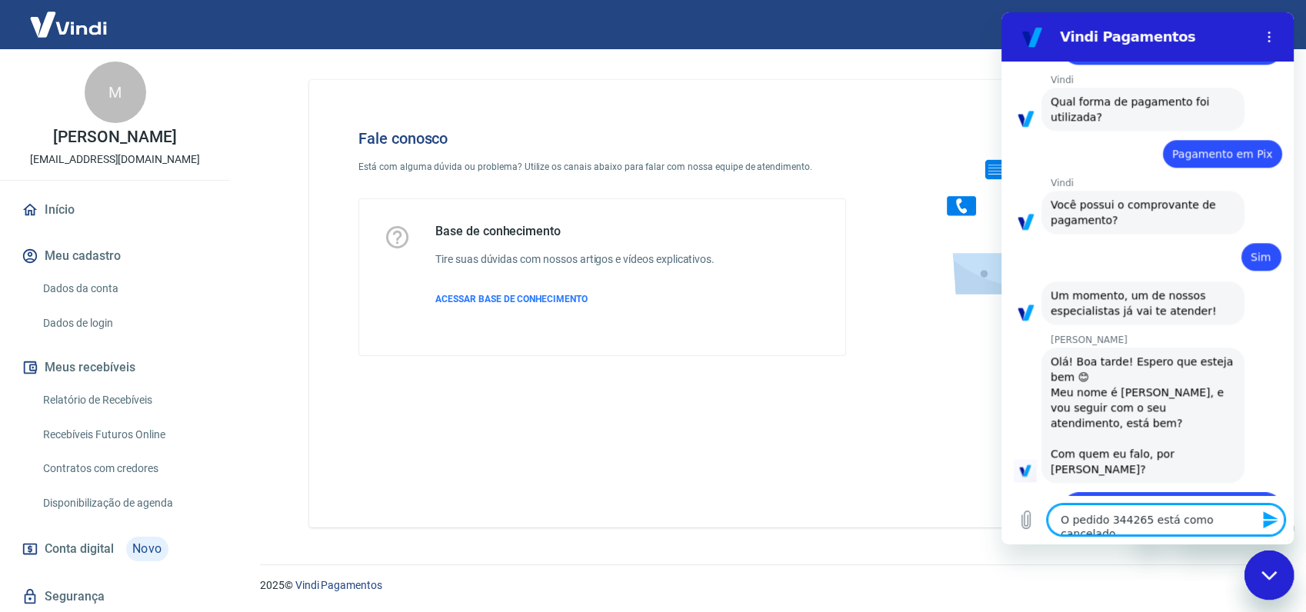
type textarea "O pedido 344265 está como cancelado,"
type textarea "x"
type textarea "O pedido 344265 está como cancelado,"
type textarea "x"
type textarea "O pedido 344265 está como cancelado, o"
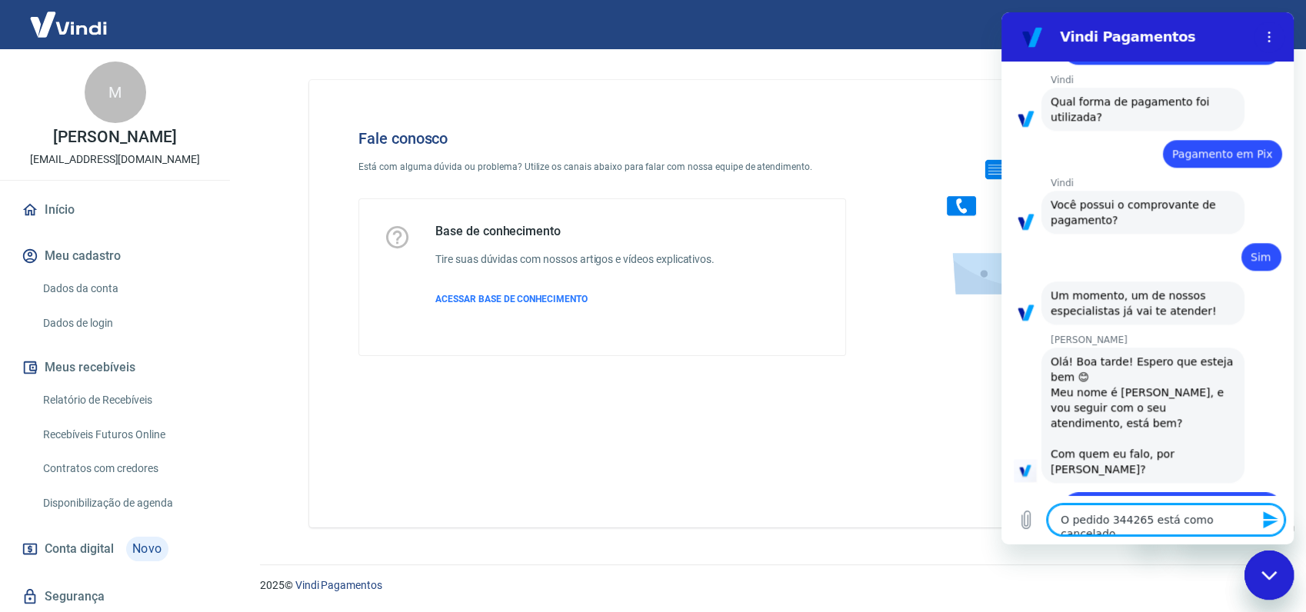
type textarea "x"
type textarea "O pedido 344265 está como cancelado,"
type textarea "x"
type textarea "O pedido 344265 está como cancelado, p"
type textarea "x"
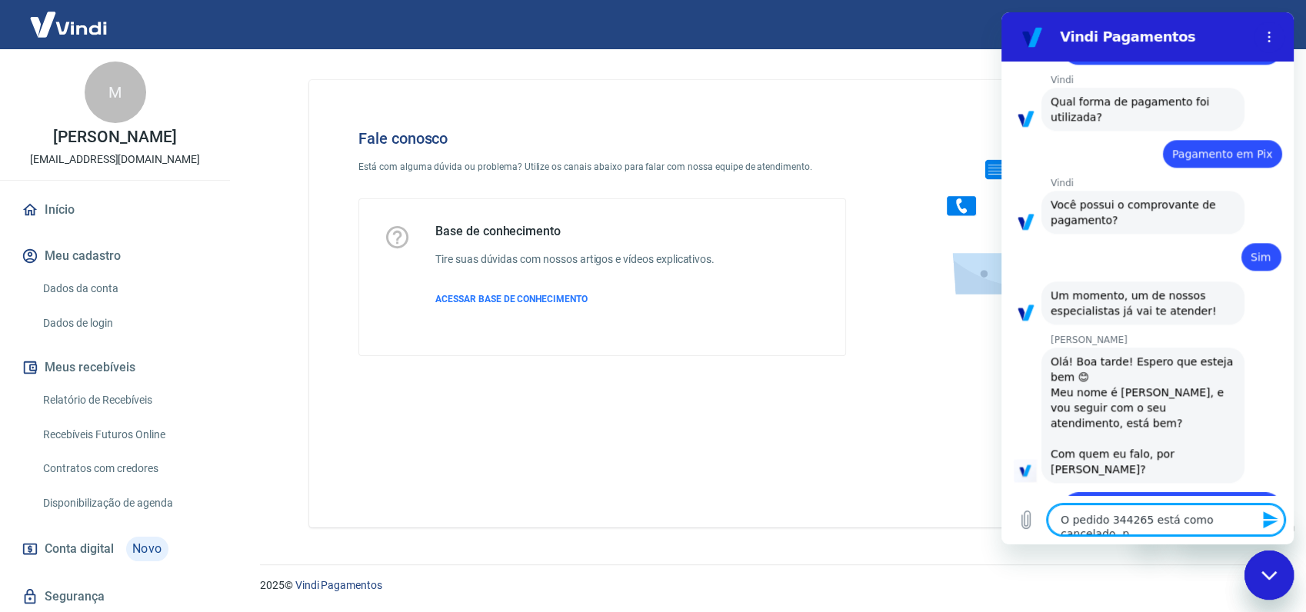
type textarea "O pedido 344265 está como cancelado, po"
type textarea "x"
type textarea "O pedido 344265 está como cancelado, por"
type textarea "x"
type textarea "O pedido 344265 está como cancelado, poré"
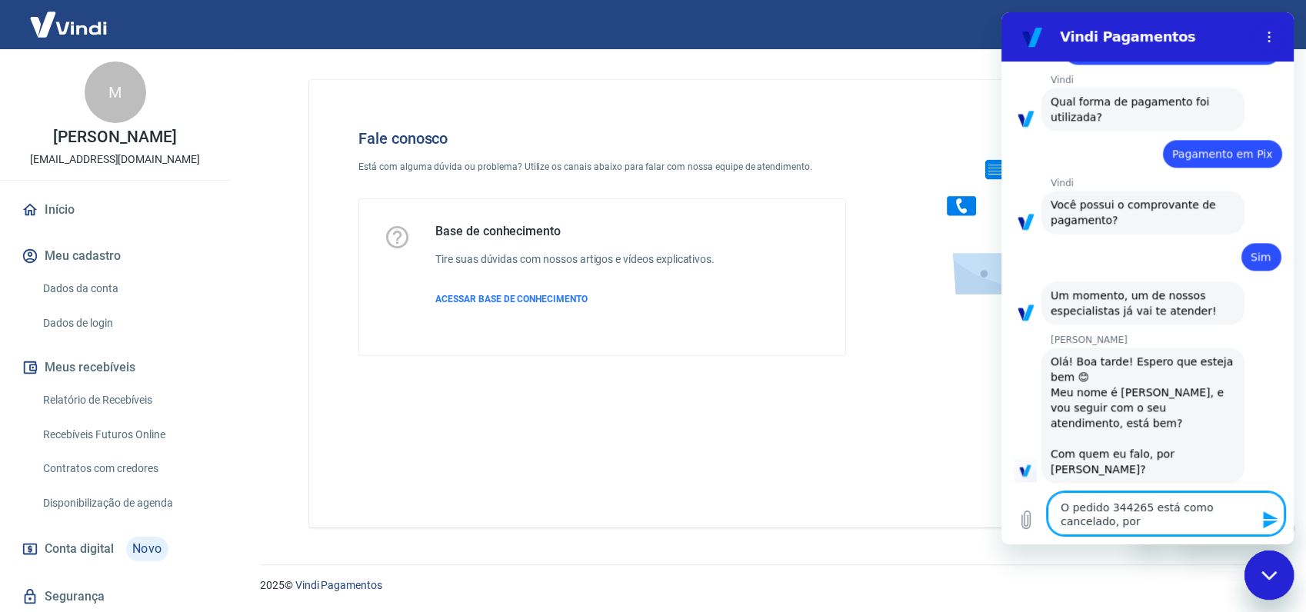
type textarea "x"
type textarea "O pedido 344265 está como cancelado, porém"
type textarea "x"
type textarea "O pedido 344265 está como cancelado, porém"
type textarea "x"
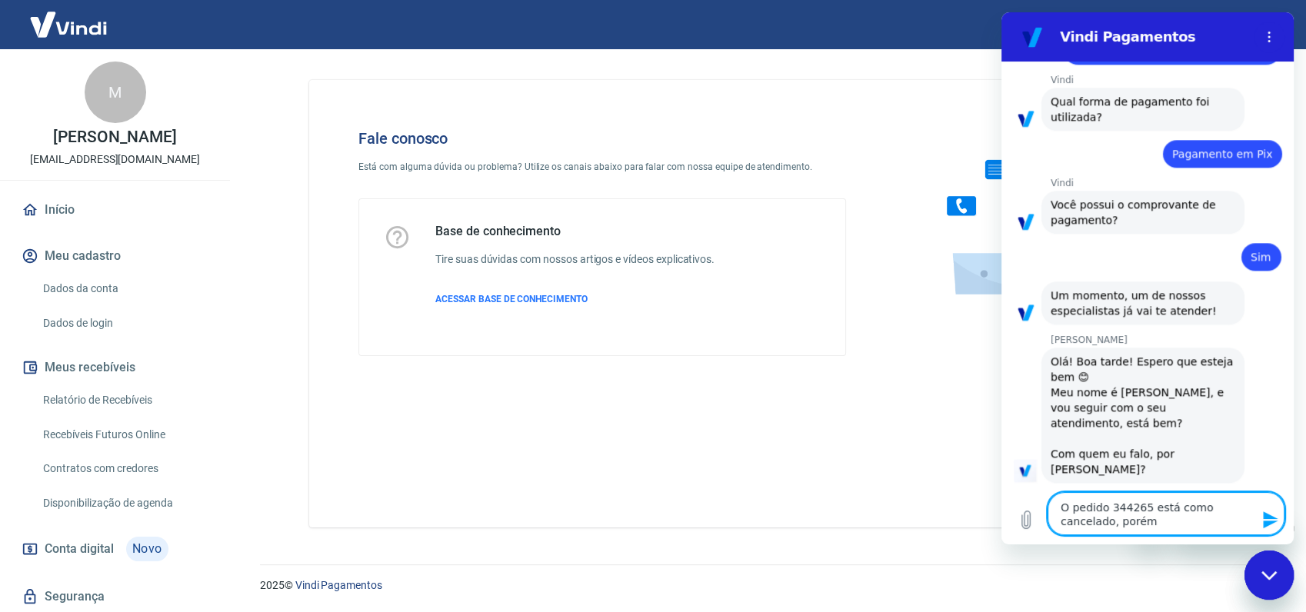
type textarea "O pedido 344265 está como cancelado, porém o"
type textarea "x"
type textarea "O pedido 344265 está como cancelado, porém o"
type textarea "x"
type textarea "O pedido 344265 está como cancelado, porém o c"
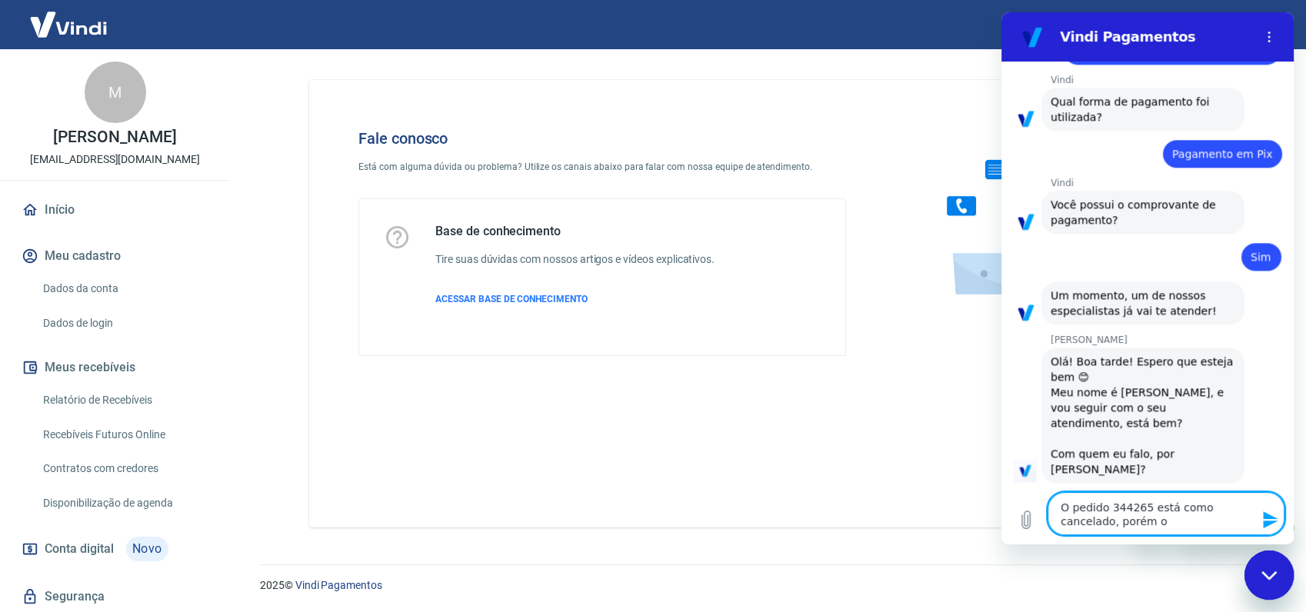
type textarea "x"
type textarea "O pedido 344265 está como cancelado, porém o cl"
type textarea "x"
type textarea "O pedido 344265 está como cancelado, porém o cli"
type textarea "x"
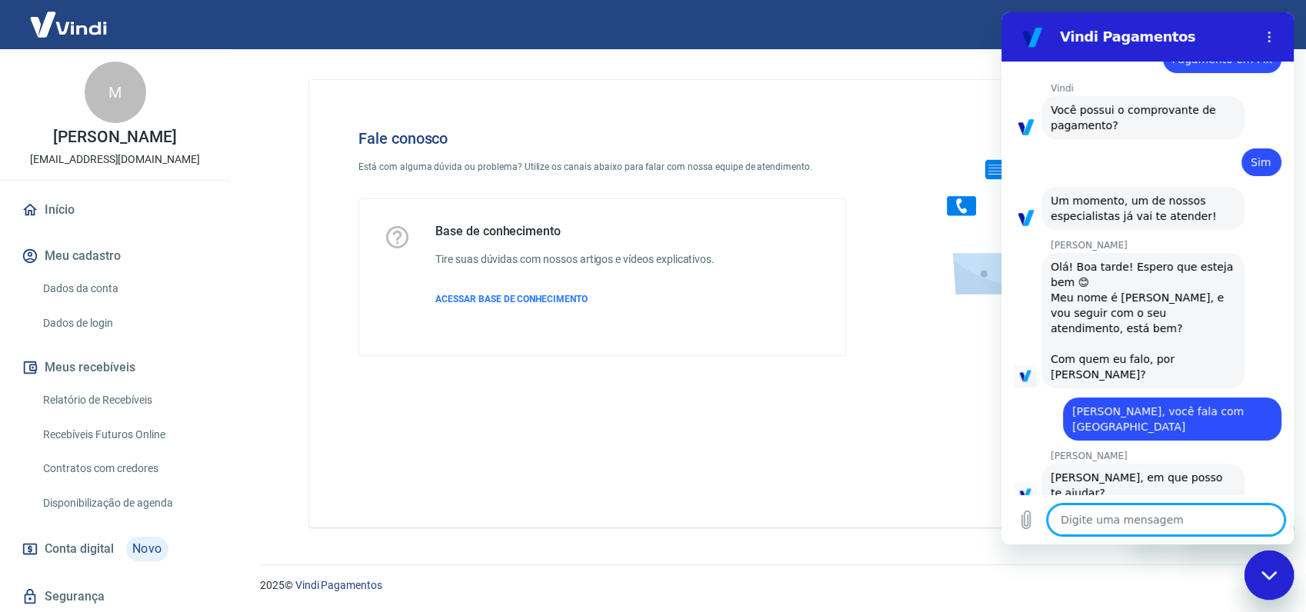
scroll to position [1783, 0]
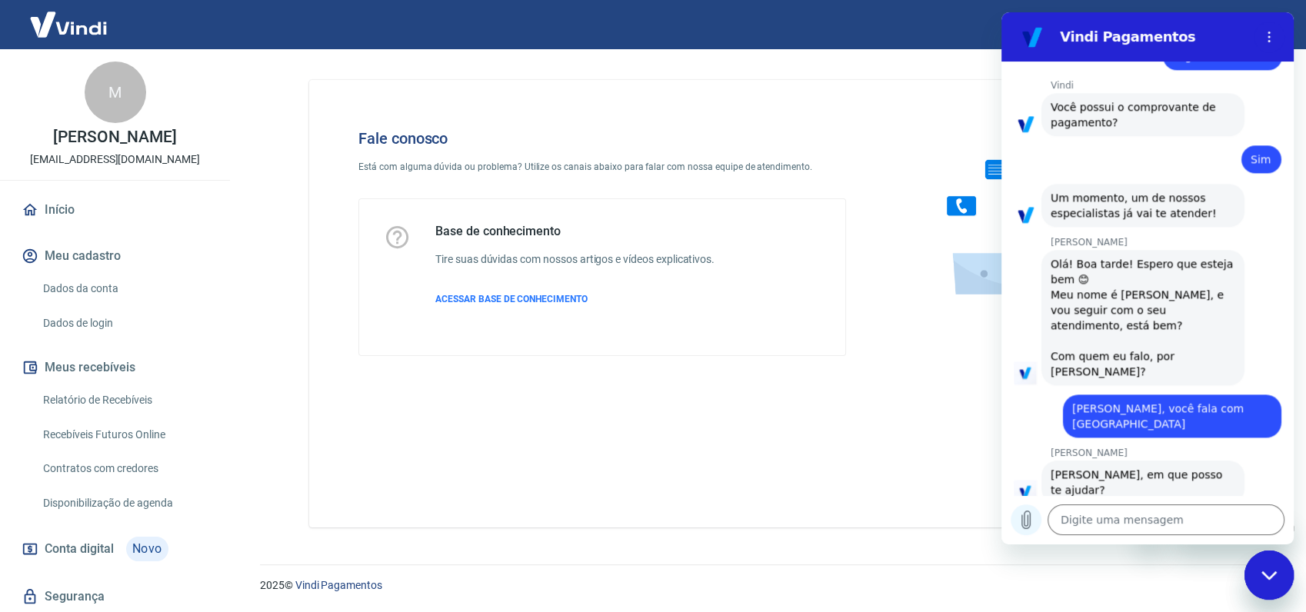
click at [1030, 511] on icon "Carregar arquivo" at bounding box center [1025, 520] width 18 height 18
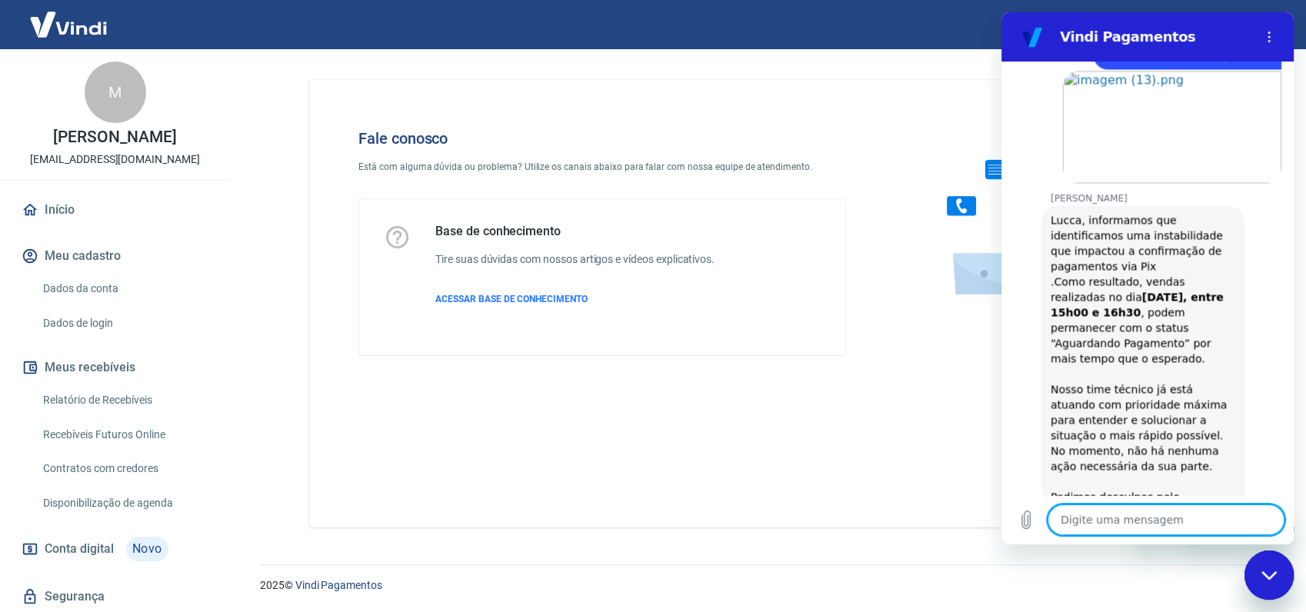
scroll to position [2315, 0]
click at [1146, 514] on textarea at bounding box center [1165, 519] width 237 height 31
click at [1145, 515] on textarea at bounding box center [1165, 519] width 237 height 31
click at [1139, 524] on textarea at bounding box center [1165, 519] width 237 height 31
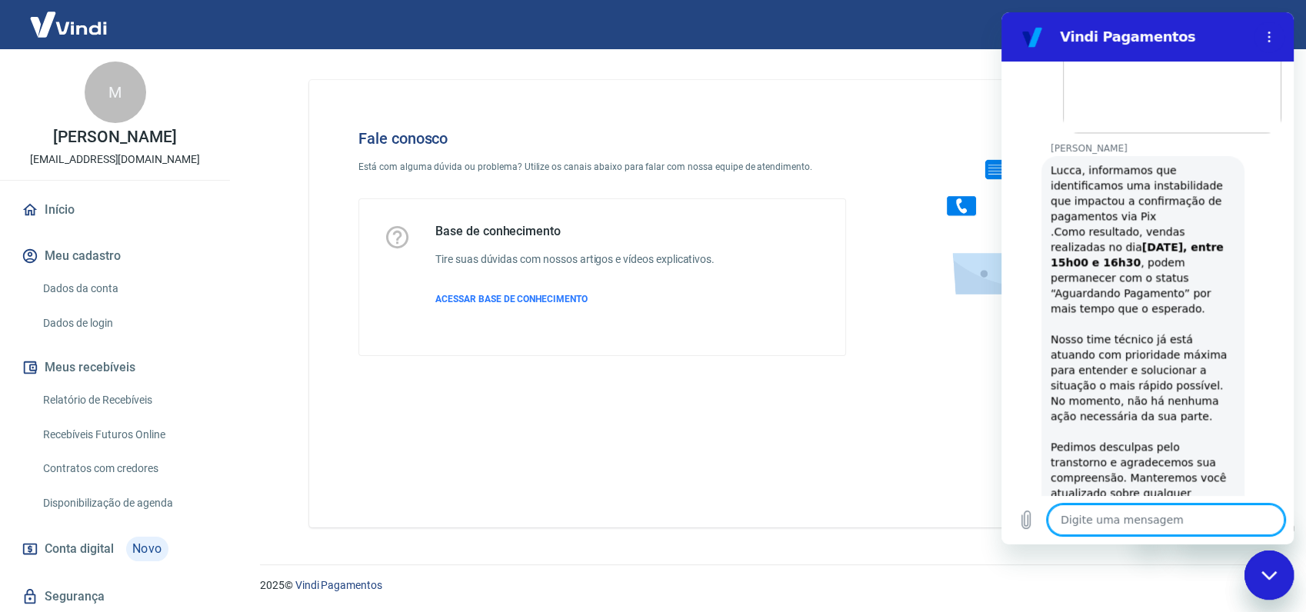
scroll to position [2367, 0]
click at [1114, 523] on textarea at bounding box center [1165, 519] width 237 height 31
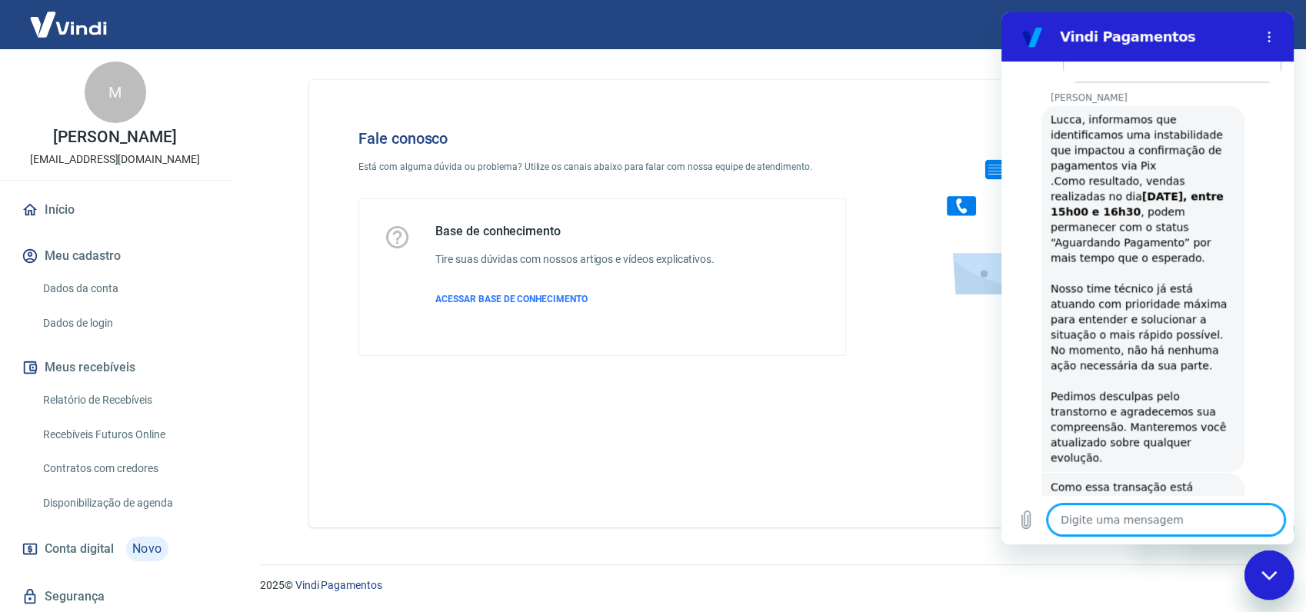
scroll to position [2417, 0]
click at [1150, 523] on textarea at bounding box center [1165, 519] width 237 height 31
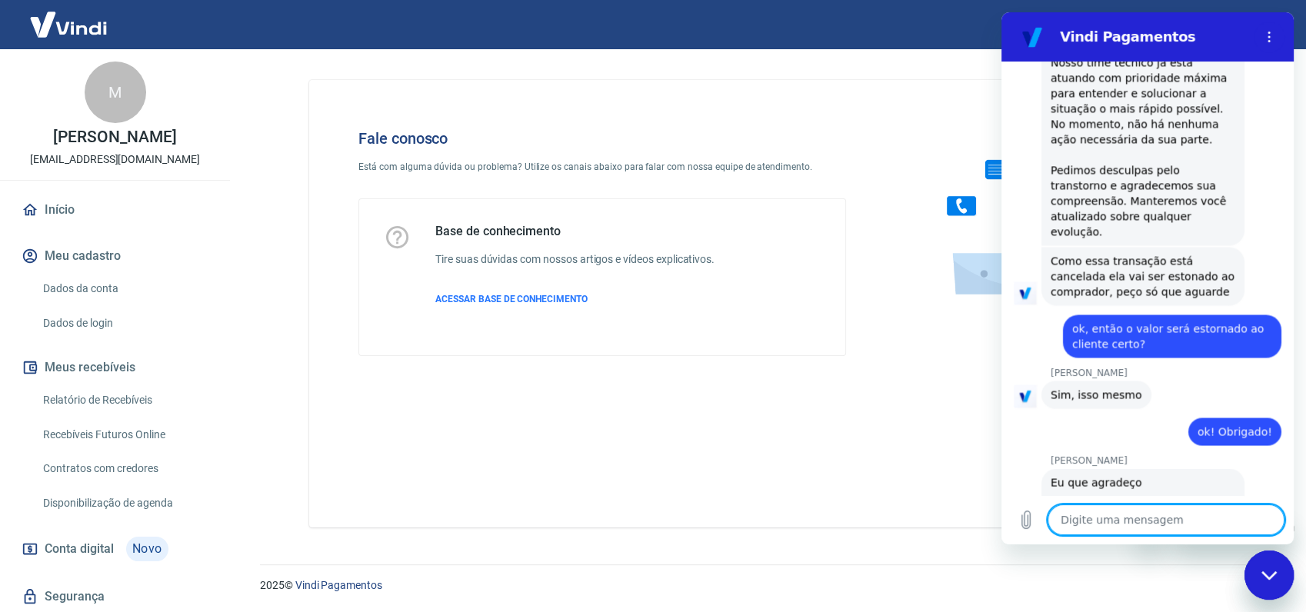
scroll to position [2644, 0]
